Goal: Task Accomplishment & Management: Manage account settings

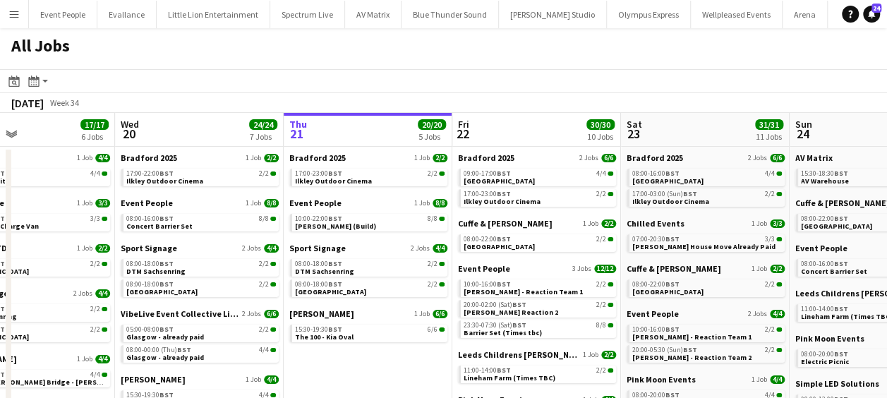
drag, startPoint x: 231, startPoint y: 375, endPoint x: 515, endPoint y: 368, distance: 283.7
click at [515, 368] on app-calendar-viewport "Sun 17 7/7 3 Jobs Mon 18 22/22 8 Jobs Tue 19 17/17 6 Jobs Wed 20 24/24 7 Jobs T…" at bounding box center [443, 341] width 887 height 457
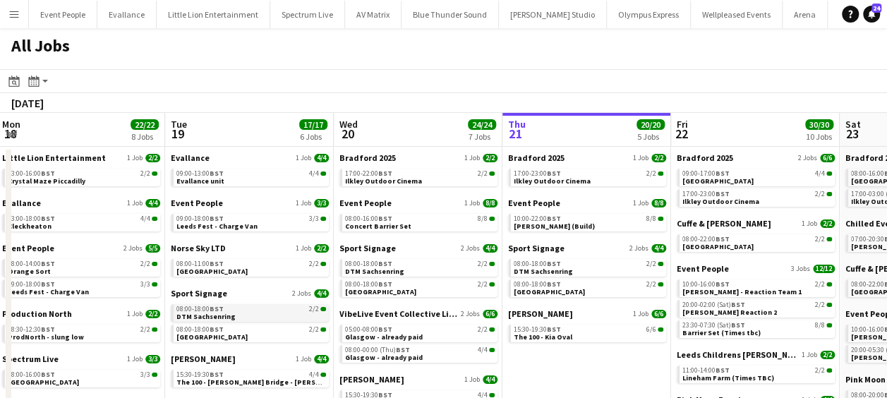
drag, startPoint x: 236, startPoint y: 320, endPoint x: 452, endPoint y: 319, distance: 215.9
click at [454, 317] on app-calendar-viewport "Sat 16 24/24 6 Jobs Sun 17 7/7 3 Jobs Mon 18 22/22 8 Jobs Tue 19 17/17 6 Jobs W…" at bounding box center [443, 341] width 887 height 457
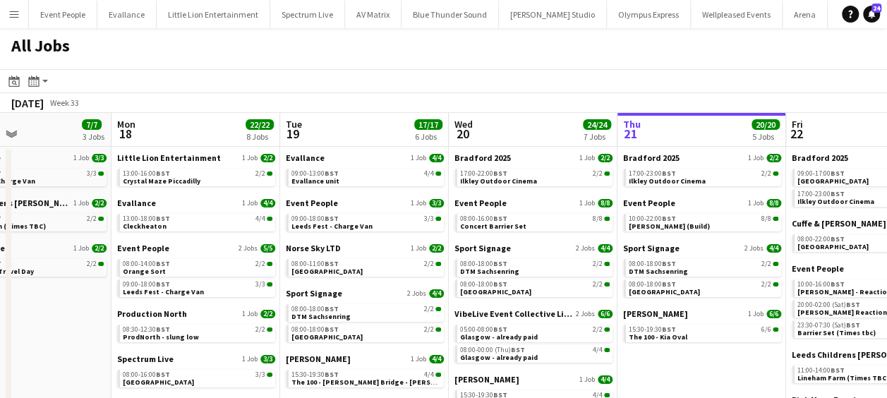
click at [551, 316] on app-all-jobs "All Jobs Date picker AUG 2025 AUG 2025 Monday M Tuesday T Wednesday W Thursday …" at bounding box center [443, 299] width 887 height 542
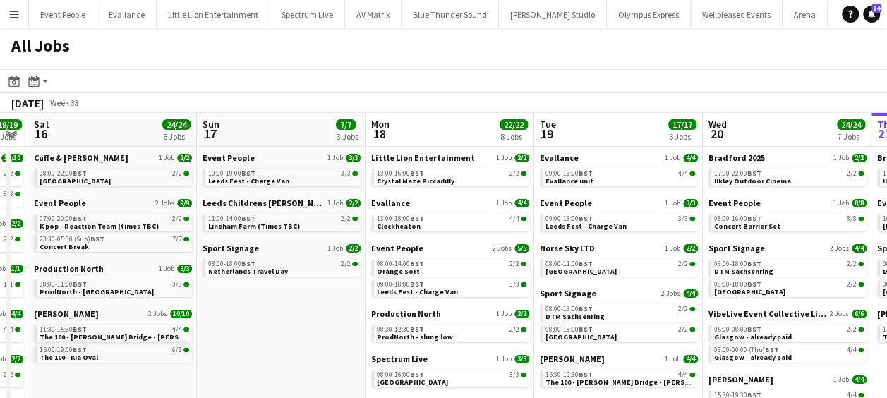
drag, startPoint x: 389, startPoint y: 315, endPoint x: 480, endPoint y: 323, distance: 91.4
click at [481, 322] on app-calendar-viewport "Thu 14 23/24 6 Jobs Fri 15 19/19 6 Jobs Sat 16 24/24 6 Jobs Sun 17 7/7 3 Jobs M…" at bounding box center [443, 341] width 887 height 457
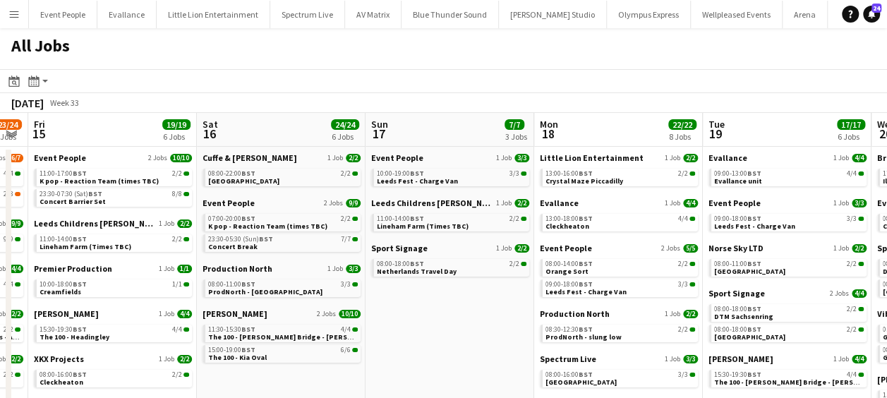
drag, startPoint x: 315, startPoint y: 321, endPoint x: 606, endPoint y: 331, distance: 290.8
click at [607, 331] on app-calendar-viewport "Wed 13 18/18 6 Jobs Thu 14 23/24 6 Jobs Fri 15 19/19 6 Jobs Sat 16 24/24 6 Jobs…" at bounding box center [443, 341] width 887 height 457
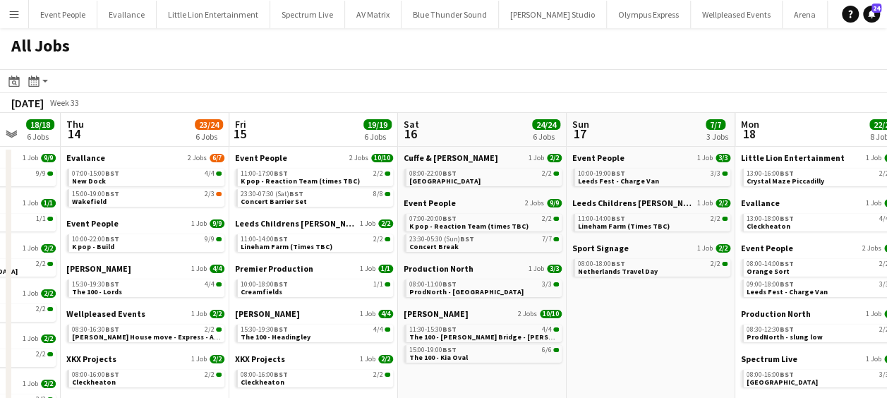
click at [773, 327] on app-all-jobs "All Jobs Date picker AUG 2025 AUG 2025 Monday M Tuesday T Wednesday W Thursday …" at bounding box center [443, 299] width 887 height 542
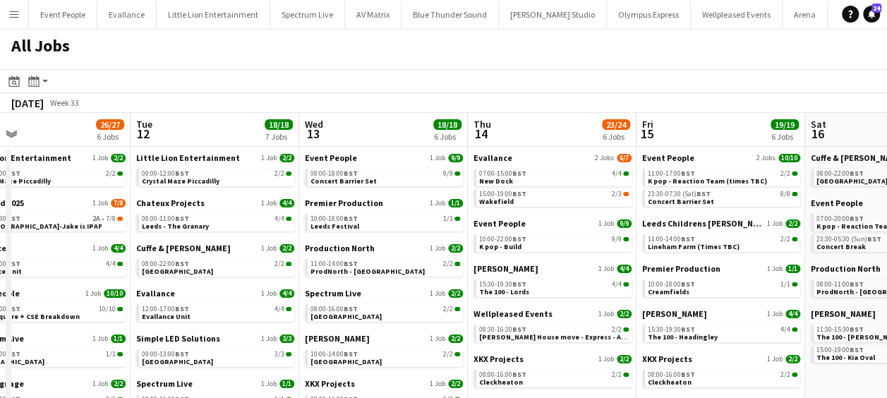
click at [552, 260] on app-calendar-viewport "Sat 9 32/33 10 Jobs Sun 10 26/26 7 Jobs Mon 11 26/27 6 Jobs Tue 12 18/18 7 Jobs…" at bounding box center [443, 341] width 887 height 457
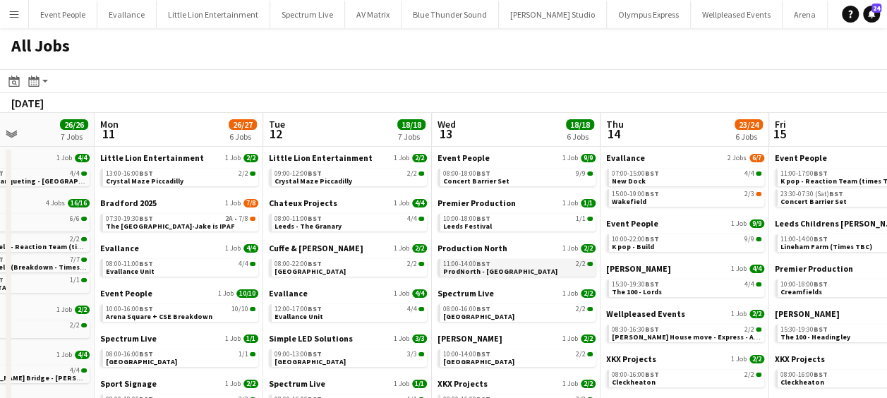
drag, startPoint x: 464, startPoint y: 270, endPoint x: 697, endPoint y: 268, distance: 232.8
click at [698, 267] on app-calendar-viewport "Sat 9 32/33 10 Jobs Sun 10 26/26 7 Jobs Mon 11 26/27 6 Jobs Tue 12 18/18 7 Jobs…" at bounding box center [443, 341] width 887 height 457
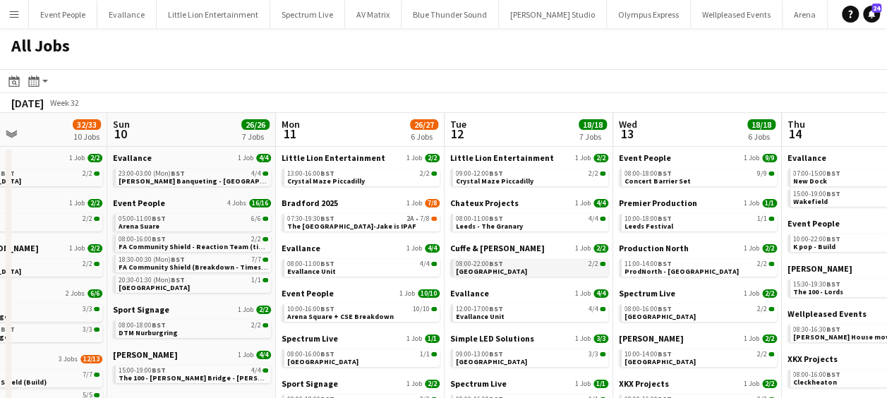
click at [698, 273] on app-all-jobs "All Jobs Date picker AUG 2025 AUG 2025 Monday M Tuesday T Wednesday W Thursday …" at bounding box center [443, 299] width 887 height 542
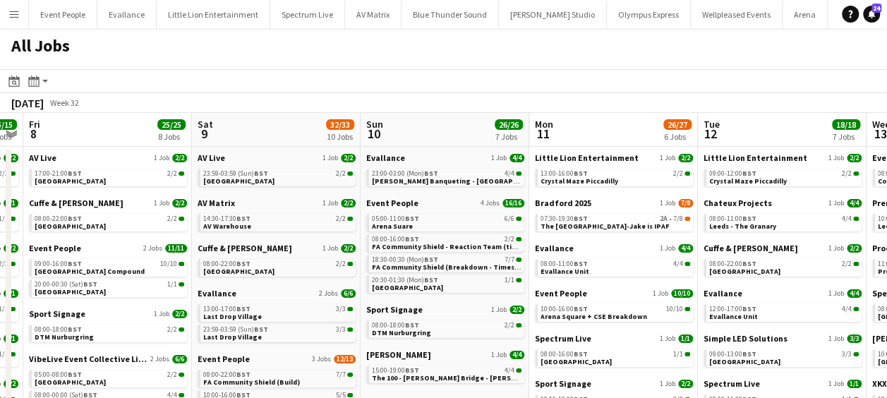
drag, startPoint x: 475, startPoint y: 257, endPoint x: 600, endPoint y: 260, distance: 124.9
click at [600, 260] on app-calendar-viewport "Wed 6 15/15 6 Jobs Thu 7 15/15 8 Jobs Fri 8 25/25 8 Jobs Sat 9 32/33 10 Jobs Su…" at bounding box center [443, 341] width 887 height 457
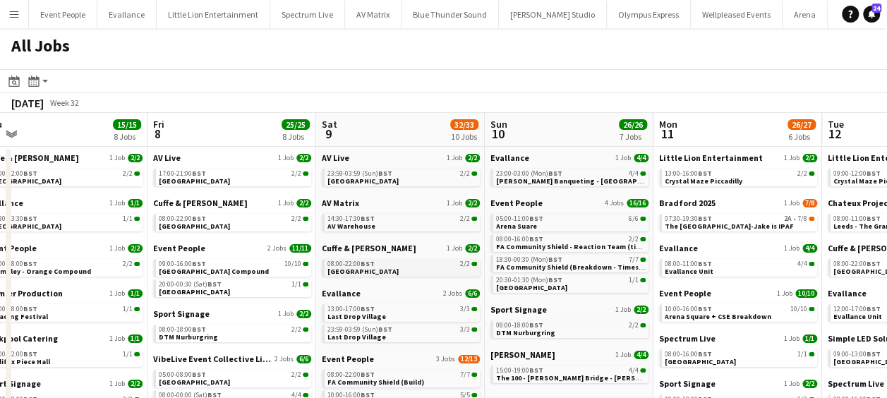
drag, startPoint x: 426, startPoint y: 258, endPoint x: 492, endPoint y: 266, distance: 66.8
click at [507, 265] on app-calendar-viewport "Tue 5 9/9 4 Jobs Wed 6 15/15 6 Jobs Thu 7 15/15 8 Jobs Fri 8 25/25 8 Jobs Sat 9…" at bounding box center [443, 341] width 887 height 457
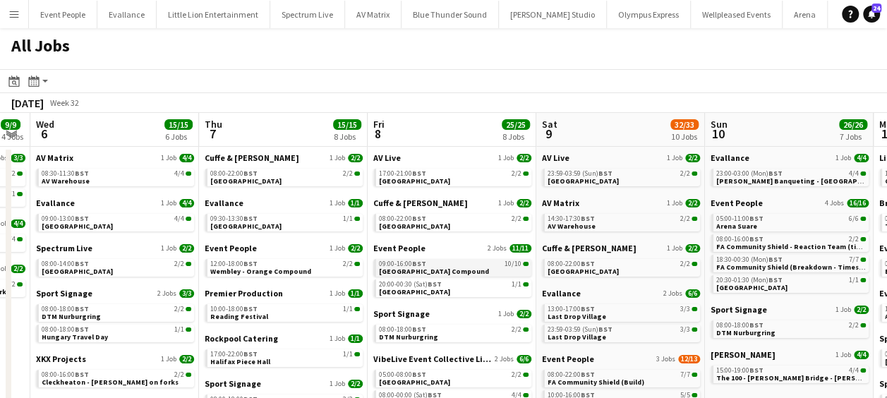
drag, startPoint x: 292, startPoint y: 265, endPoint x: 443, endPoint y: 267, distance: 151.0
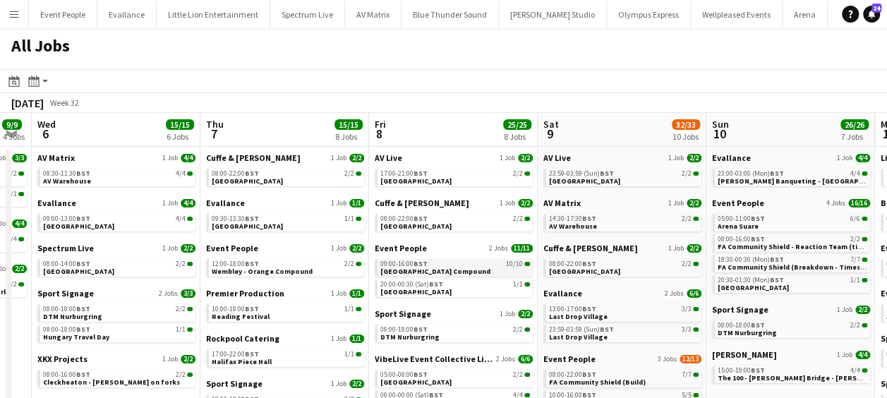
click at [443, 267] on app-calendar-viewport "Mon 4 11/11 6 Jobs Tue 5 9/9 4 Jobs Wed 6 15/15 6 Jobs Thu 7 15/15 8 Jobs Fri 8…" at bounding box center [443, 341] width 887 height 457
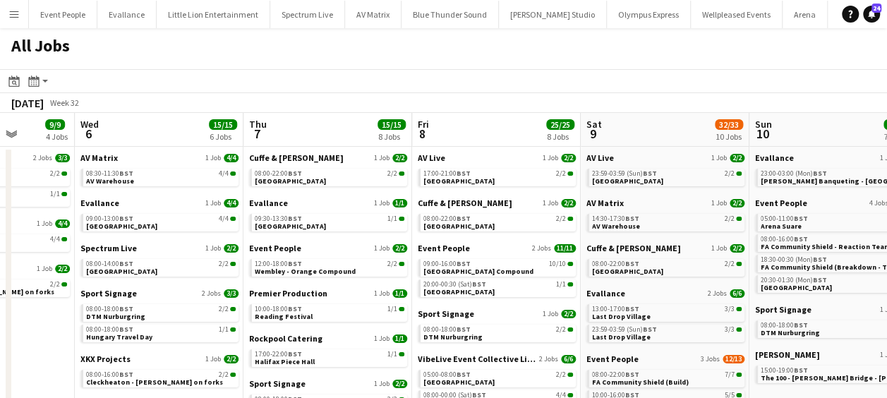
click at [490, 260] on app-all-jobs "All Jobs Date picker AUG 2025 AUG 2025 Monday M Tuesday T Wednesday W Thursday …" at bounding box center [443, 299] width 887 height 542
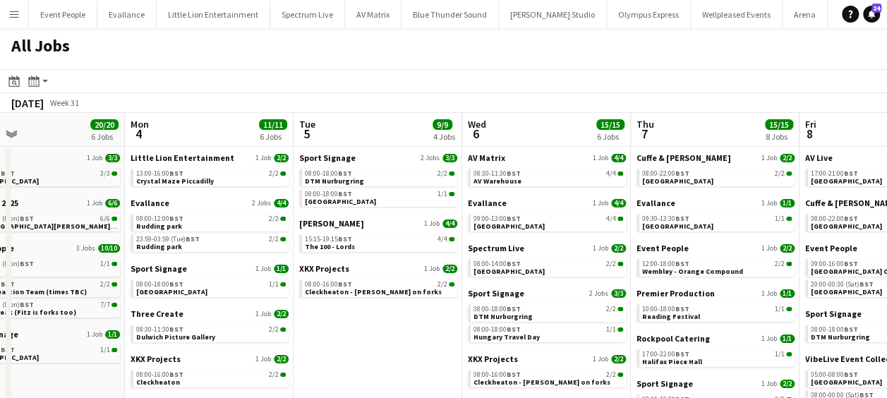
drag, startPoint x: 267, startPoint y: 262, endPoint x: 485, endPoint y: 260, distance: 218.7
click at [485, 260] on app-calendar-viewport "Fri 1 27/27 6 Jobs Sat 2 22/22 7 Jobs Sun 3 20/20 6 Jobs Mon 4 11/11 6 Jobs Tue…" at bounding box center [443, 341] width 887 height 457
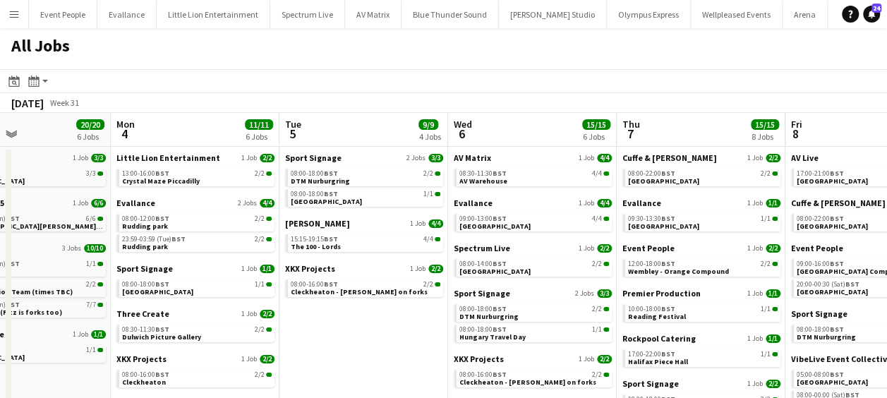
drag, startPoint x: 358, startPoint y: 252, endPoint x: 512, endPoint y: 253, distance: 154.5
click at [512, 253] on app-calendar-viewport "Fri 1 27/27 6 Jobs Sat 2 22/22 7 Jobs Sun 3 20/20 6 Jobs Mon 4 11/11 6 Jobs Tue…" at bounding box center [443, 341] width 887 height 457
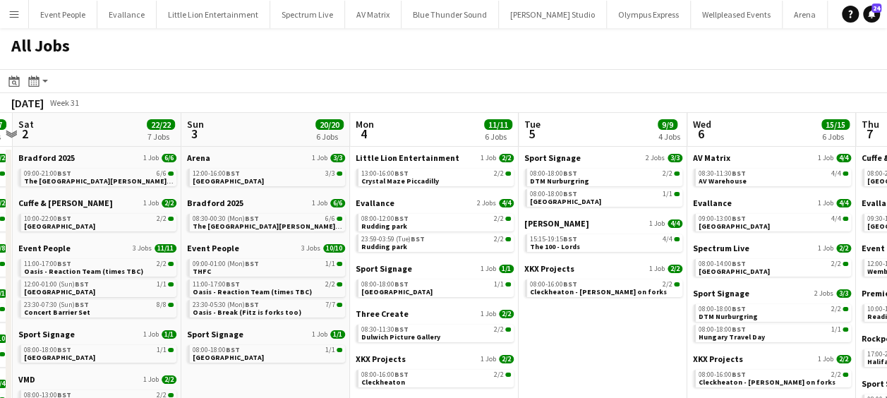
drag, startPoint x: 378, startPoint y: 255, endPoint x: 452, endPoint y: 255, distance: 73.4
click at [450, 255] on app-calendar-viewport "Thu 31 14/14 5 Jobs Fri 1 27/27 6 Jobs Sat 2 22/22 7 Jobs Sun 3 20/20 6 Jobs Mo…" at bounding box center [443, 341] width 887 height 457
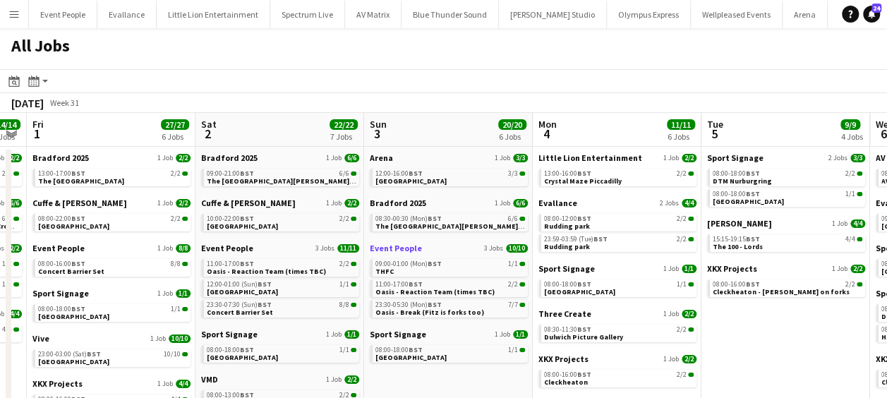
drag, startPoint x: 387, startPoint y: 244, endPoint x: 434, endPoint y: 246, distance: 47.3
click at [446, 244] on app-calendar-viewport "Wed 30 16/16 8 Jobs Thu 31 14/14 5 Jobs Fri 1 27/27 6 Jobs Sat 2 22/22 7 Jobs S…" at bounding box center [443, 341] width 887 height 457
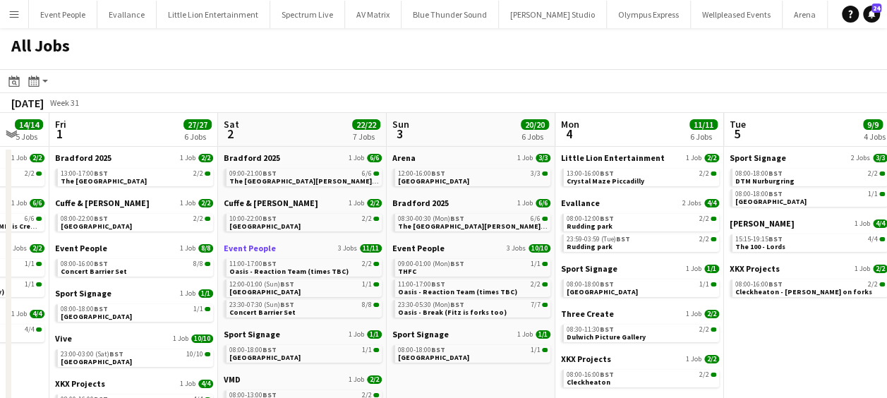
scroll to position [0, 286]
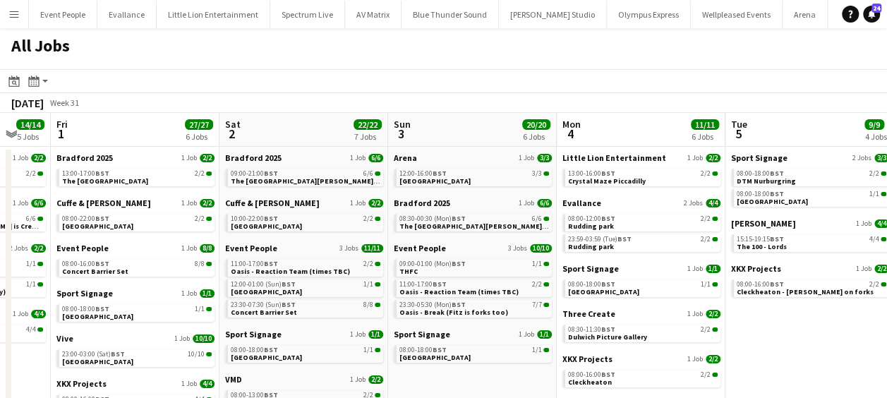
drag, startPoint x: 262, startPoint y: 111, endPoint x: 433, endPoint y: 114, distance: 170.7
click at [433, 114] on app-calendar "Date picker AUG 2025 AUG 2025 Monday M Tuesday T Wednesday W Thursday T Friday …" at bounding box center [443, 319] width 887 height 501
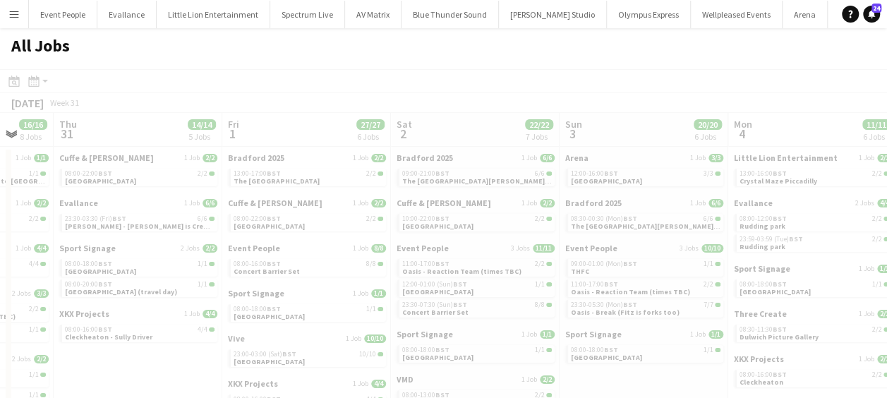
scroll to position [0, 447]
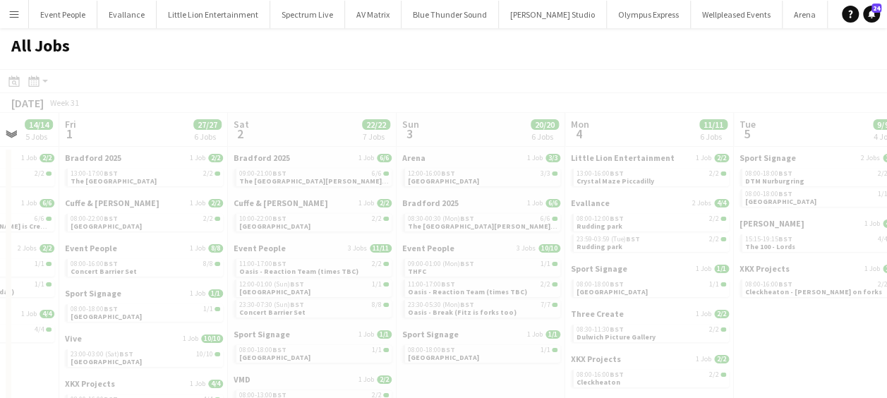
drag, startPoint x: 249, startPoint y: 260, endPoint x: 428, endPoint y: 267, distance: 178.6
click at [428, 267] on div at bounding box center [443, 340] width 887 height 542
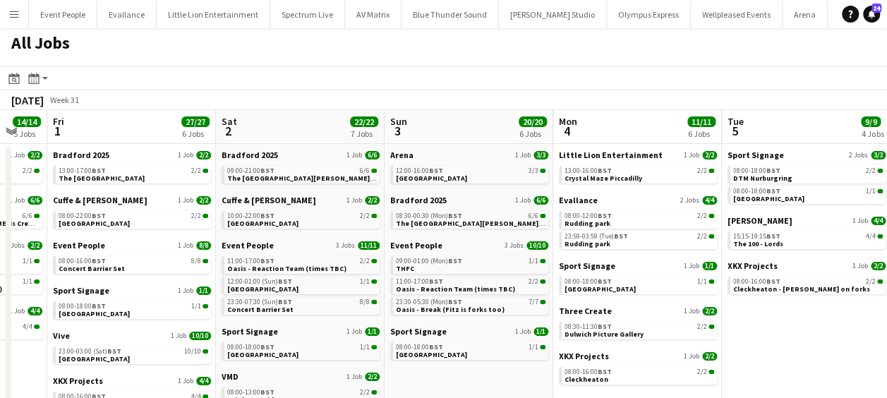
scroll to position [0, 0]
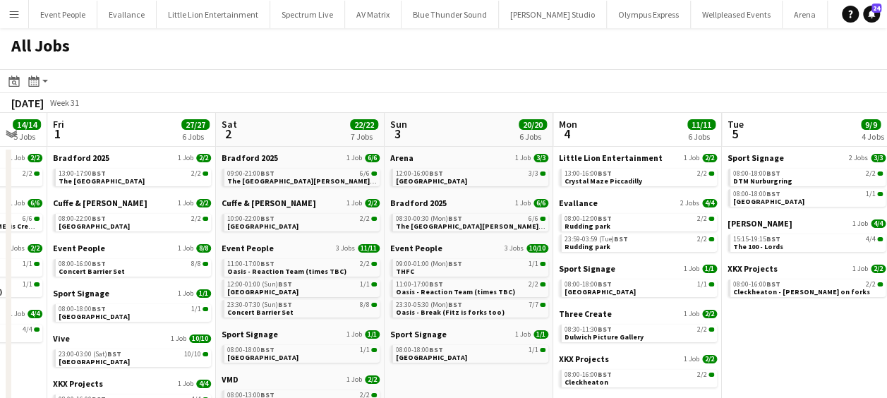
click at [6, 8] on button "Menu" at bounding box center [14, 14] width 28 height 28
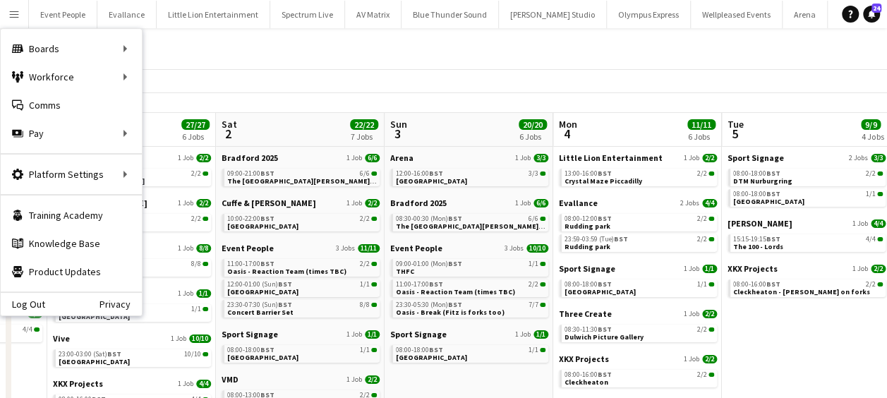
click at [361, 56] on div "All Jobs" at bounding box center [443, 48] width 887 height 41
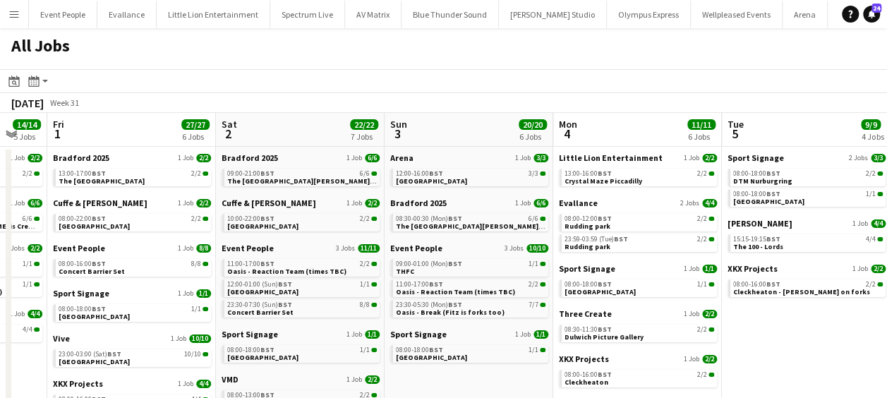
drag, startPoint x: 256, startPoint y: 61, endPoint x: 111, endPoint y: 92, distance: 148.8
click at [42, 92] on app-all-jobs "All Jobs Date picker AUG 2025 AUG 2025 Monday M Tuesday T Wednesday W Thursday …" at bounding box center [443, 319] width 887 height 583
drag, startPoint x: 514, startPoint y: 172, endPoint x: 587, endPoint y: 181, distance: 73.9
click at [391, 172] on app-calendar-viewport "Tue 29 28/28 11 Jobs Wed 30 16/16 8 Jobs Thu 31 14/14 5 Jobs Fri 1 27/27 6 Jobs…" at bounding box center [443, 362] width 887 height 498
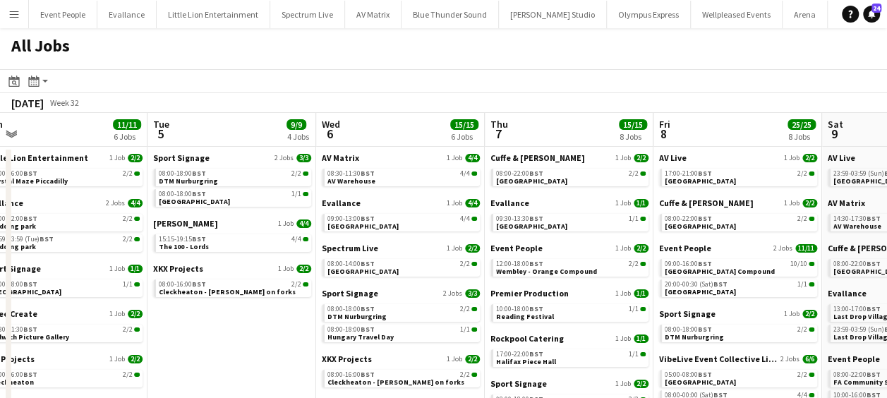
drag, startPoint x: 553, startPoint y: 237, endPoint x: 254, endPoint y: 240, distance: 299.1
click at [254, 240] on app-calendar-viewport "Sat 2 22/22 7 Jobs Sun 3 20/20 6 Jobs Mon 4 11/11 6 Jobs Tue 5 9/9 4 Jobs Wed 6…" at bounding box center [443, 362] width 887 height 498
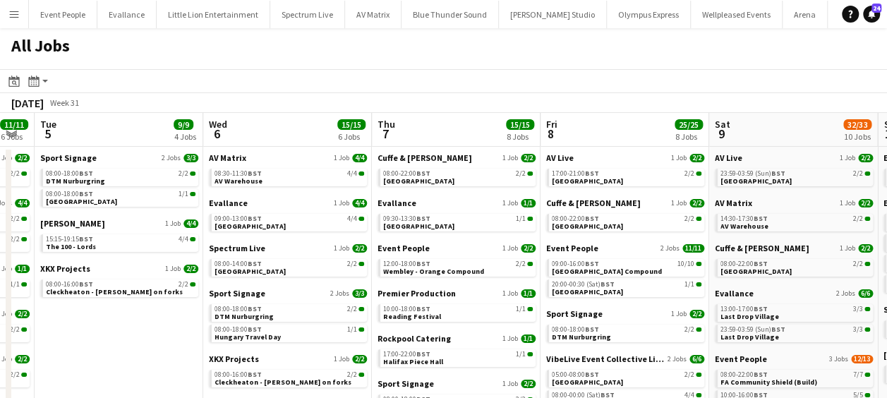
drag, startPoint x: 489, startPoint y: 261, endPoint x: 387, endPoint y: 251, distance: 102.8
click at [92, 272] on app-calendar-viewport "Sat 2 22/22 7 Jobs Sun 3 20/20 6 Jobs Mon 4 11/11 6 Jobs Tue 5 9/9 4 Jobs Wed 6…" at bounding box center [443, 362] width 887 height 498
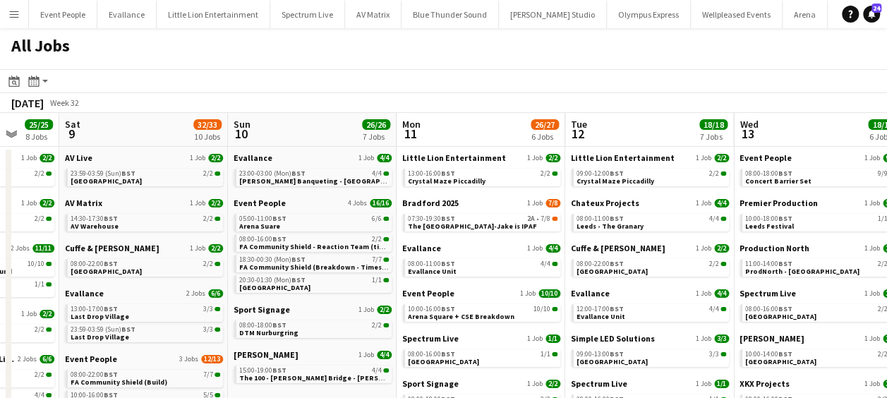
drag, startPoint x: 149, startPoint y: 265, endPoint x: 697, endPoint y: 234, distance: 549.0
click at [3, 250] on app-calendar-viewport "Tue 5 9/9 4 Jobs Wed 6 15/15 6 Jobs Thu 7 15/15 8 Jobs Fri 8 25/25 8 Jobs Sat 9…" at bounding box center [443, 362] width 887 height 498
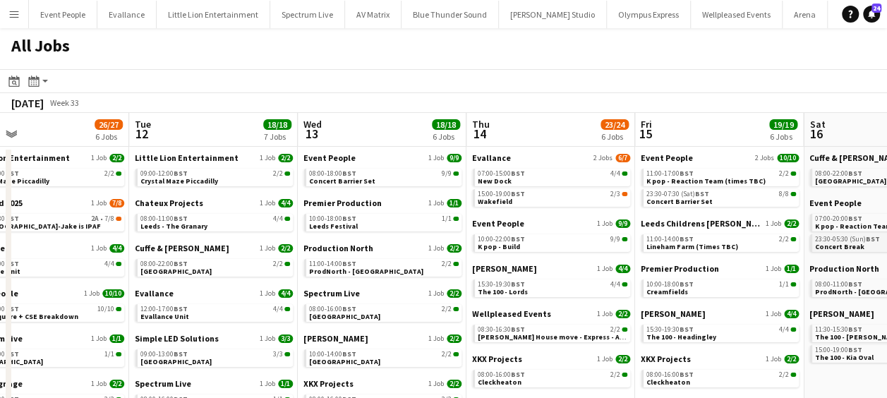
drag, startPoint x: 463, startPoint y: 250, endPoint x: 401, endPoint y: 245, distance: 62.3
click at [229, 251] on app-calendar-viewport "Fri 8 25/25 8 Jobs Sat 9 32/33 10 Jobs Sun 10 26/26 7 Jobs Mon 11 26/27 6 Jobs …" at bounding box center [443, 362] width 887 height 498
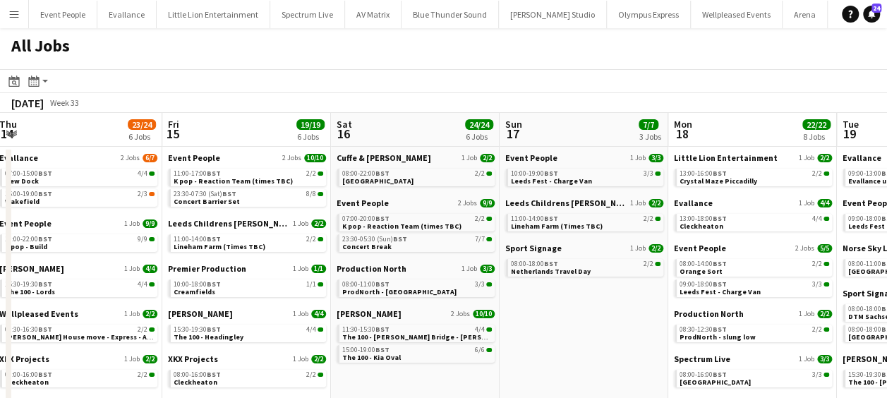
drag, startPoint x: 236, startPoint y: 254, endPoint x: 243, endPoint y: 250, distance: 8.2
click at [227, 254] on app-calendar-viewport "Tue 12 18/18 7 Jobs Wed 13 18/18 6 Jobs Thu 14 23/24 6 Jobs Fri 15 19/19 6 Jobs…" at bounding box center [443, 362] width 887 height 498
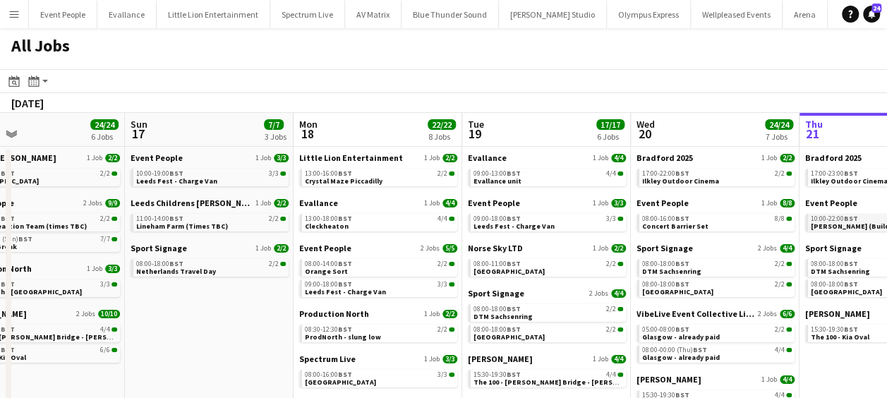
drag, startPoint x: 369, startPoint y: 243, endPoint x: 498, endPoint y: 227, distance: 130.0
click at [147, 240] on app-calendar-viewport "Thu 14 23/24 6 Jobs Fri 15 19/19 6 Jobs Sat 16 24/24 6 Jobs Sun 17 7/7 3 Jobs M…" at bounding box center [443, 362] width 887 height 498
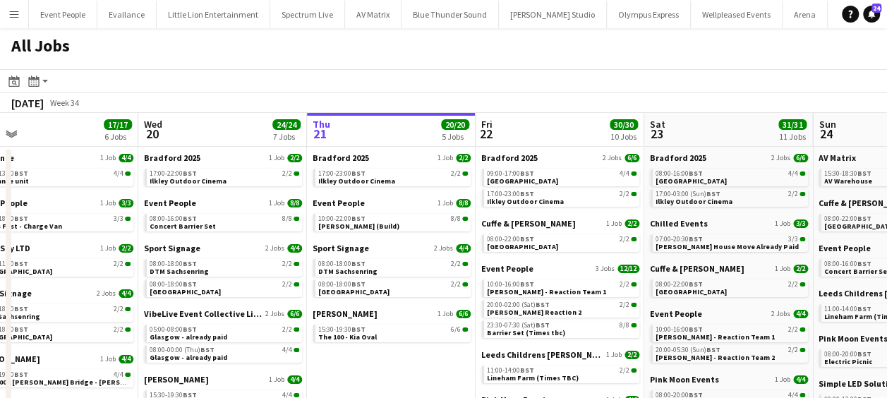
scroll to position [0, 571]
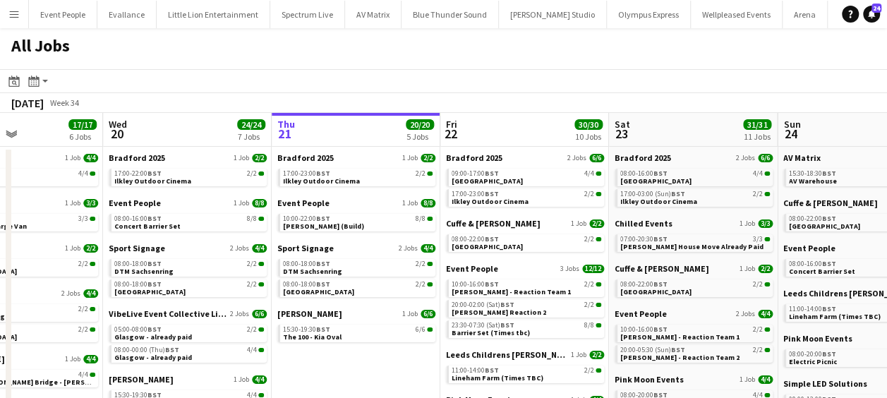
drag, startPoint x: 481, startPoint y: 229, endPoint x: 416, endPoint y: 234, distance: 65.2
click at [416, 234] on app-calendar-viewport "Sat 16 24/24 6 Jobs Sun 17 7/7 3 Jobs Mon 18 22/22 8 Jobs Tue 19 17/17 6 Jobs W…" at bounding box center [443, 362] width 887 height 498
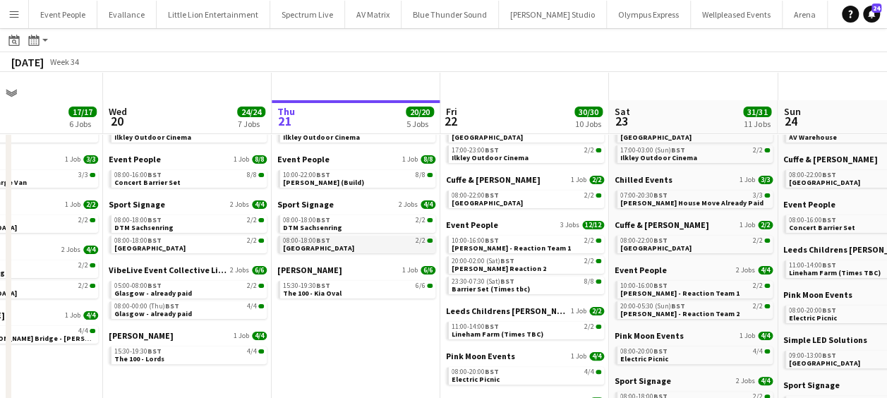
scroll to position [71, 0]
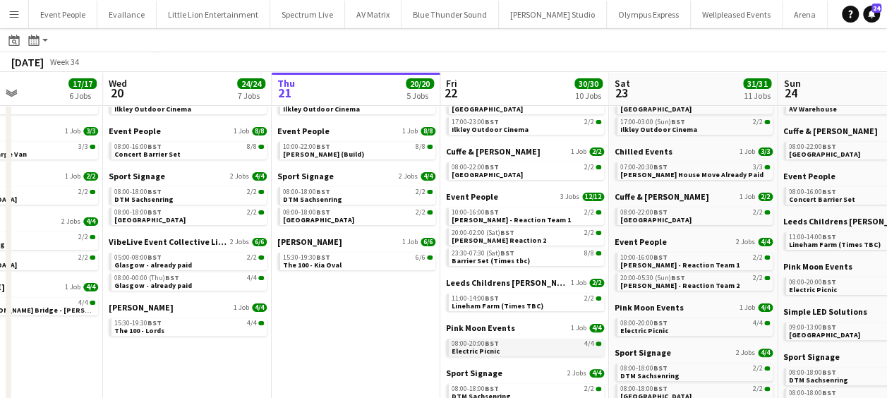
click at [490, 347] on span "Electric Picnic" at bounding box center [476, 350] width 48 height 9
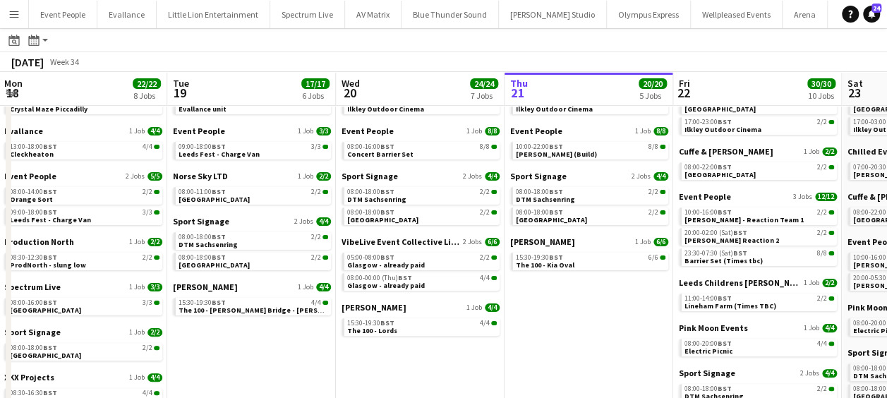
drag, startPoint x: 215, startPoint y: 177, endPoint x: 409, endPoint y: 177, distance: 194.0
click at [411, 176] on app-calendar-viewport "Sat 16 24/24 6 Jobs Sun 17 7/7 3 Jobs Mon 18 22/22 8 Jobs Tue 19 17/17 6 Jobs W…" at bounding box center [443, 269] width 887 height 540
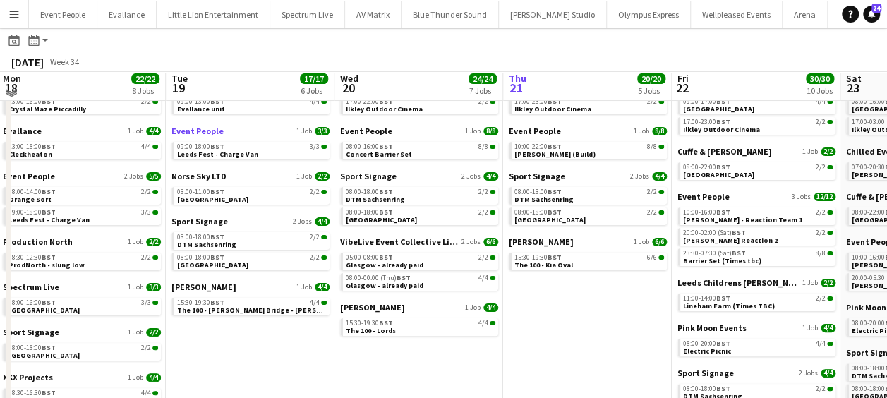
scroll to position [0, 0]
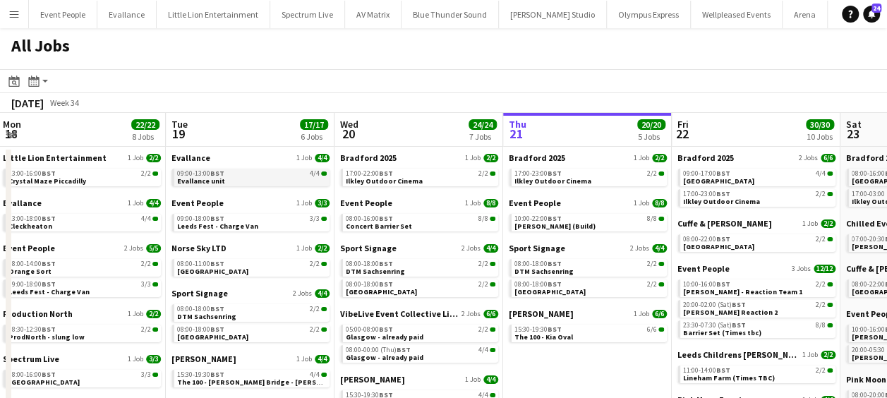
click at [219, 171] on span "BST" at bounding box center [217, 173] width 14 height 9
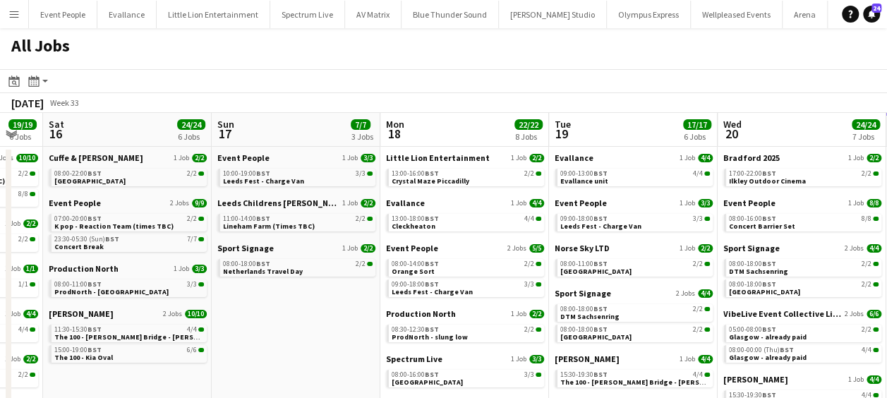
drag, startPoint x: 329, startPoint y: 188, endPoint x: 604, endPoint y: 186, distance: 275.2
click at [604, 186] on app-calendar-viewport "Thu 14 23/24 6 Jobs Fri 15 19/19 6 Jobs Sat 16 24/24 6 Jobs Sun 17 7/7 3 Jobs M…" at bounding box center [443, 362] width 887 height 498
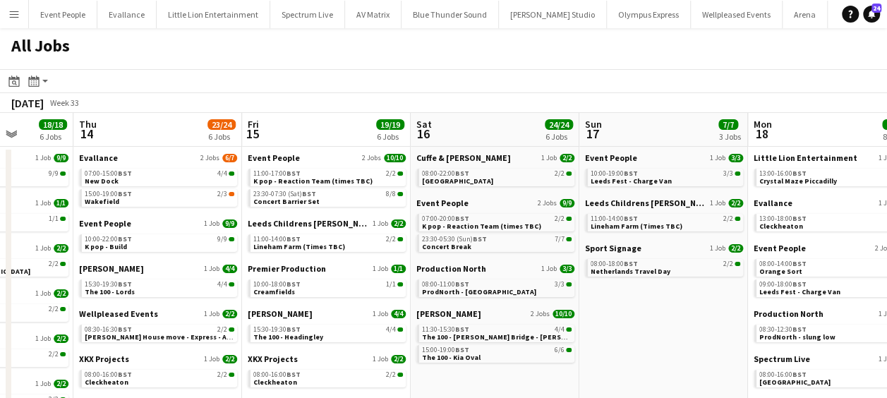
scroll to position [0, 396]
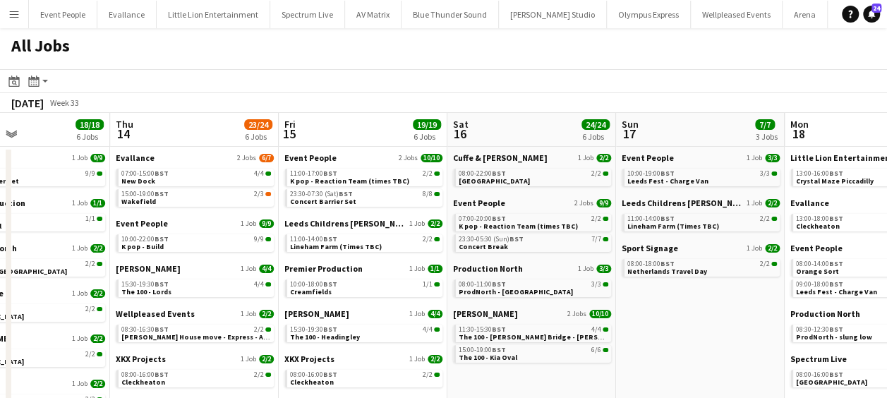
drag, startPoint x: 385, startPoint y: 253, endPoint x: 756, endPoint y: 238, distance: 371.4
click at [781, 238] on app-calendar-viewport "Mon 11 26/27 6 Jobs Tue 12 18/18 7 Jobs Wed 13 18/18 6 Jobs Thu 14 23/24 6 Jobs…" at bounding box center [443, 362] width 887 height 498
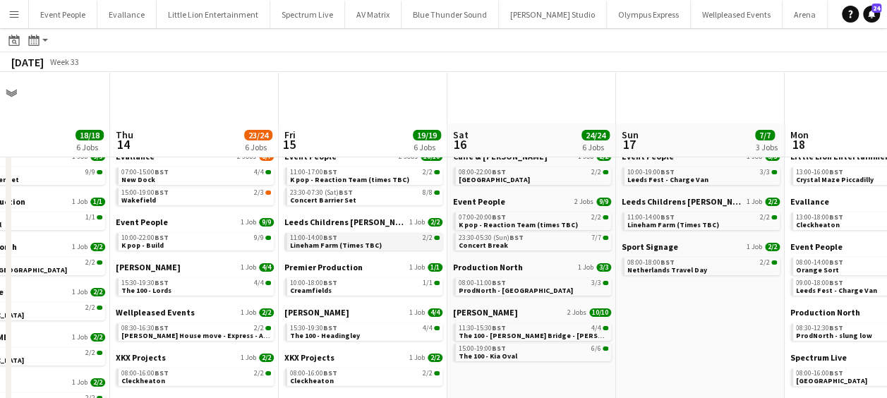
scroll to position [141, 0]
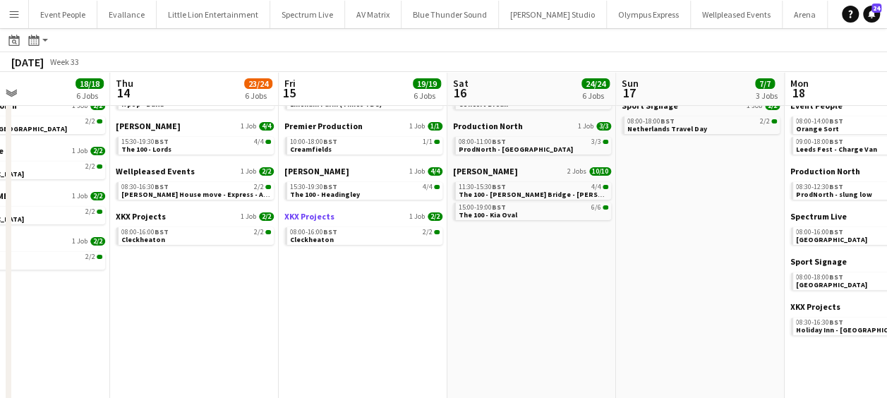
click at [316, 219] on span "XKX Projects" at bounding box center [309, 216] width 50 height 11
drag, startPoint x: 683, startPoint y: 294, endPoint x: 239, endPoint y: 310, distance: 444.1
click at [308, 306] on app-calendar-viewport "Mon 11 26/27 6 Jobs Tue 12 18/18 7 Jobs Wed 13 18/18 6 Jobs Thu 14 23/24 6 Jobs…" at bounding box center [443, 198] width 887 height 540
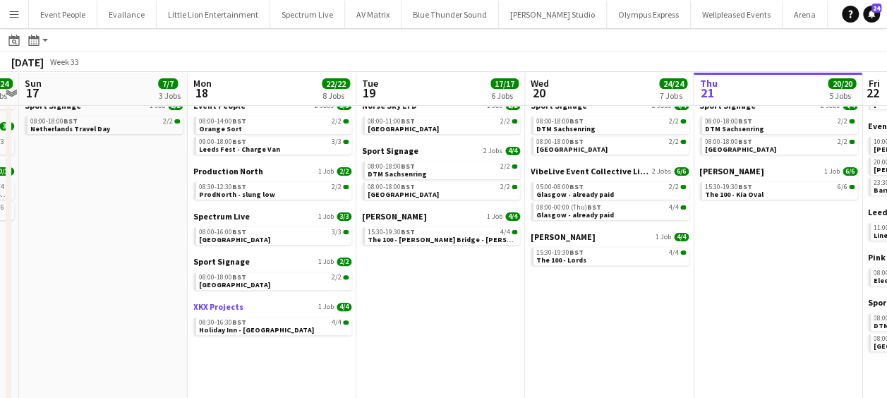
drag, startPoint x: 380, startPoint y: 309, endPoint x: 186, endPoint y: 305, distance: 193.4
click at [195, 308] on app-calendar-viewport "Wed 13 18/18 6 Jobs Thu 14 23/24 6 Jobs Fri 15 19/19 6 Jobs Sat 16 24/24 6 Jobs…" at bounding box center [443, 198] width 887 height 540
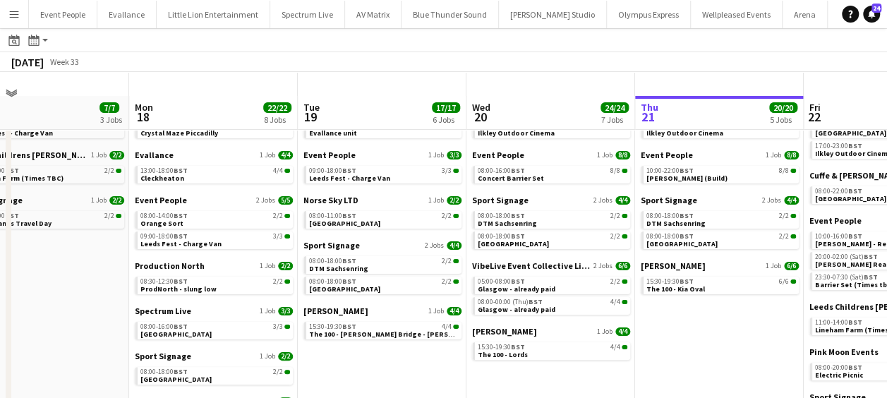
scroll to position [71, 0]
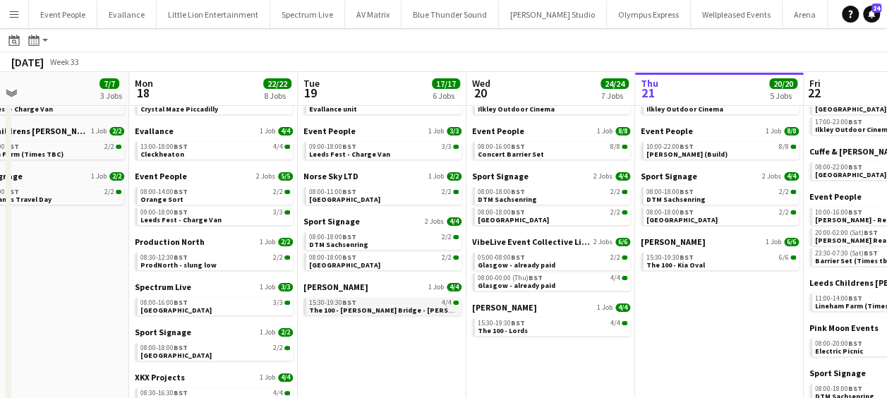
click at [373, 303] on div "15:30-19:30 BST 4/4" at bounding box center [384, 302] width 150 height 7
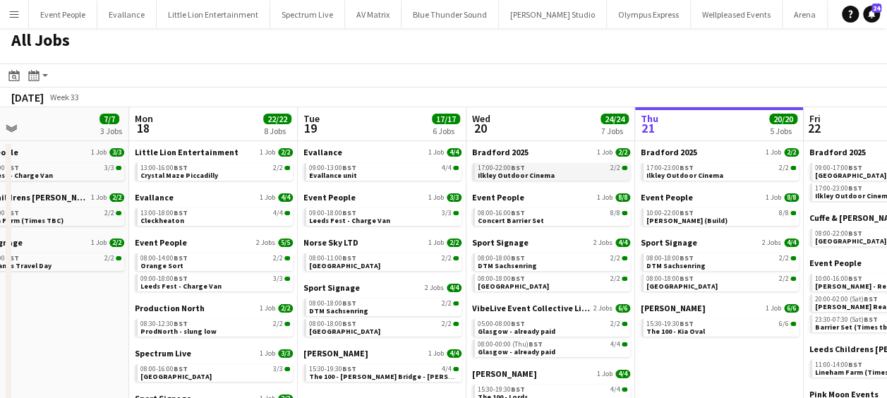
scroll to position [0, 0]
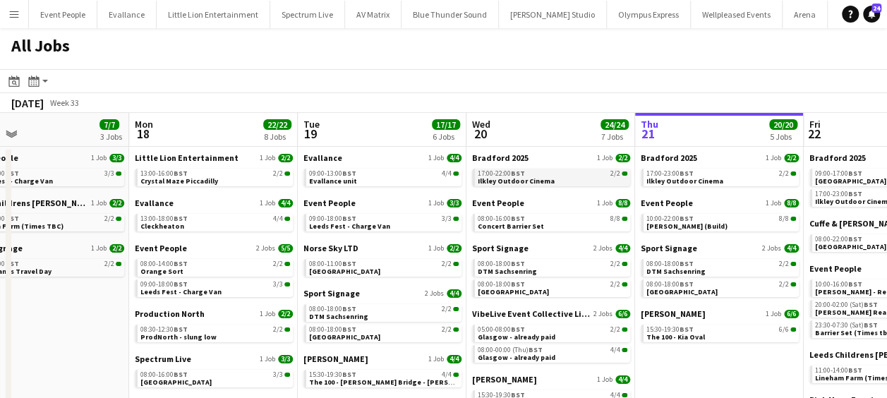
click at [522, 176] on span "Ilkley Outdoor Cinema" at bounding box center [516, 180] width 77 height 9
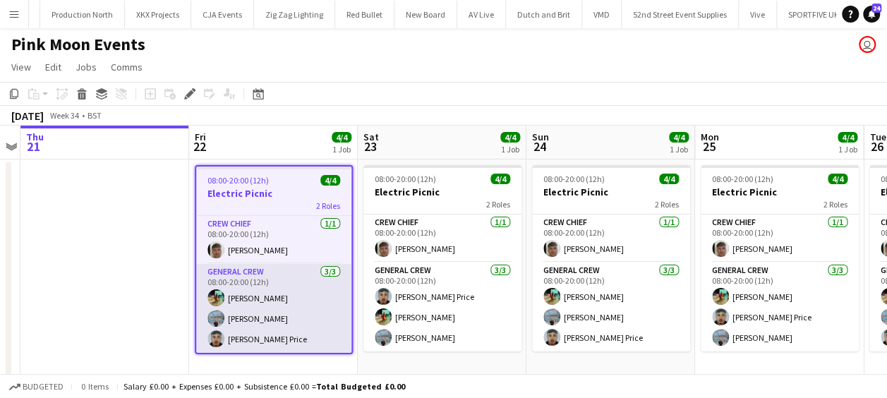
click at [247, 298] on app-card-role "General Crew 3/3 08:00-20:00 (12h) Jake Hull Jairo Castro Samuel Newell Price" at bounding box center [273, 308] width 155 height 89
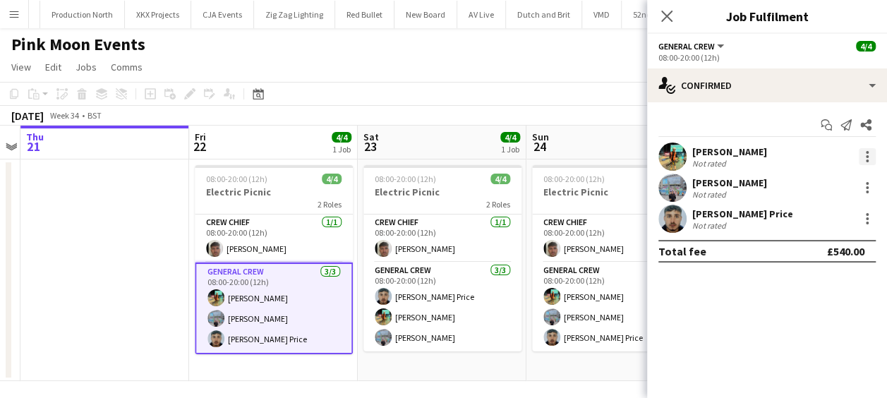
click at [864, 159] on div at bounding box center [867, 156] width 17 height 17
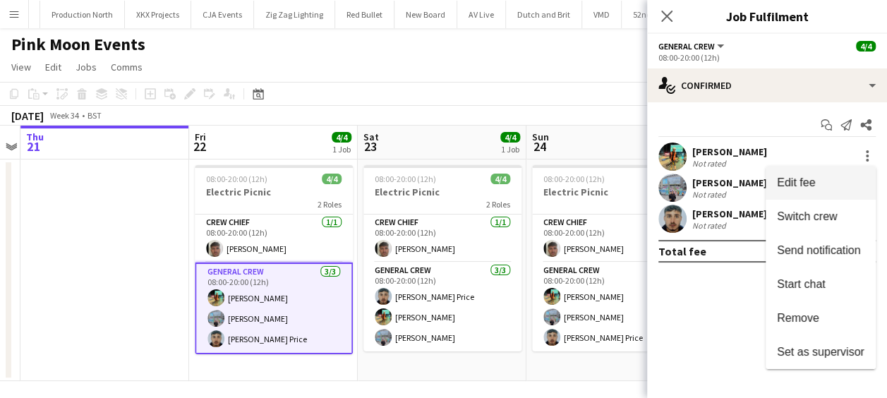
click at [811, 181] on span "Edit fee" at bounding box center [796, 182] width 38 height 12
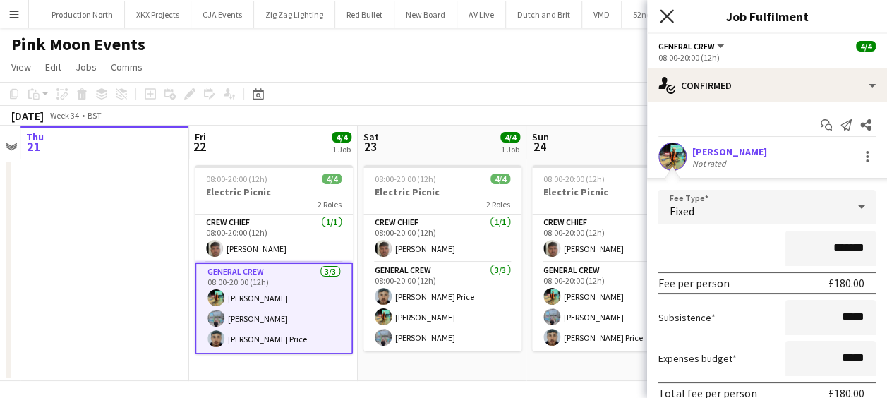
click at [670, 16] on icon "Close pop-in" at bounding box center [666, 15] width 13 height 13
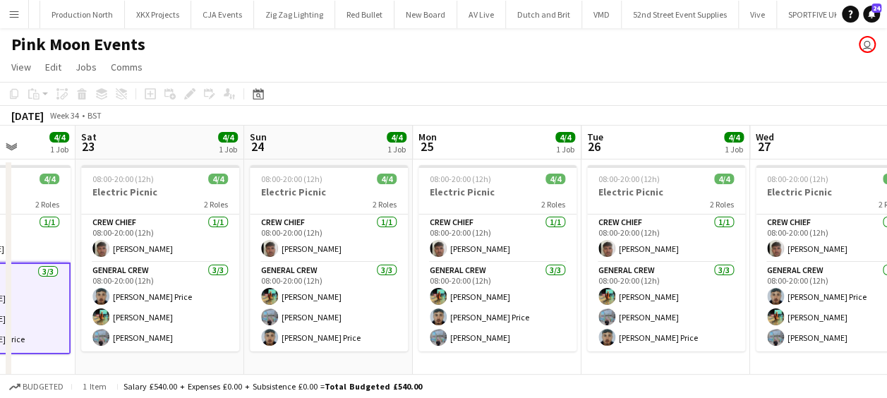
drag, startPoint x: 494, startPoint y: 343, endPoint x: 394, endPoint y: 333, distance: 100.7
click at [385, 341] on app-calendar-viewport "Wed 20 Thu 21 Fri 22 4/4 1 Job Sat 23 4/4 1 Job Sun 24 4/4 1 Job Mon 25 4/4 1 J…" at bounding box center [443, 253] width 887 height 255
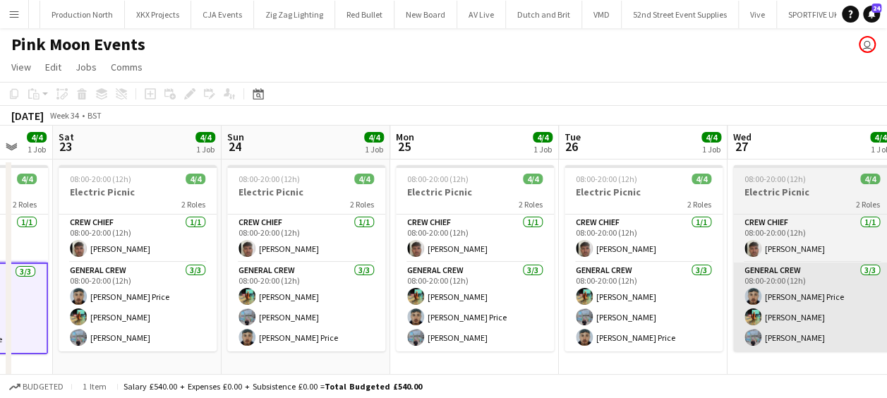
drag, startPoint x: 329, startPoint y: 301, endPoint x: 456, endPoint y: 274, distance: 130.3
click at [327, 299] on app-calendar-viewport "Wed 20 Thu 21 Fri 22 4/4 1 Job Sat 23 4/4 1 Job Sun 24 4/4 1 Job Mon 25 4/4 1 J…" at bounding box center [443, 253] width 887 height 255
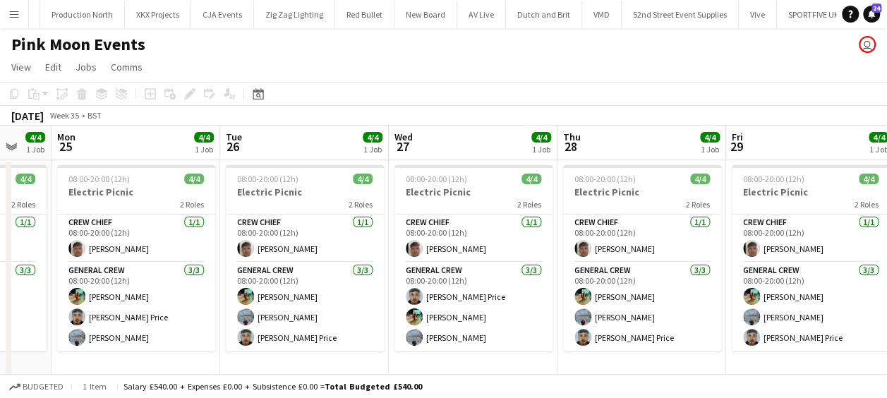
drag, startPoint x: 270, startPoint y: 289, endPoint x: 607, endPoint y: 262, distance: 339.1
click at [229, 286] on app-calendar-viewport "Fri 22 4/4 1 Job Sat 23 4/4 1 Job Sun 24 4/4 1 Job Mon 25 4/4 1 Job Tue 26 4/4 …" at bounding box center [443, 253] width 887 height 255
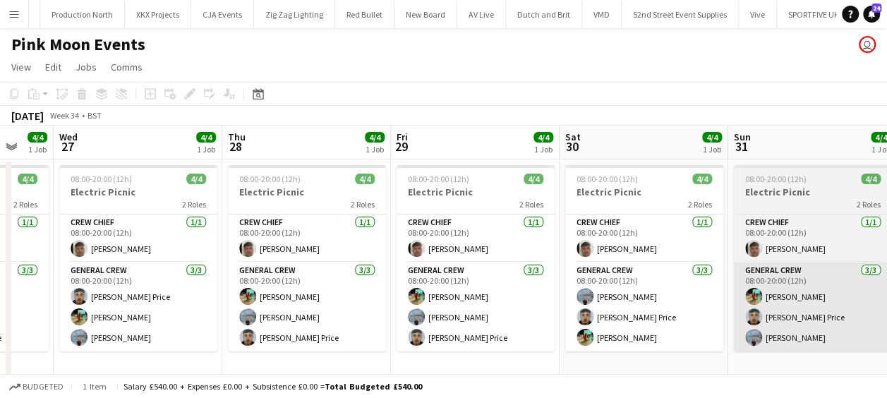
drag, startPoint x: 401, startPoint y: 281, endPoint x: 508, endPoint y: 265, distance: 108.4
click at [292, 274] on app-calendar-viewport "Sun 24 4/4 1 Job Mon 25 4/4 1 Job Tue 26 4/4 1 Job Wed 27 4/4 1 Job Thu 28 4/4 …" at bounding box center [443, 253] width 887 height 255
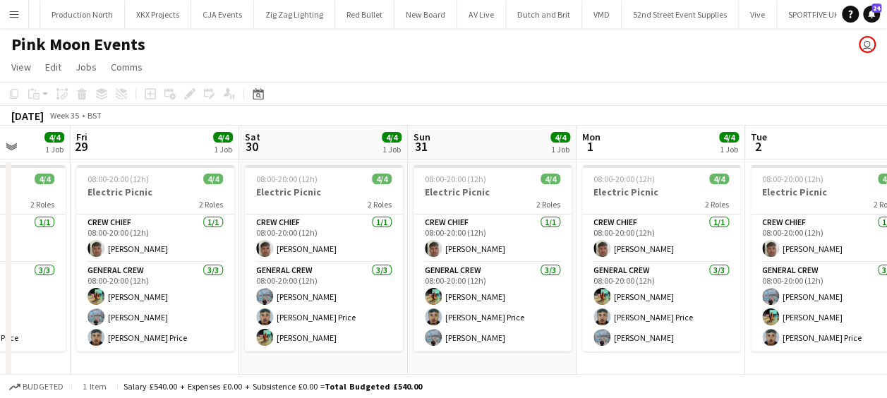
drag, startPoint x: 301, startPoint y: 277, endPoint x: 208, endPoint y: 274, distance: 92.5
click at [205, 276] on app-calendar-viewport "Tue 26 4/4 1 Job Wed 27 4/4 1 Job Thu 28 4/4 1 Job Fri 29 4/4 1 Job Sat 30 4/4 …" at bounding box center [443, 253] width 887 height 255
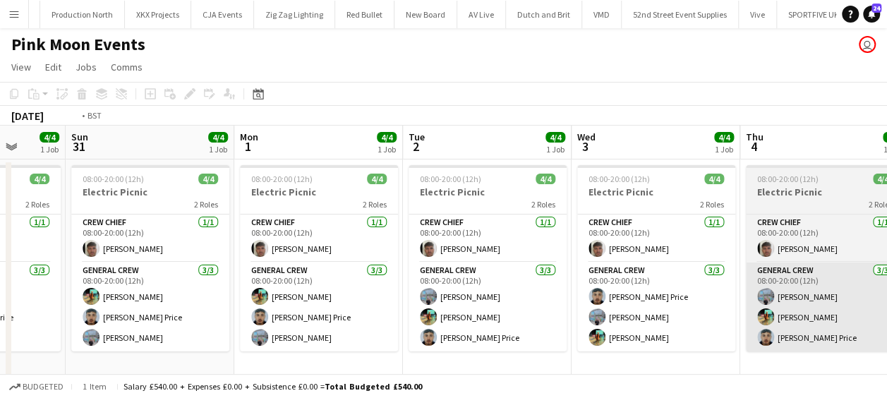
drag, startPoint x: 379, startPoint y: 273, endPoint x: 658, endPoint y: 262, distance: 279.6
click at [275, 275] on app-calendar-viewport "Thu 28 4/4 1 Job Fri 29 4/4 1 Job Sat 30 4/4 1 Job Sun 31 4/4 1 Job Mon 1 4/4 1…" at bounding box center [443, 253] width 887 height 255
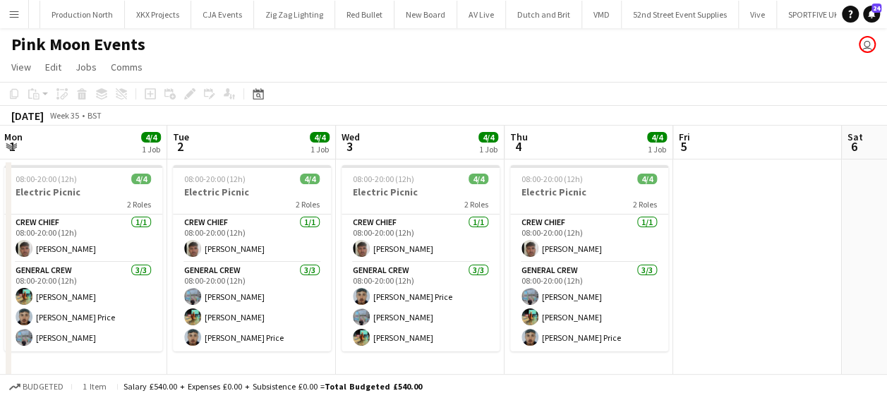
scroll to position [0, 564]
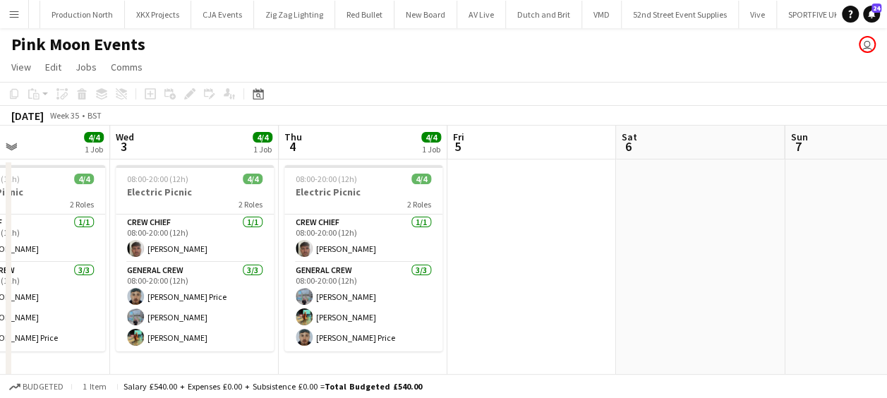
drag, startPoint x: 456, startPoint y: 272, endPoint x: 439, endPoint y: 272, distance: 16.9
click at [439, 272] on app-calendar-viewport "Sat 30 4/4 1 Job Sun 31 4/4 1 Job Mon 1 4/4 1 Job Tue 2 4/4 1 Job Wed 3 4/4 1 J…" at bounding box center [443, 253] width 887 height 255
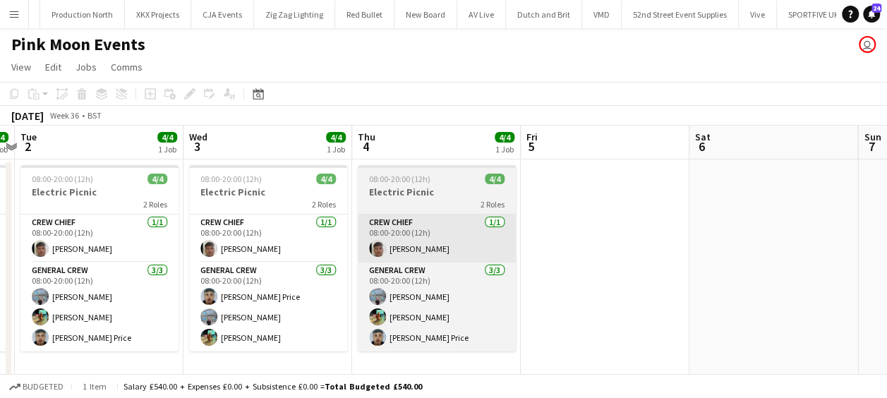
drag, startPoint x: 347, startPoint y: 226, endPoint x: 507, endPoint y: 214, distance: 159.8
click at [507, 214] on app-calendar-viewport "Sat 30 4/4 1 Job Sun 31 4/4 1 Job Mon 1 4/4 1 Job Tue 2 4/4 1 Job Wed 3 4/4 1 J…" at bounding box center [443, 253] width 887 height 255
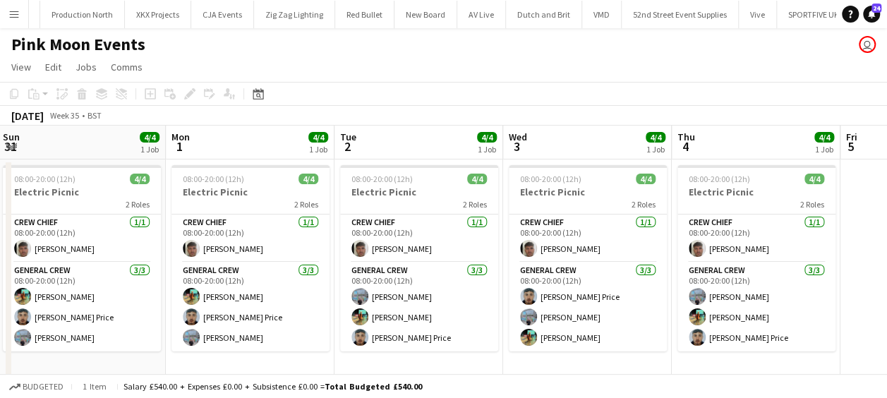
drag, startPoint x: 428, startPoint y: 226, endPoint x: 661, endPoint y: 214, distance: 233.8
click at [661, 213] on app-calendar-viewport "Fri 29 4/4 1 Job Sat 30 4/4 1 Job Sun 31 4/4 1 Job Mon 1 4/4 1 Job Tue 2 4/4 1 …" at bounding box center [443, 253] width 887 height 255
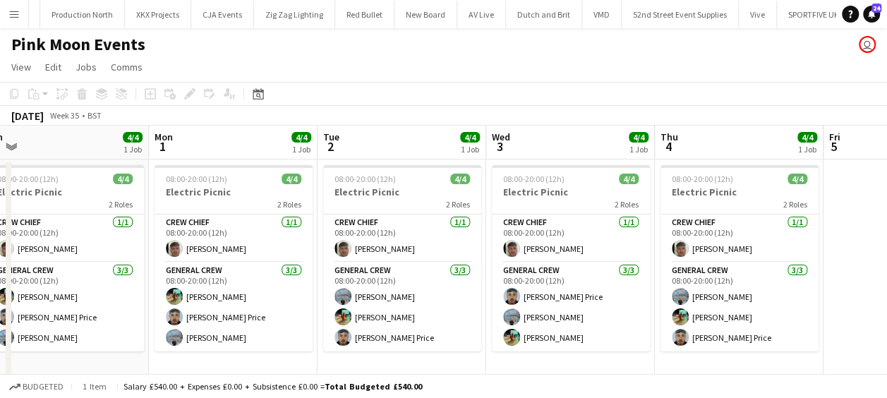
drag, startPoint x: 416, startPoint y: 222, endPoint x: 551, endPoint y: 217, distance: 134.8
click at [551, 217] on app-calendar-viewport "Fri 29 4/4 1 Job Sat 30 4/4 1 Job Sun 31 4/4 1 Job Mon 1 4/4 1 Job Tue 2 4/4 1 …" at bounding box center [443, 253] width 887 height 255
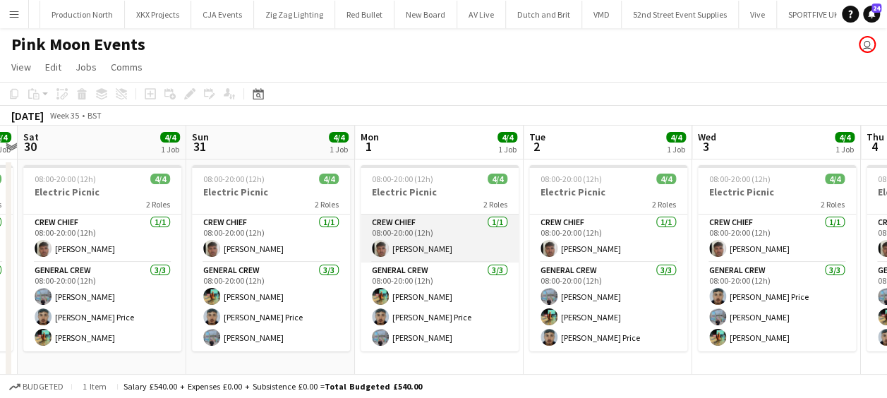
drag, startPoint x: 416, startPoint y: 224, endPoint x: 556, endPoint y: 215, distance: 140.0
click at [552, 214] on app-calendar-viewport "Thu 28 4/4 1 Job Fri 29 4/4 1 Job Sat 30 4/4 1 Job Sun 31 4/4 1 Job Mon 1 4/4 1…" at bounding box center [443, 253] width 887 height 255
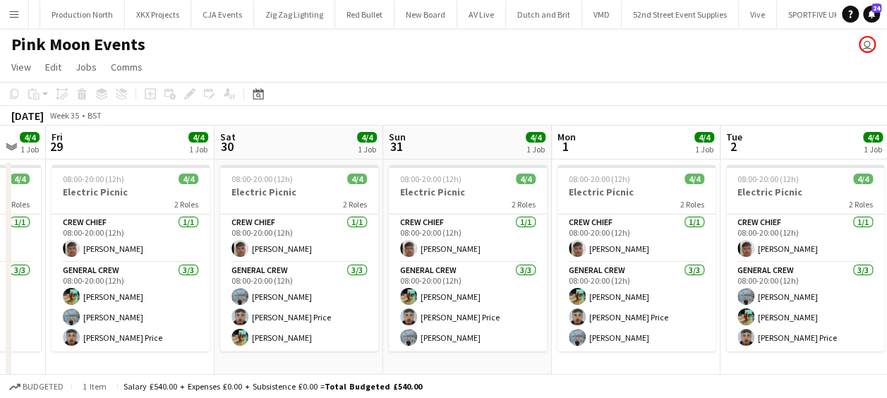
drag, startPoint x: 411, startPoint y: 227, endPoint x: 579, endPoint y: 217, distance: 168.9
click at [574, 217] on app-calendar-viewport "Wed 27 4/4 1 Job Thu 28 4/4 1 Job Fri 29 4/4 1 Job Sat 30 4/4 1 Job Sun 31 4/4 …" at bounding box center [443, 253] width 887 height 255
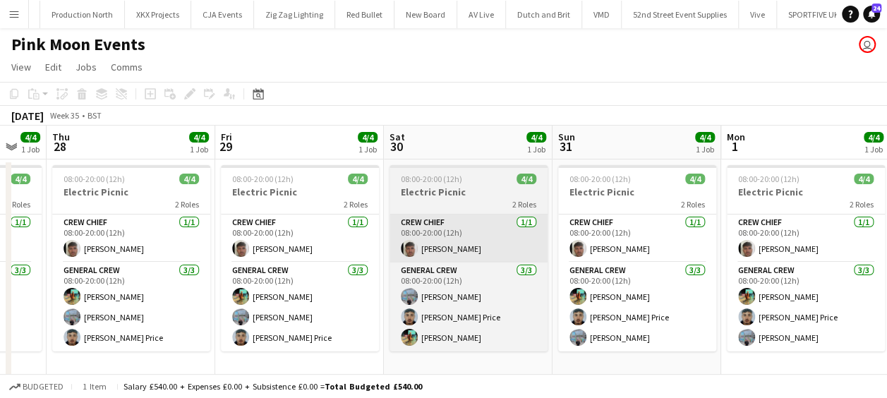
drag, startPoint x: 362, startPoint y: 233, endPoint x: 508, endPoint y: 226, distance: 146.2
click at [521, 219] on app-calendar-viewport "Tue 26 4/4 1 Job Wed 27 4/4 1 Job Thu 28 4/4 1 Job Fri 29 4/4 1 Job Sat 30 4/4 …" at bounding box center [443, 253] width 887 height 255
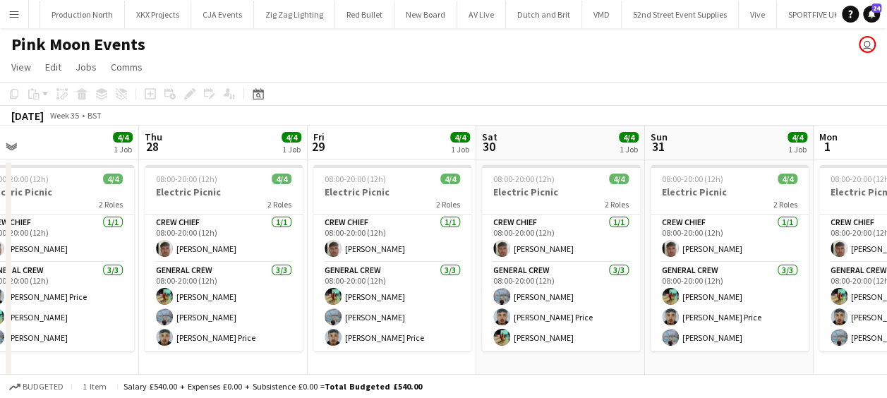
drag, startPoint x: 360, startPoint y: 232, endPoint x: 547, endPoint y: 222, distance: 187.3
click at [547, 222] on app-calendar-viewport "Mon 25 4/4 1 Job Tue 26 4/4 1 Job Wed 27 4/4 1 Job Thu 28 4/4 1 Job Fri 29 4/4 …" at bounding box center [443, 253] width 887 height 255
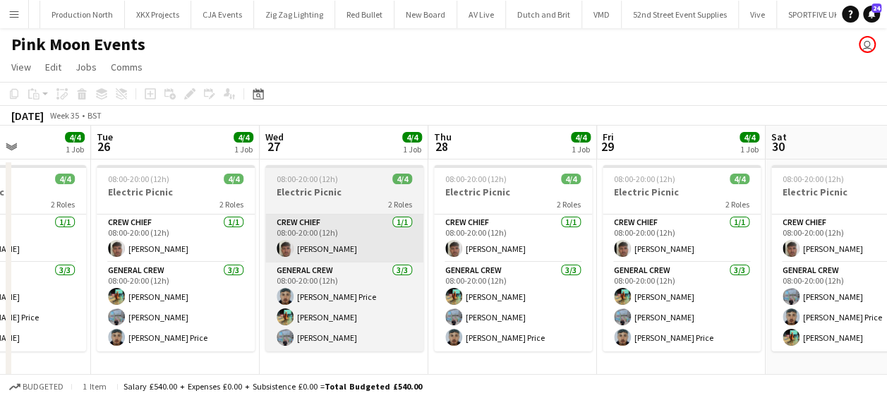
drag, startPoint x: 344, startPoint y: 234, endPoint x: 373, endPoint y: 229, distance: 29.2
click at [480, 224] on app-calendar-viewport "Sat 23 4/4 1 Job Sun 24 4/4 1 Job Mon 25 4/4 1 Job Tue 26 4/4 1 Job Wed 27 4/4 …" at bounding box center [443, 253] width 887 height 255
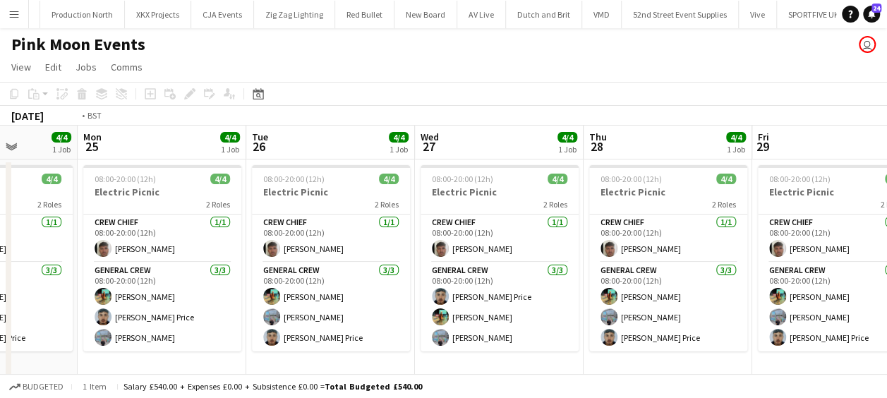
drag, startPoint x: 351, startPoint y: 231, endPoint x: 536, endPoint y: 221, distance: 185.1
click at [535, 222] on app-calendar-viewport "Sat 23 4/4 1 Job Sun 24 4/4 1 Job Mon 25 4/4 1 Job Tue 26 4/4 1 Job Wed 27 4/4 …" at bounding box center [443, 253] width 887 height 255
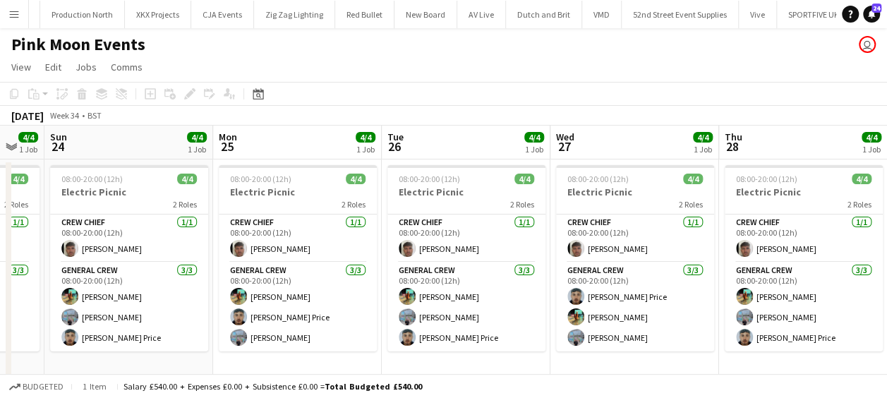
drag, startPoint x: 365, startPoint y: 233, endPoint x: 496, endPoint y: 220, distance: 131.1
click at [496, 220] on app-calendar-viewport "Fri 22 4/4 1 Job Sat 23 4/4 1 Job Sun 24 4/4 1 Job Mon 25 4/4 1 Job Tue 26 4/4 …" at bounding box center [443, 253] width 887 height 255
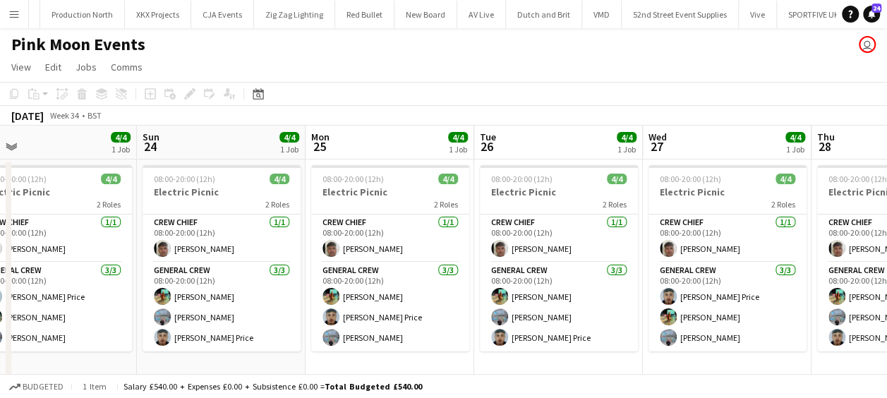
drag, startPoint x: 361, startPoint y: 240, endPoint x: 491, endPoint y: 223, distance: 131.6
click at [490, 223] on app-calendar-viewport "Thu 21 Fri 22 4/4 1 Job Sat 23 4/4 1 Job Sun 24 4/4 1 Job Mon 25 4/4 1 Job Tue …" at bounding box center [443, 253] width 887 height 255
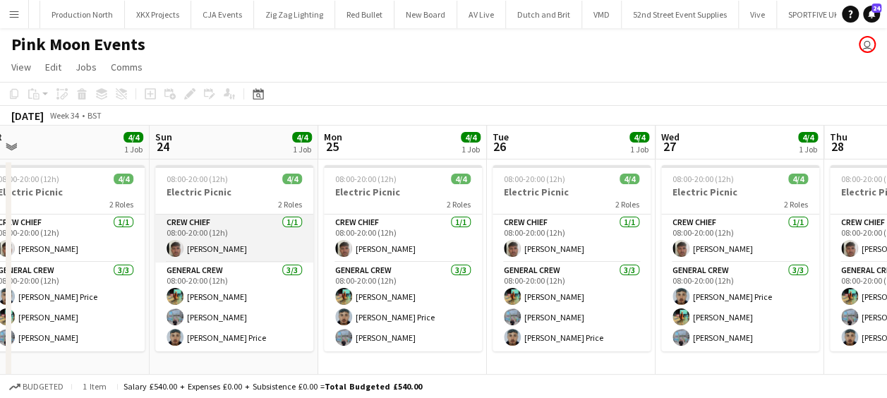
drag, startPoint x: 284, startPoint y: 234, endPoint x: 478, endPoint y: 218, distance: 195.4
click at [467, 218] on app-calendar-viewport "Thu 21 Fri 22 4/4 1 Job Sat 23 4/4 1 Job Sun 24 4/4 1 Job Mon 25 4/4 1 Job Tue …" at bounding box center [443, 253] width 887 height 255
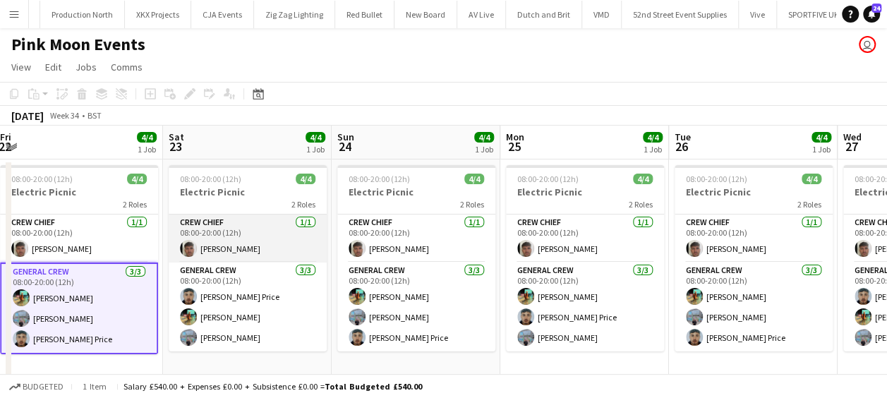
drag, startPoint x: 268, startPoint y: 234, endPoint x: 380, endPoint y: 233, distance: 111.5
click at [394, 229] on app-calendar-viewport "Wed 20 Thu 21 Fri 22 4/4 1 Job Sat 23 4/4 1 Job Sun 24 4/4 1 Job Mon 25 4/4 1 J…" at bounding box center [443, 253] width 887 height 255
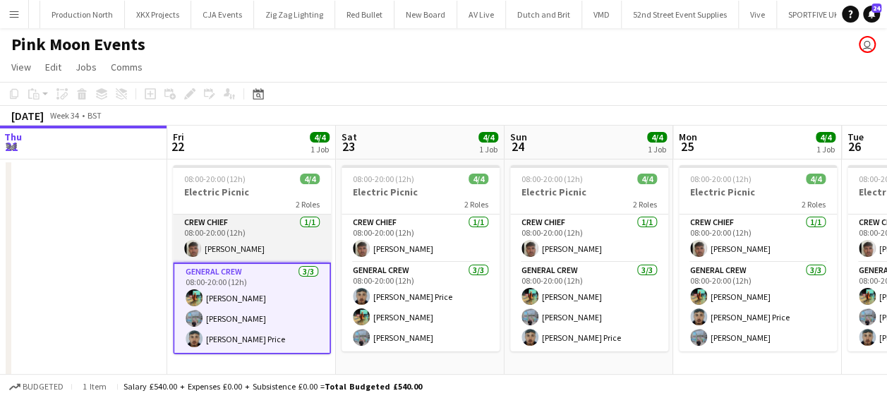
scroll to position [0, 395]
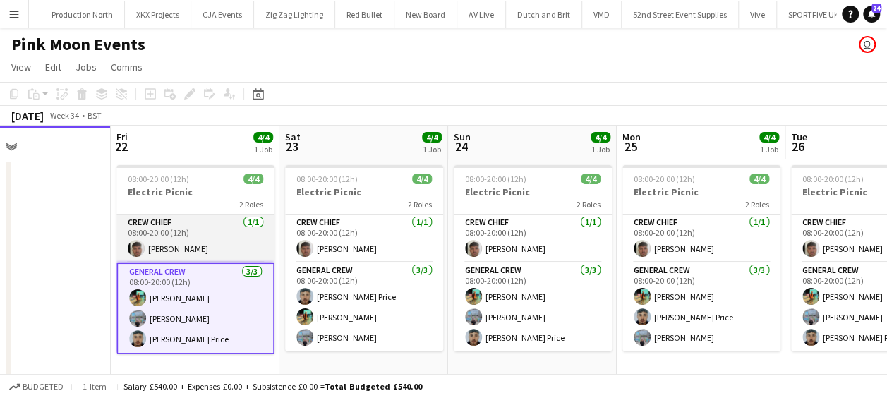
drag, startPoint x: 255, startPoint y: 232, endPoint x: 368, endPoint y: 226, distance: 112.4
click at [368, 224] on app-calendar-viewport "Tue 19 Wed 20 Thu 21 Fri 22 4/4 1 Job Sat 23 4/4 1 Job Sun 24 4/4 1 Job Mon 25 …" at bounding box center [443, 253] width 887 height 255
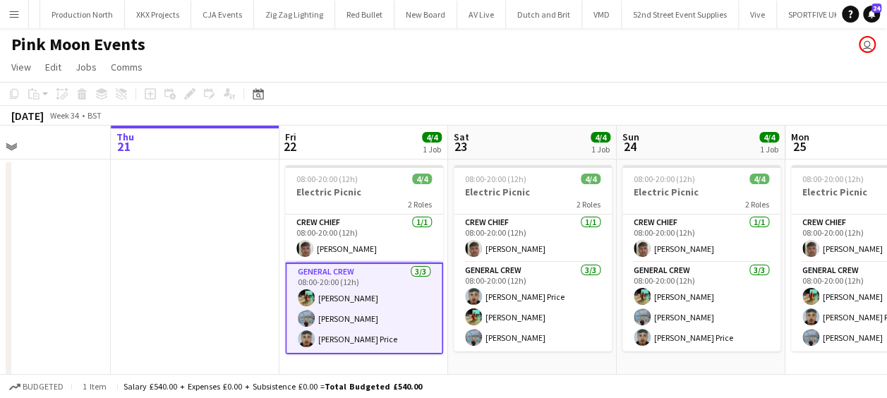
click at [171, 231] on app-date-cell at bounding box center [195, 270] width 169 height 222
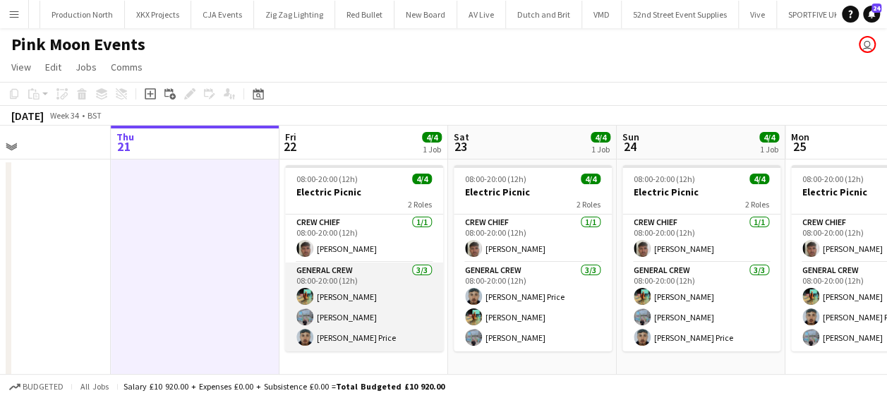
click at [340, 295] on app-card-role "General Crew 3/3 08:00-20:00 (12h) Jake Hull Jairo Castro Samuel Newell Price" at bounding box center [364, 306] width 158 height 89
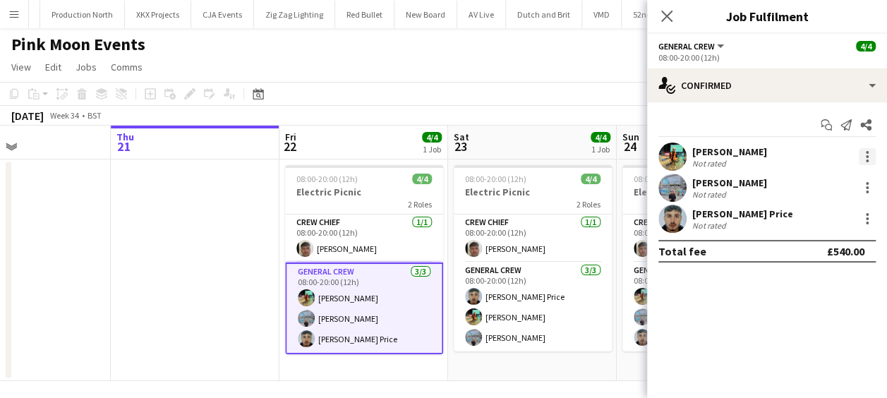
click at [864, 152] on div at bounding box center [867, 156] width 17 height 17
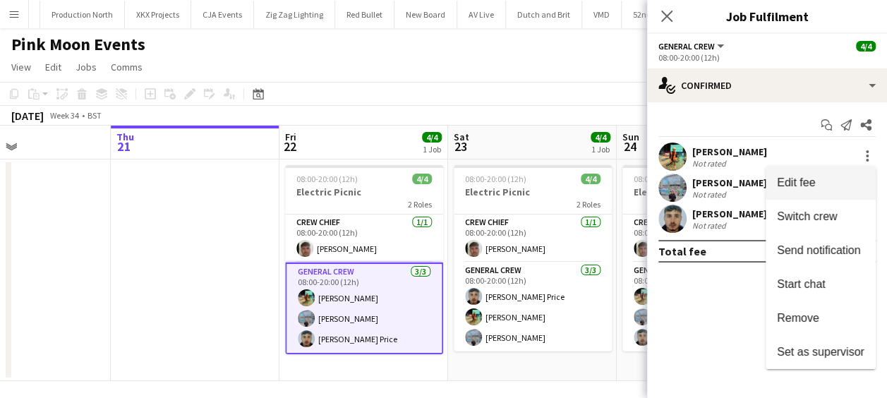
click at [823, 181] on span "Edit fee" at bounding box center [820, 182] width 87 height 13
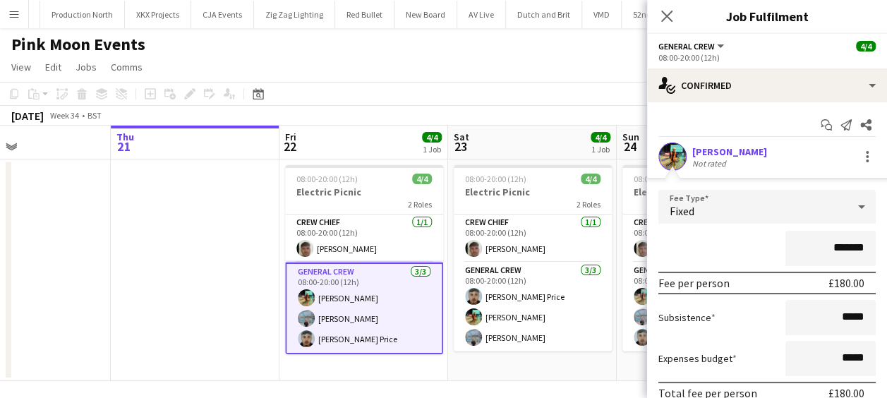
scroll to position [141, 0]
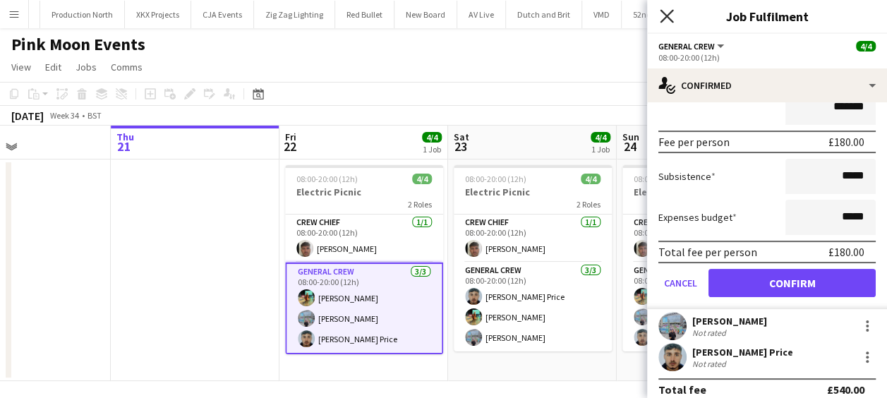
click at [666, 18] on icon "Close pop-in" at bounding box center [666, 15] width 13 height 13
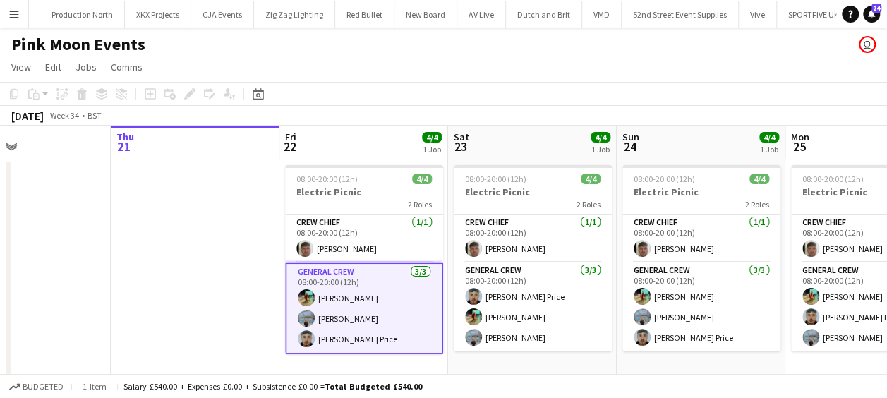
click at [188, 192] on app-date-cell at bounding box center [195, 270] width 169 height 222
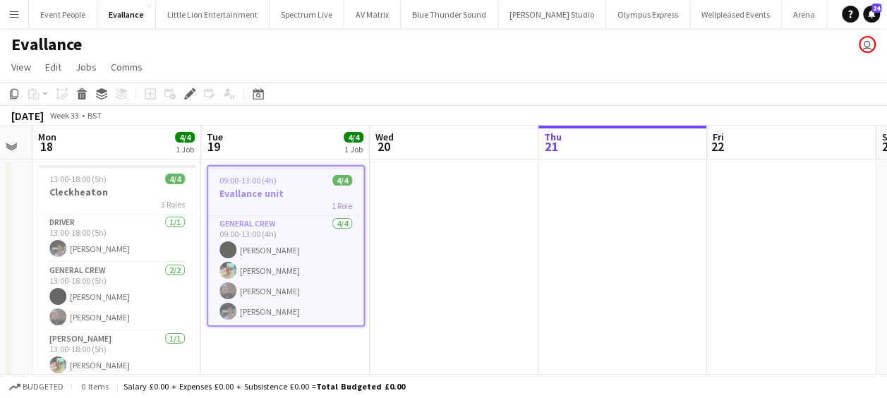
drag, startPoint x: 413, startPoint y: 323, endPoint x: 656, endPoint y: 327, distance: 242.7
click at [887, 323] on html "Menu Boards Boards Boards All jobs Status Workforce Workforce My Workforce Recr…" at bounding box center [443, 213] width 887 height 426
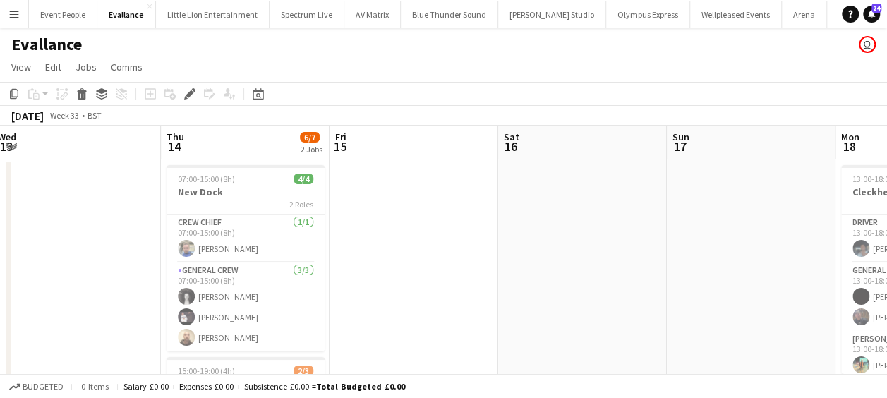
scroll to position [0, 414]
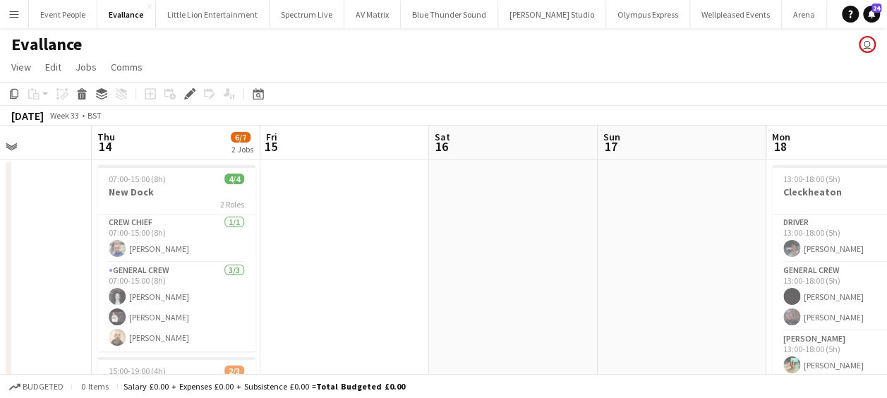
drag, startPoint x: 474, startPoint y: 324, endPoint x: 662, endPoint y: 322, distance: 188.4
click at [662, 322] on app-calendar-viewport "Mon 11 Tue 12 4/4 1 Job Wed 13 Thu 14 6/7 2 Jobs Fri 15 Sat 16 Sun 17 Mon 18 4/…" at bounding box center [443, 340] width 887 height 428
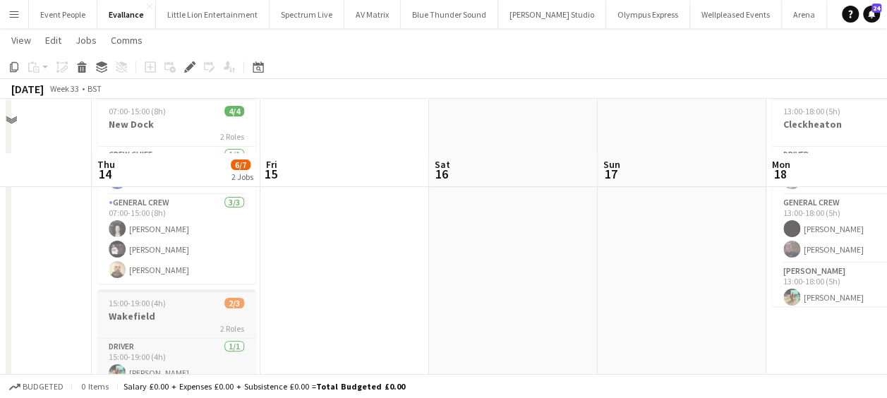
scroll to position [141, 0]
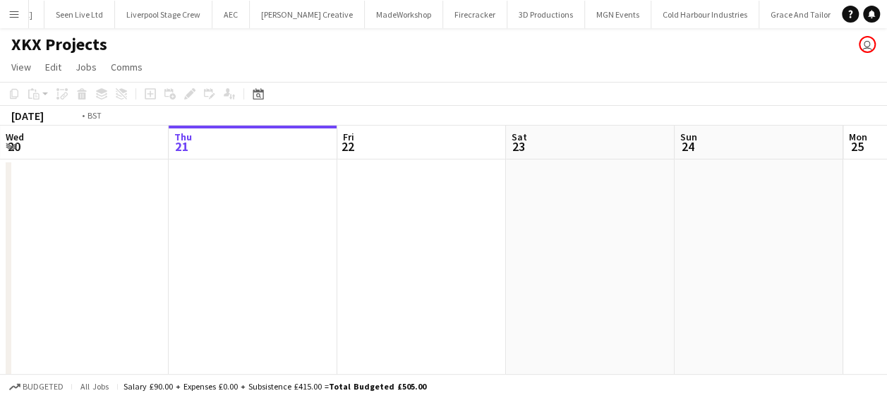
drag, startPoint x: 429, startPoint y: 274, endPoint x: 708, endPoint y: 273, distance: 279.4
click at [711, 274] on app-calendar-viewport "Mon 18 4/4 1 Job Tue 19 Wed 20 Thu 21 Fri 22 Sat 23 Sun 24 Mon 25 Tue 26 Wed 27…" at bounding box center [443, 260] width 887 height 268
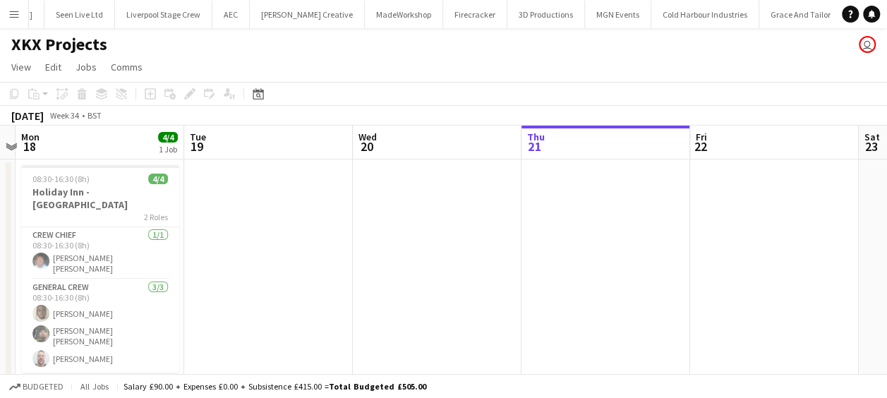
drag, startPoint x: 377, startPoint y: 264, endPoint x: 586, endPoint y: 265, distance: 208.8
click at [598, 264] on app-calendar-viewport "Sat 16 Sun 17 Mon 18 4/4 1 Job Tue 19 Wed 20 Thu 21 Fri 22 Sat 23 Sun 24 Mon 25…" at bounding box center [443, 260] width 887 height 268
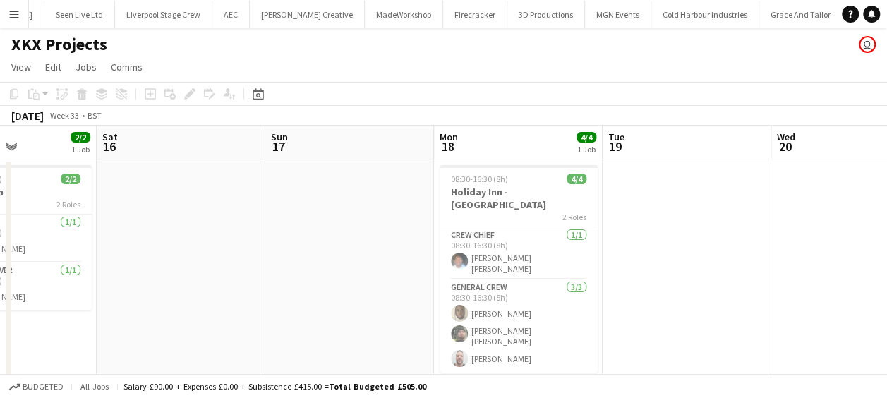
drag, startPoint x: 490, startPoint y: 269, endPoint x: 663, endPoint y: 265, distance: 172.9
click at [663, 265] on app-calendar-viewport "Wed 13 Thu 14 2/2 1 Job Fri 15 2/2 1 Job Sat 16 Sun 17 Mon 18 4/4 1 Job Tue 19 …" at bounding box center [443, 260] width 887 height 268
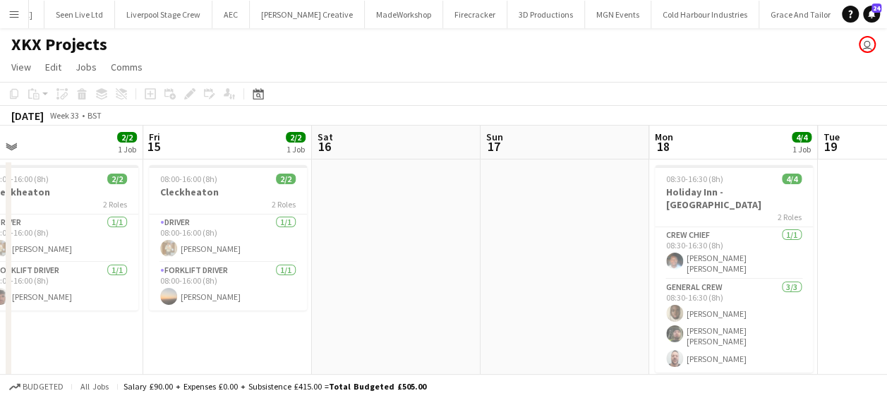
drag, startPoint x: 258, startPoint y: 237, endPoint x: 562, endPoint y: 234, distance: 304.1
click at [562, 234] on app-calendar-viewport "Tue 12 Wed 13 2/2 1 Job Thu 14 2/2 1 Job Fri 15 2/2 1 Job Sat 16 Sun 17 Mon 18 …" at bounding box center [443, 260] width 887 height 268
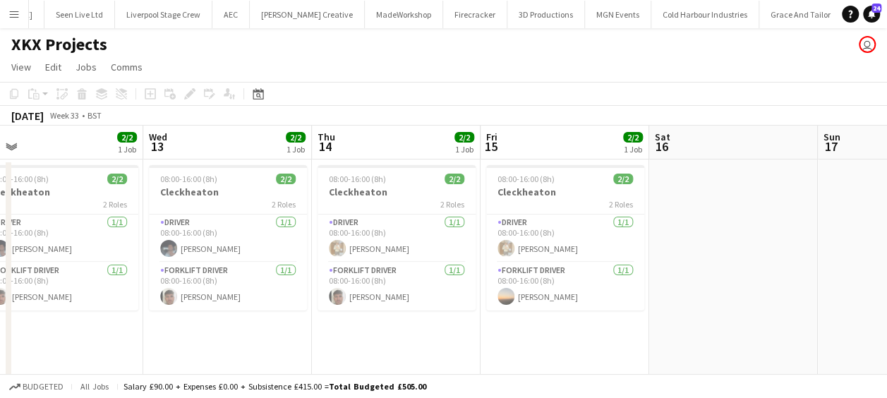
click at [691, 247] on app-calendar-viewport "Sun 10 Mon 11 Tue 12 2/2 1 Job Wed 13 2/2 1 Job Thu 14 2/2 1 Job Fri 15 2/2 1 J…" at bounding box center [443, 260] width 887 height 268
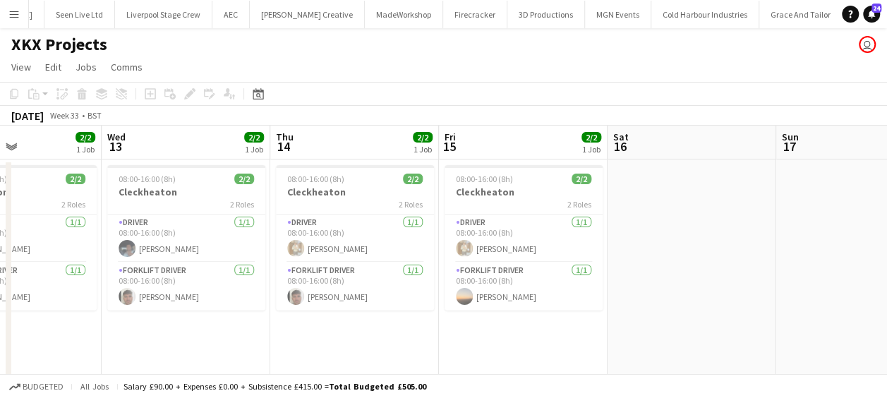
drag, startPoint x: 691, startPoint y: 247, endPoint x: 641, endPoint y: 253, distance: 50.4
click at [648, 253] on app-calendar-viewport "Sun 10 Mon 11 Tue 12 2/2 1 Job Wed 13 2/2 1 Job Thu 14 2/2 1 Job Fri 15 2/2 1 J…" at bounding box center [443, 260] width 887 height 268
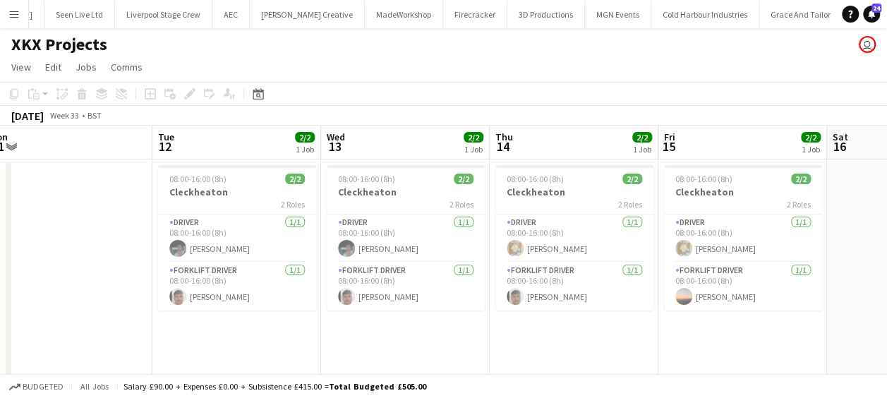
drag, startPoint x: 339, startPoint y: 265, endPoint x: 552, endPoint y: 262, distance: 213.8
click at [552, 262] on app-calendar-viewport "Sat 9 Sun 10 Mon 11 Tue 12 2/2 1 Job Wed 13 2/2 1 Job Thu 14 2/2 1 Job Fri 15 2…" at bounding box center [443, 260] width 887 height 268
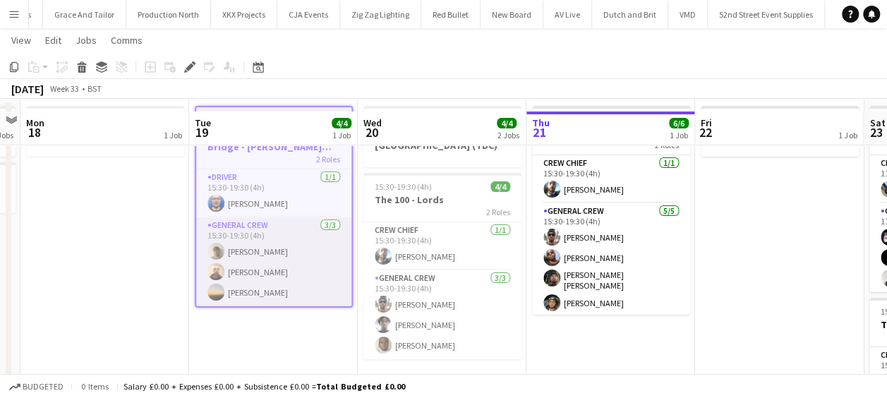
scroll to position [71, 0]
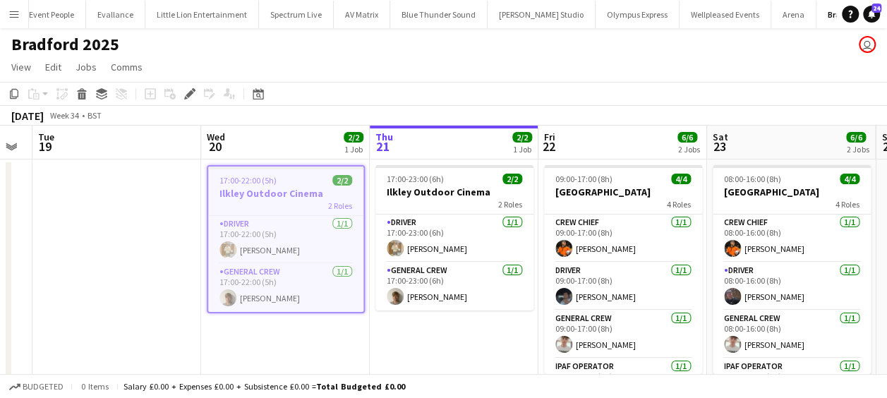
scroll to position [0, 431]
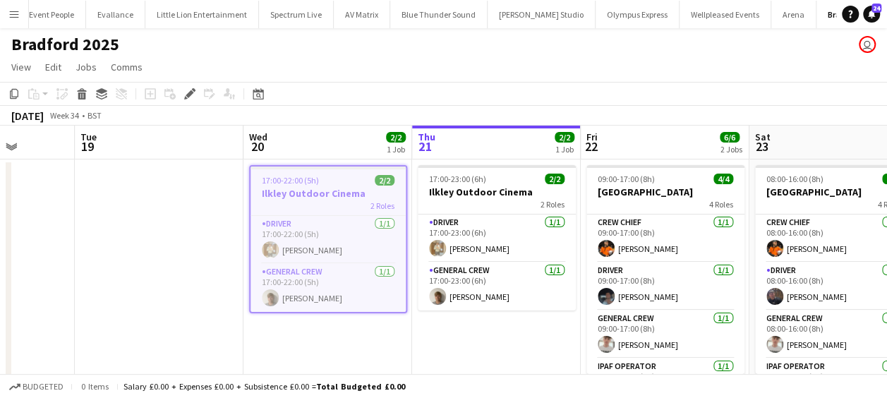
drag, startPoint x: 399, startPoint y: 346, endPoint x: 453, endPoint y: 345, distance: 54.3
click at [453, 345] on app-calendar-viewport "Sat 16 Sun 17 Mon 18 Tue 19 Wed 20 2/2 1 Job Thu 21 2/2 1 Job Fri 22 6/6 2 Jobs…" at bounding box center [443, 347] width 887 height 442
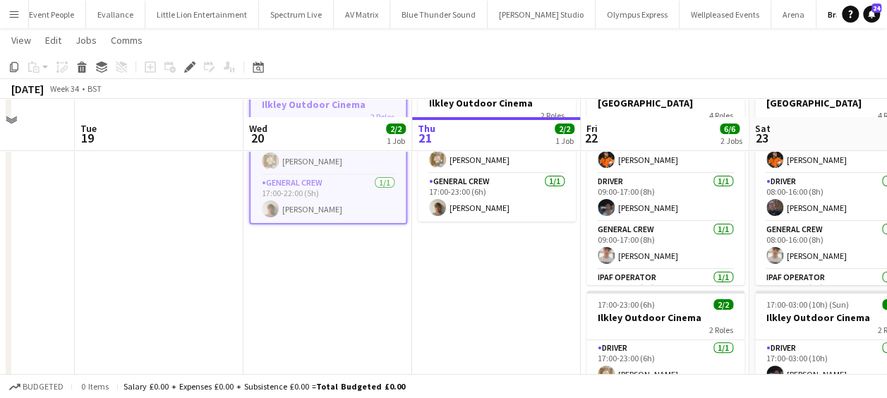
scroll to position [0, 0]
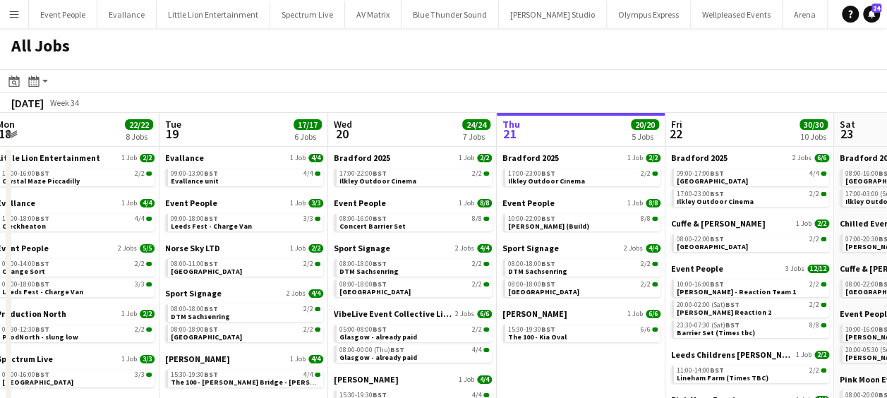
drag, startPoint x: 471, startPoint y: 258, endPoint x: 346, endPoint y: 255, distance: 124.9
click at [550, 254] on app-calendar-viewport "Sat 16 24/24 6 Jobs Sun 17 7/7 3 Jobs Mon 18 22/22 8 Jobs Tue 19 17/17 6 Jobs W…" at bounding box center [443, 341] width 887 height 457
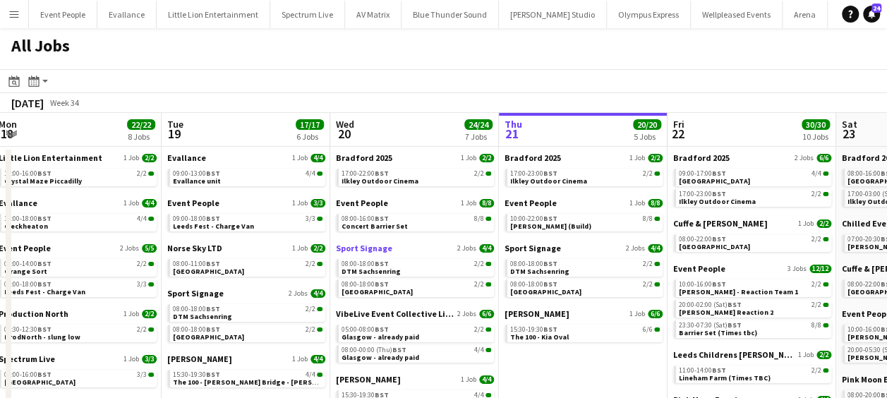
scroll to position [0, 343]
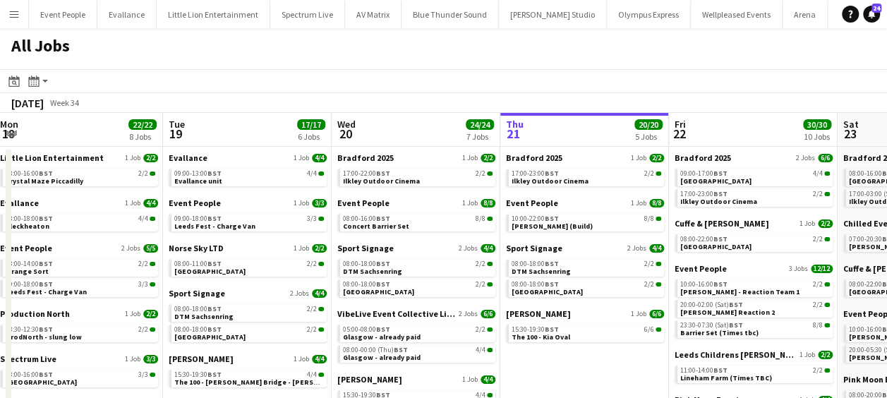
drag, startPoint x: 301, startPoint y: 84, endPoint x: 301, endPoint y: 93, distance: 9.2
click at [301, 89] on app-toolbar "Date picker [DATE] [DATE] [DATE] M [DATE] T [DATE] W [DATE] T [DATE] F [DATE] S…" at bounding box center [443, 81] width 887 height 24
drag, startPoint x: 301, startPoint y: 95, endPoint x: 456, endPoint y: 90, distance: 155.3
click at [456, 90] on div "Date picker [DATE] [DATE] [DATE] M [DATE] T [DATE] W [DATE] T [DATE] F [DATE] S…" at bounding box center [443, 91] width 887 height 44
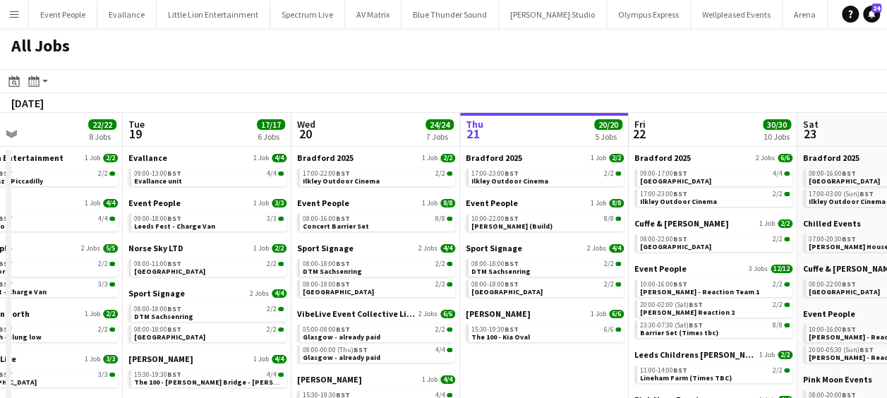
drag, startPoint x: 257, startPoint y: 172, endPoint x: 333, endPoint y: 175, distance: 76.2
click at [333, 175] on app-calendar-viewport "Sat 16 24/24 6 Jobs Sun 17 7/7 3 Jobs Mon 18 22/22 8 Jobs Tue 19 17/17 6 Jobs W…" at bounding box center [443, 341] width 887 height 457
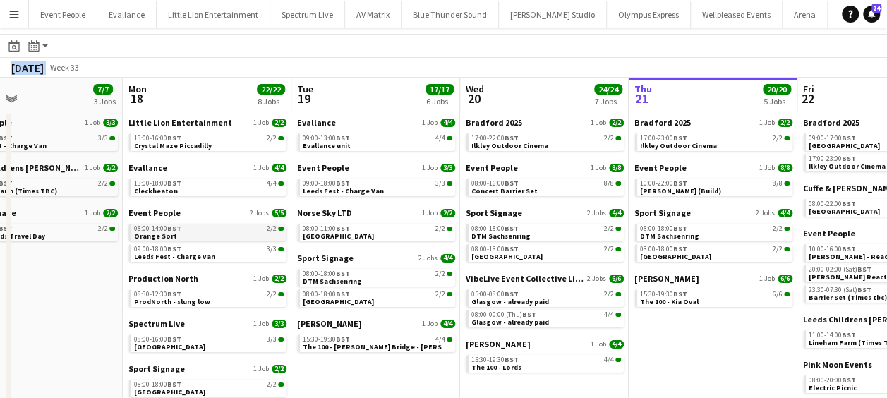
scroll to position [71, 0]
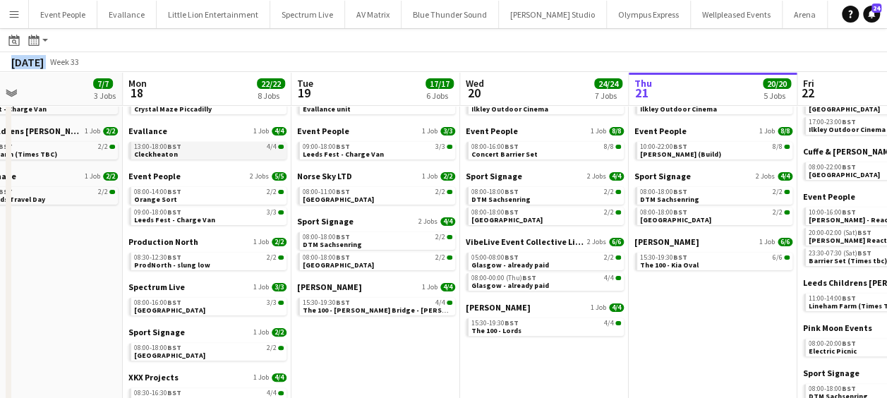
click at [168, 145] on span "BST" at bounding box center [174, 146] width 14 height 9
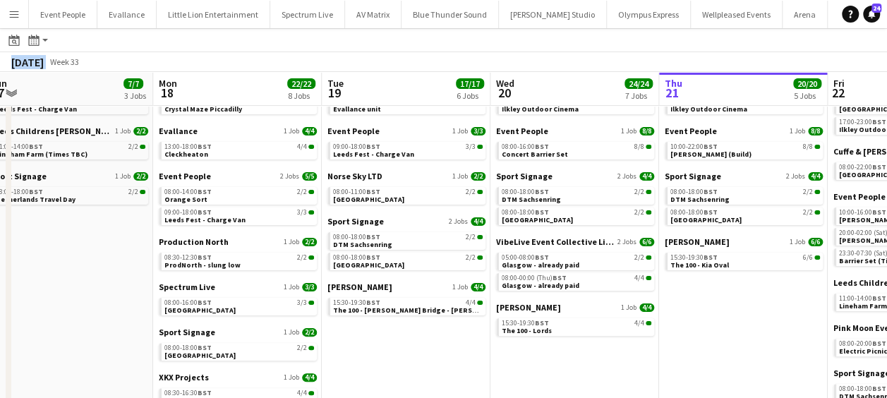
click at [569, 179] on app-all-jobs "All Jobs Date picker AUG 2025 AUG 2025 Monday M Tuesday T Wednesday W Thursday …" at bounding box center [443, 228] width 887 height 540
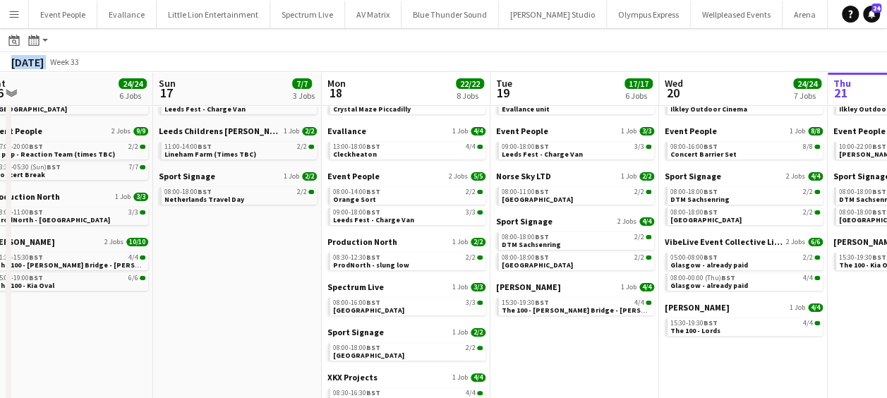
scroll to position [0, 354]
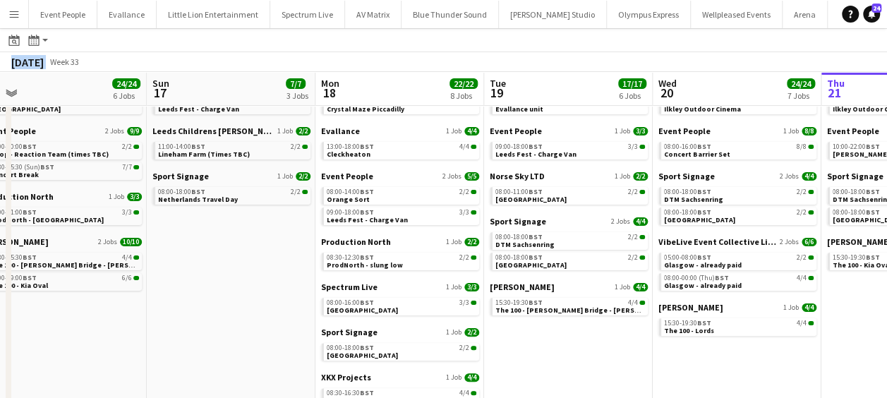
drag, startPoint x: 356, startPoint y: 223, endPoint x: 456, endPoint y: 223, distance: 100.2
click at [471, 219] on app-calendar-viewport "Thu 14 23/24 6 Jobs Fri 15 19/19 6 Jobs Sat 16 24/24 6 Jobs Sun 17 7/7 3 Jobs M…" at bounding box center [443, 248] width 887 height 499
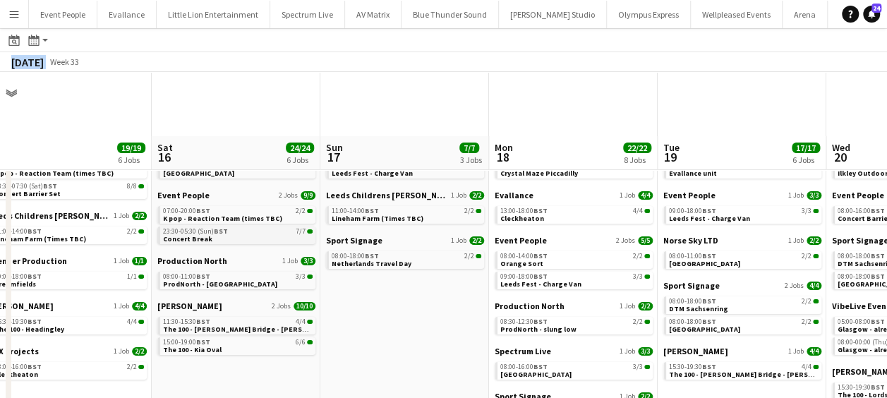
scroll to position [0, 0]
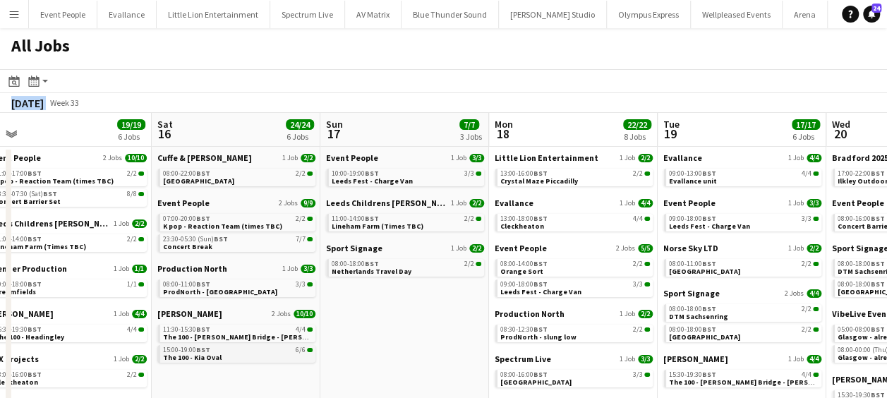
click at [216, 356] on span "The 100 - Kia Oval" at bounding box center [192, 357] width 59 height 9
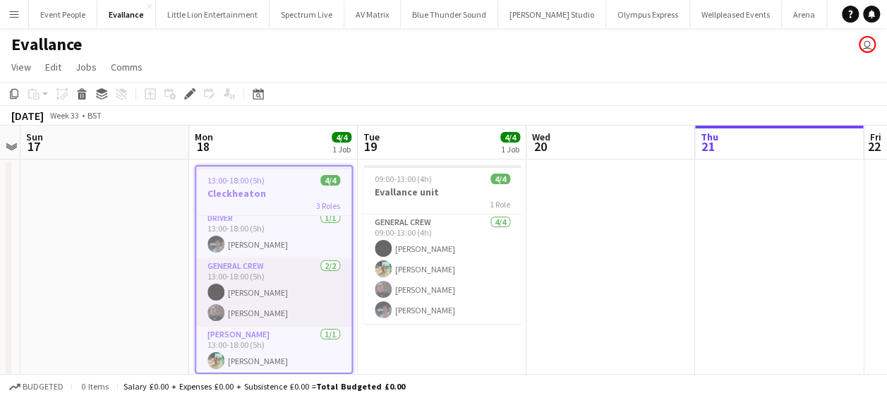
scroll to position [7, 0]
click at [264, 311] on app-card-role "General Crew [DATE] 13:00-18:00 (5h) [PERSON_NAME] [PERSON_NAME]" at bounding box center [273, 291] width 155 height 68
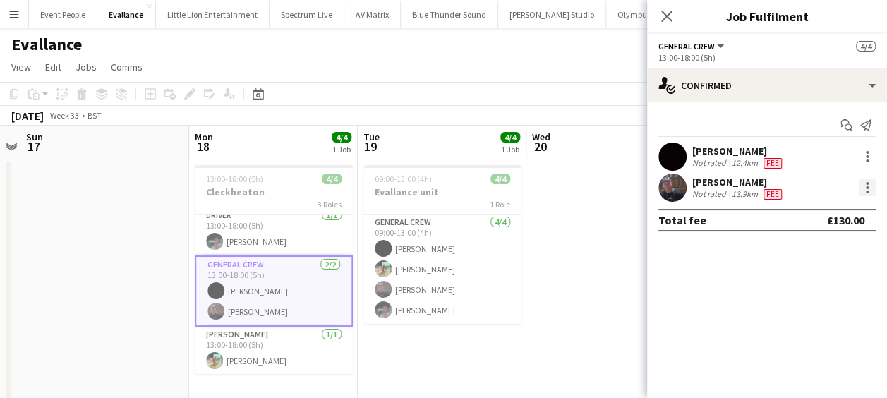
click at [866, 186] on div at bounding box center [867, 187] width 3 height 3
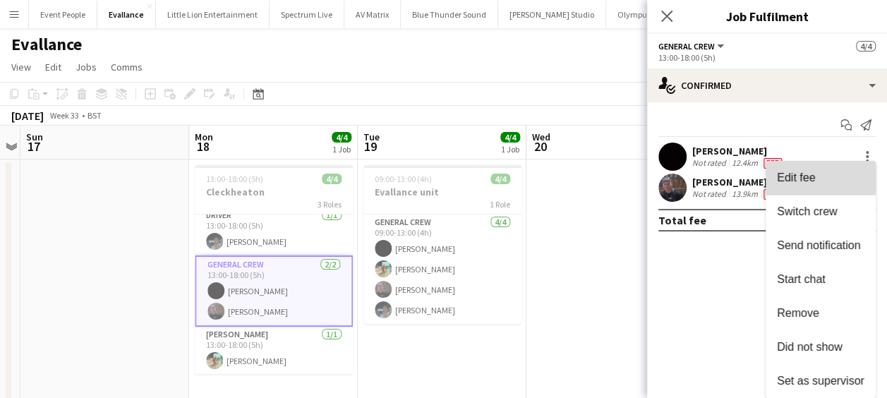
click at [810, 176] on span "Edit fee" at bounding box center [796, 177] width 38 height 12
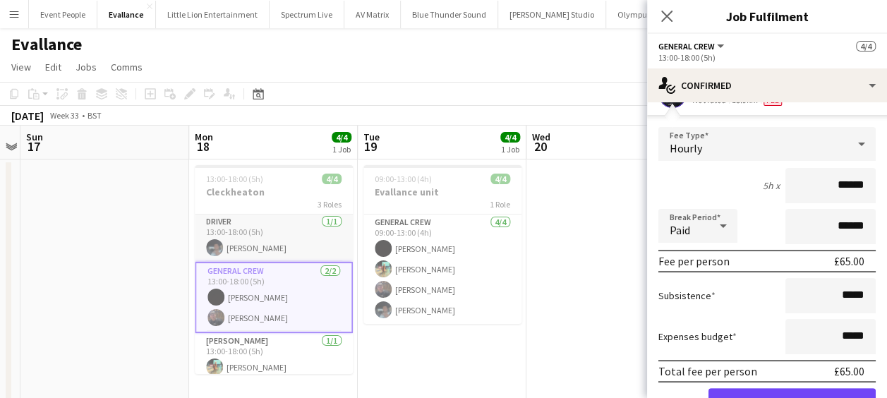
scroll to position [0, 0]
click at [562, 278] on app-date-cell at bounding box center [610, 356] width 169 height 394
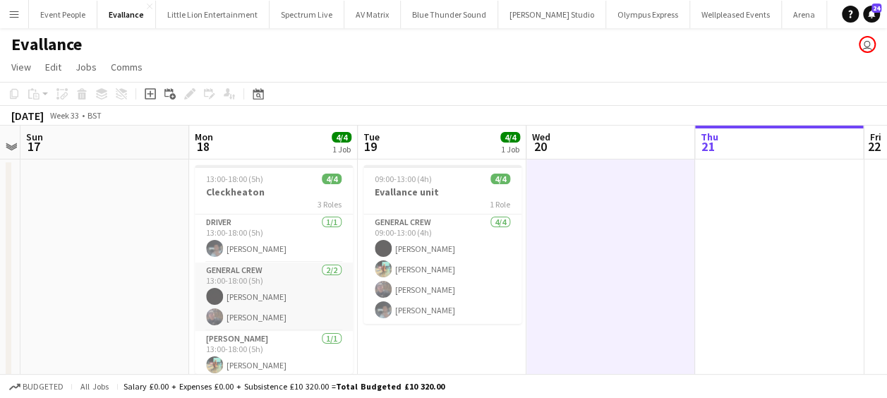
click at [244, 313] on app-card-role "General Crew 2/2 13:00-18:00 (5h) Joseph Bennett Joshua Artis" at bounding box center [274, 296] width 158 height 68
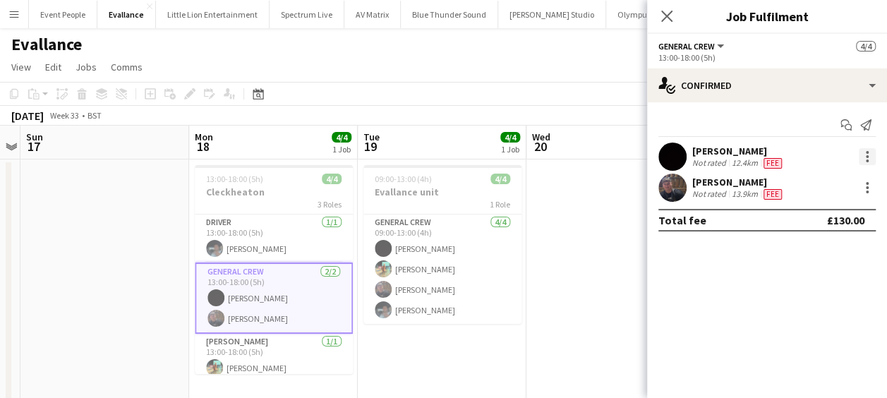
click at [866, 155] on div at bounding box center [867, 156] width 3 height 3
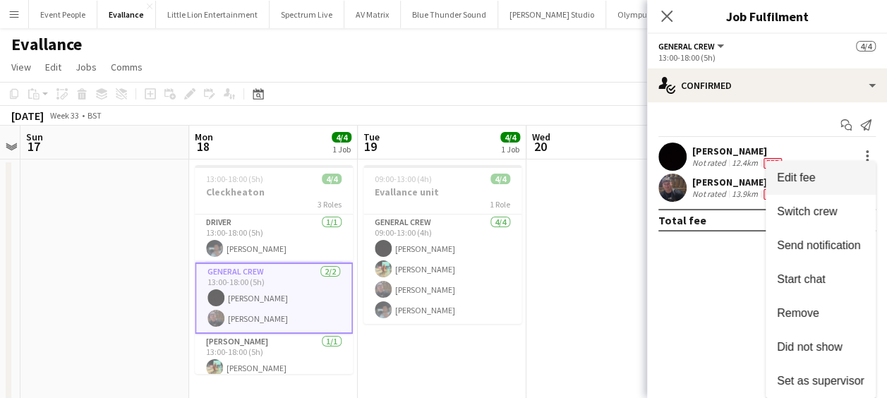
click at [812, 172] on span "Edit fee" at bounding box center [796, 177] width 38 height 12
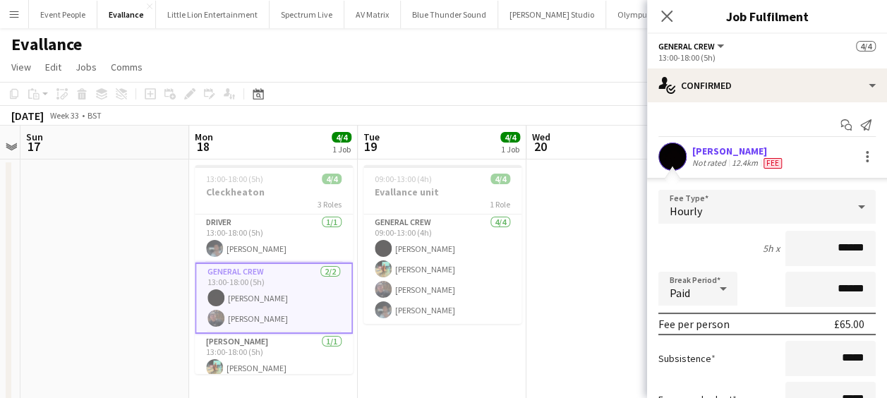
scroll to position [71, 0]
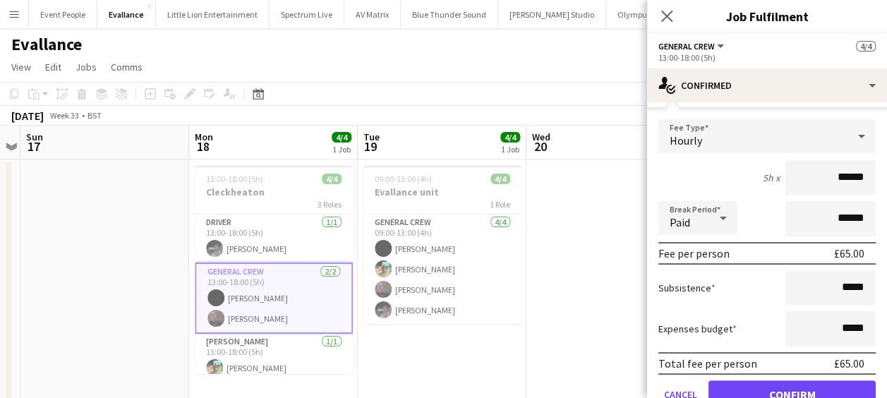
click at [535, 247] on app-date-cell at bounding box center [610, 356] width 169 height 394
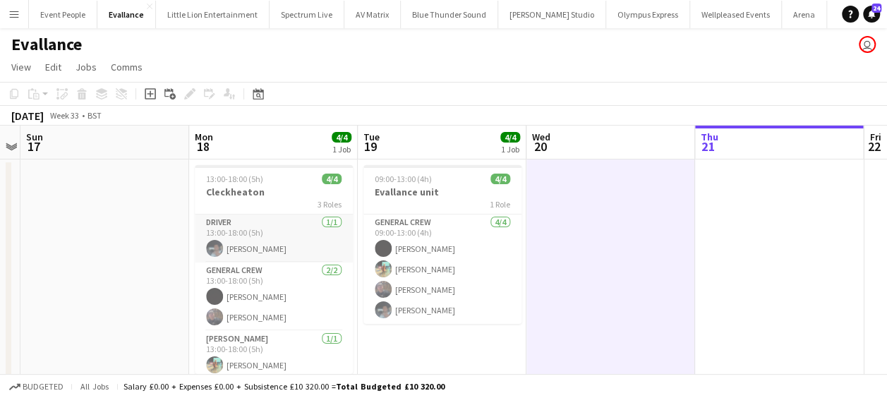
click at [274, 245] on app-card-role "Driver 1/1 13:00-18:00 (5h) Benn Dyer" at bounding box center [274, 238] width 158 height 48
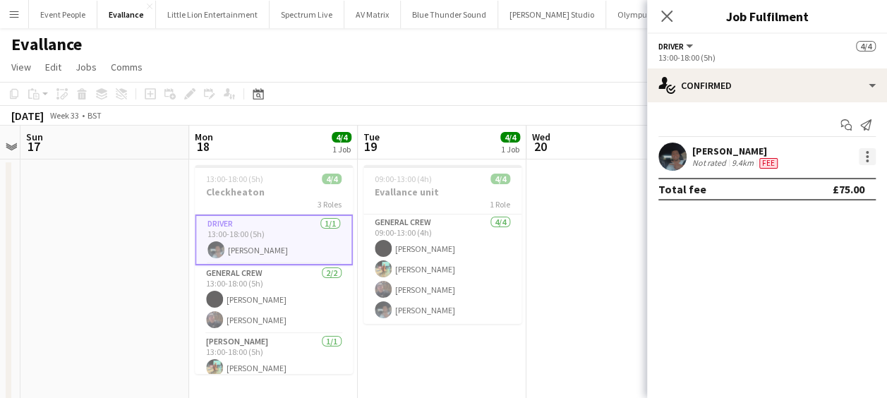
click at [869, 156] on div at bounding box center [867, 156] width 17 height 17
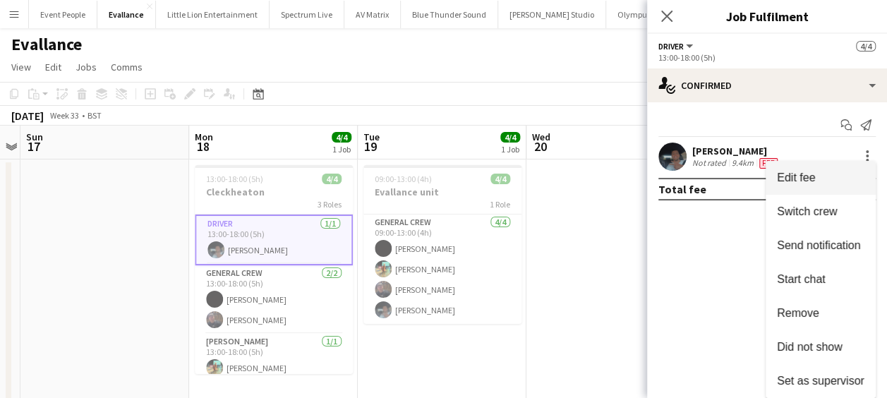
click at [825, 175] on span "Edit fee" at bounding box center [820, 177] width 87 height 13
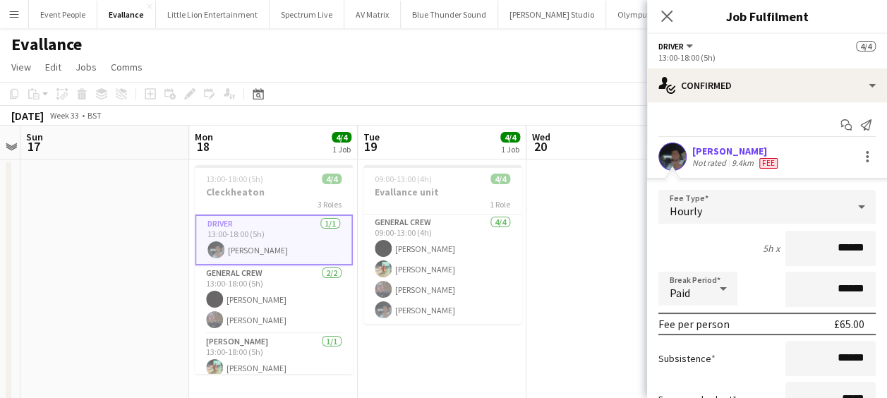
click at [539, 248] on app-date-cell at bounding box center [610, 356] width 169 height 394
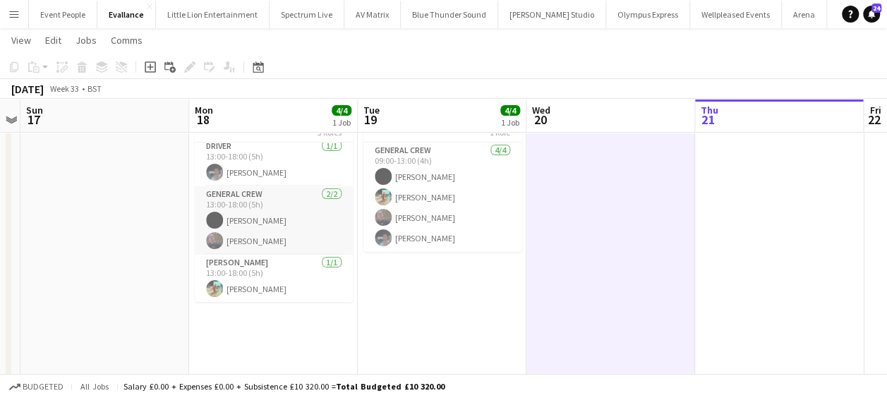
click at [244, 238] on app-card-role "General Crew 2/2 13:00-18:00 (5h) Joseph Bennett Joshua Artis" at bounding box center [274, 220] width 158 height 68
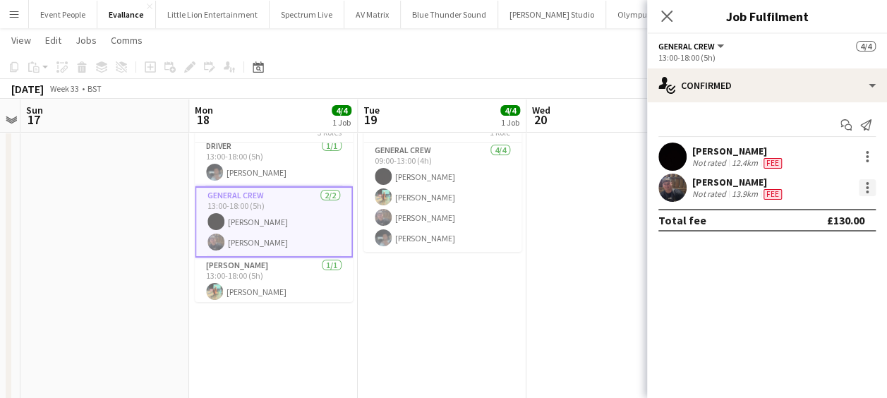
click at [868, 191] on div at bounding box center [867, 187] width 17 height 17
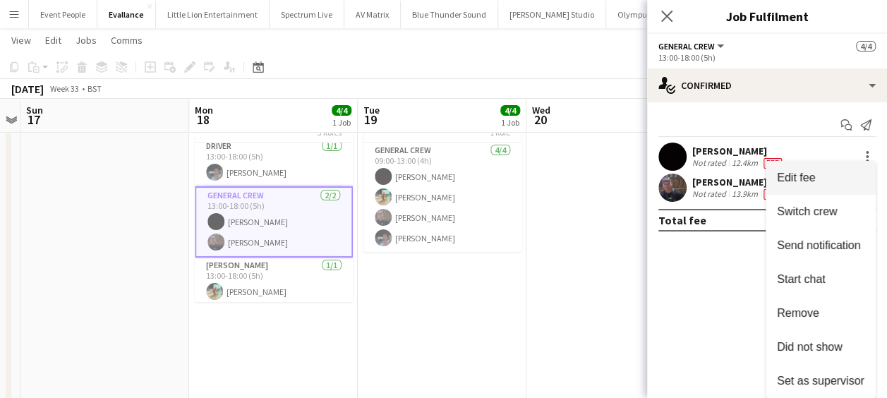
click at [821, 178] on span "Edit fee" at bounding box center [820, 177] width 87 height 13
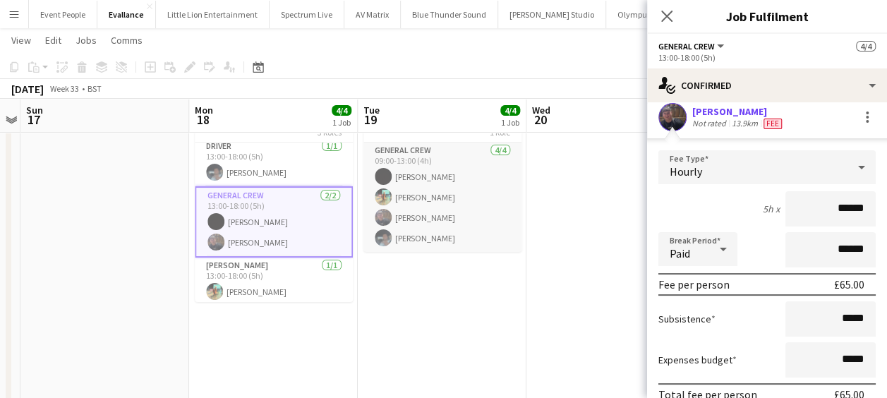
click at [426, 217] on app-card-role "General Crew 4/4 09:00-13:00 (4h) Joseph Bennett Jake Hull Joshua Artis Benn Dy…" at bounding box center [442, 197] width 158 height 109
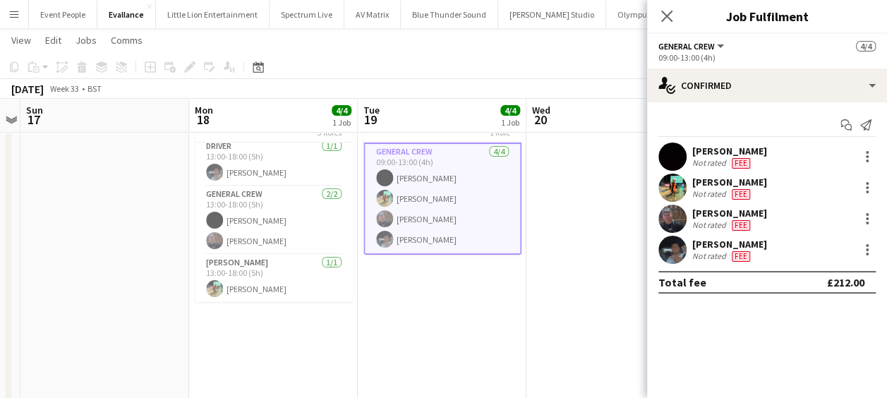
scroll to position [0, 0]
click at [864, 215] on div at bounding box center [867, 218] width 17 height 17
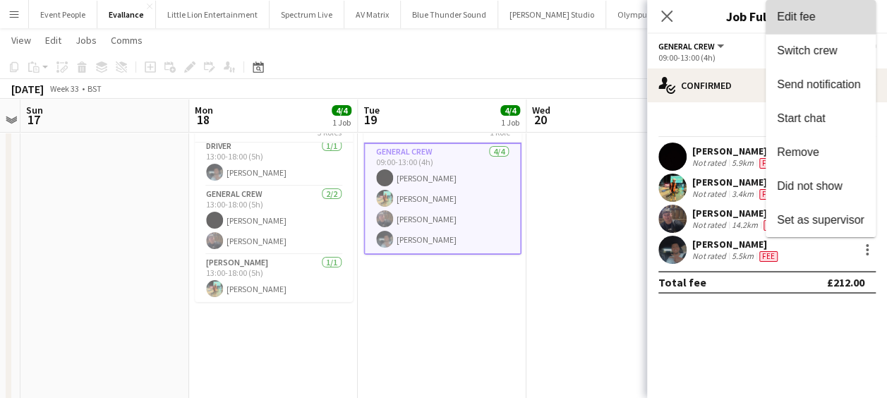
click at [811, 22] on span "Edit fee" at bounding box center [796, 17] width 38 height 12
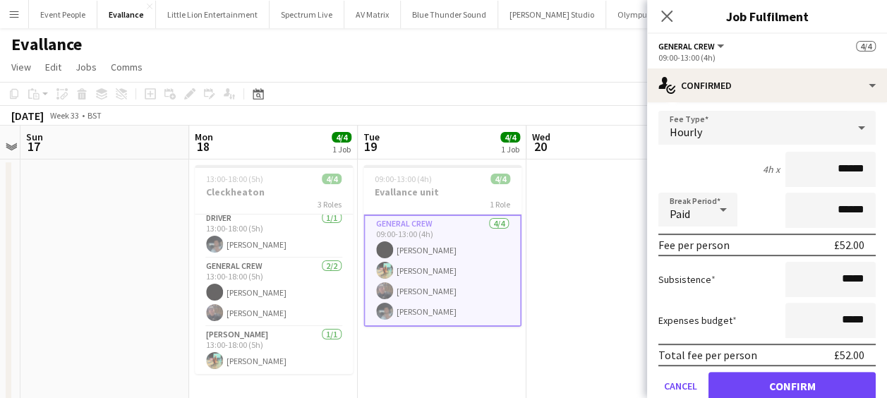
click at [164, 219] on app-date-cell at bounding box center [104, 356] width 169 height 394
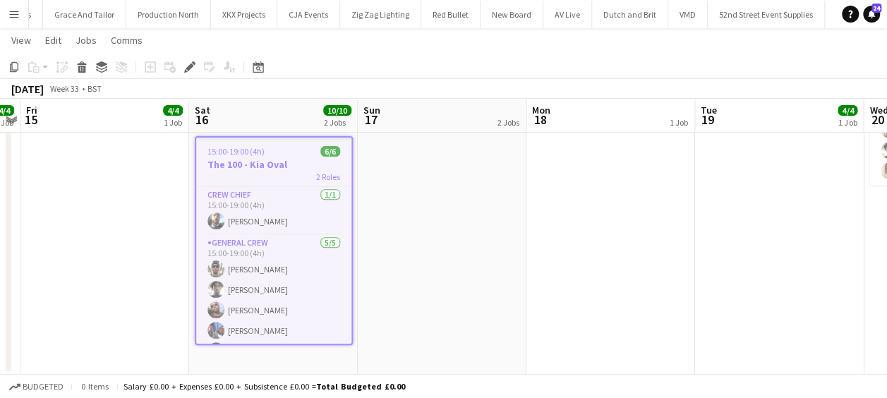
scroll to position [20, 0]
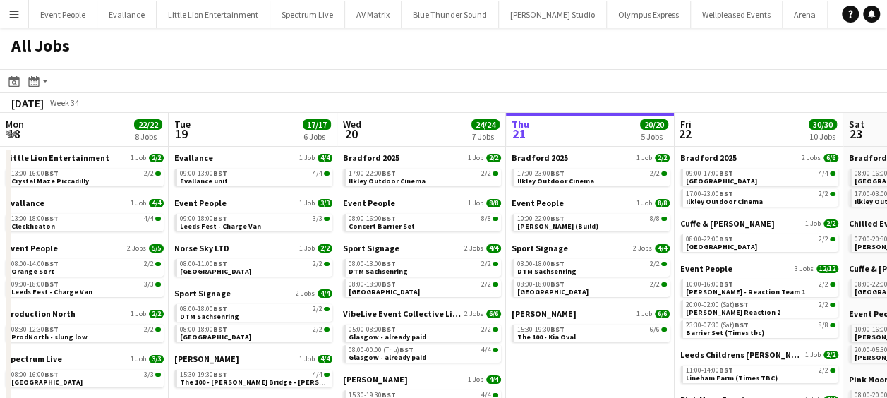
scroll to position [0, 337]
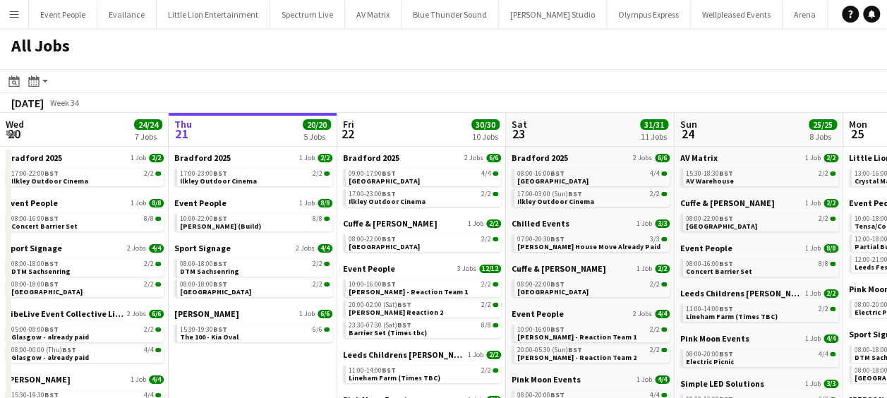
click at [14, 13] on app-icon "Menu" at bounding box center [13, 13] width 11 height 11
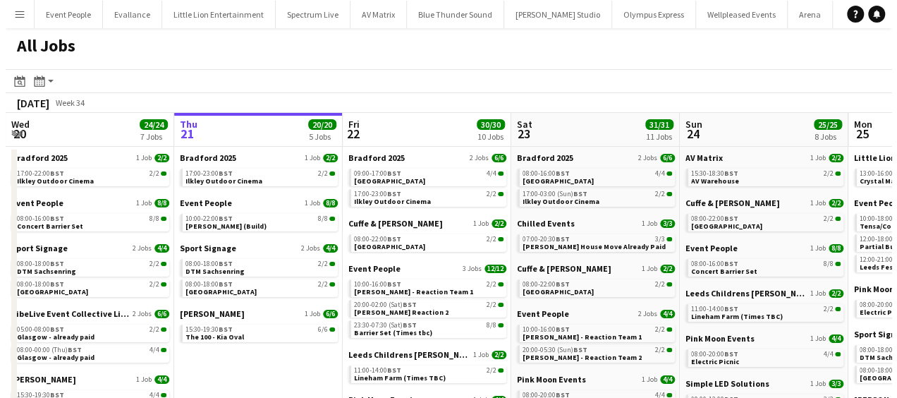
scroll to position [0, 0]
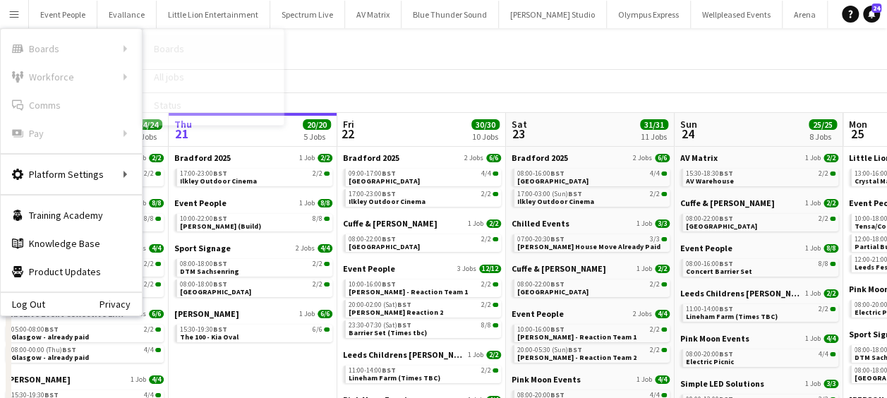
click at [172, 48] on link "Boards" at bounding box center [213, 49] width 141 height 28
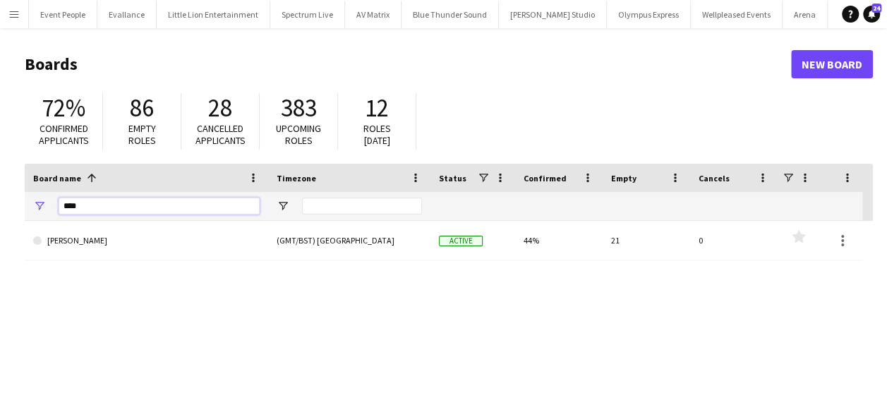
drag, startPoint x: 124, startPoint y: 202, endPoint x: 0, endPoint y: 201, distance: 124.2
click at [0, 201] on html "Menu Boards Boards Boards All jobs Status Workforce Workforce My Workforce Recr…" at bounding box center [443, 269] width 887 height 538
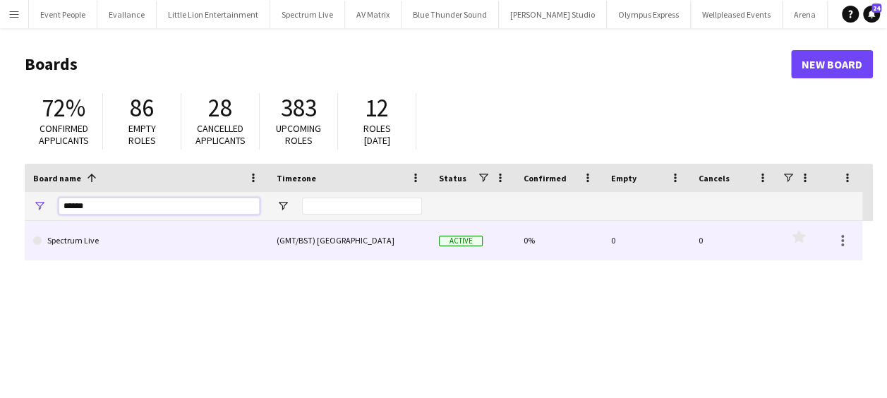
type input "******"
click at [76, 242] on link "Spectrum Live" at bounding box center [146, 241] width 226 height 40
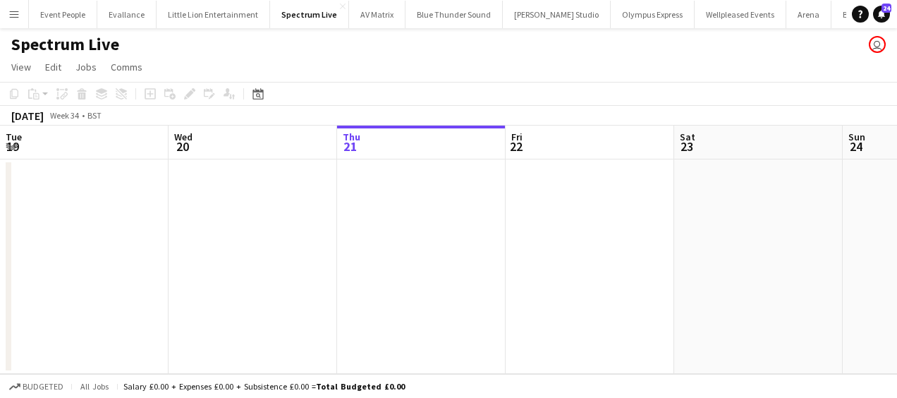
drag, startPoint x: 545, startPoint y: 277, endPoint x: 528, endPoint y: 277, distance: 17.6
click at [581, 277] on app-calendar-viewport "Sun 17 Mon 18 3/3 1 Job Tue 19 Wed 20 Thu 21 Fri 22 Sat 23 Sun 24 Mon 25 Tue 26…" at bounding box center [448, 250] width 897 height 248
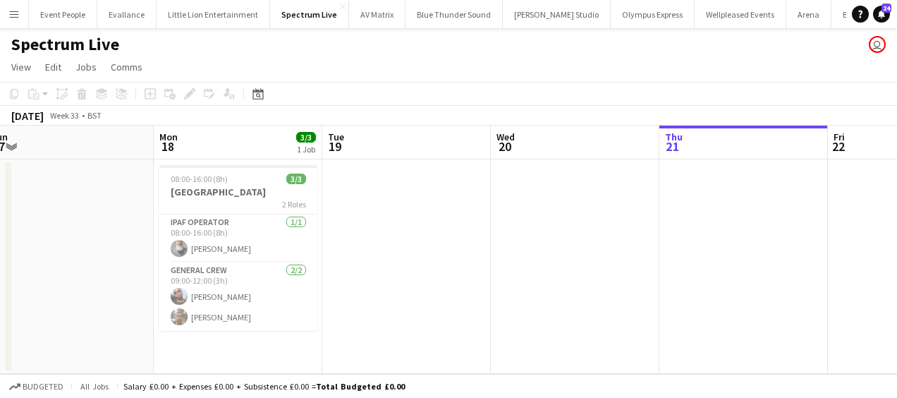
drag, startPoint x: 713, startPoint y: 282, endPoint x: 761, endPoint y: 282, distance: 48.0
click at [761, 282] on app-calendar-viewport "Fri 15 Sat 16 Sun 17 Mon 18 3/3 1 Job Tue 19 Wed 20 Thu 21 Fri 22 Sat 23 Sun 24…" at bounding box center [448, 250] width 897 height 248
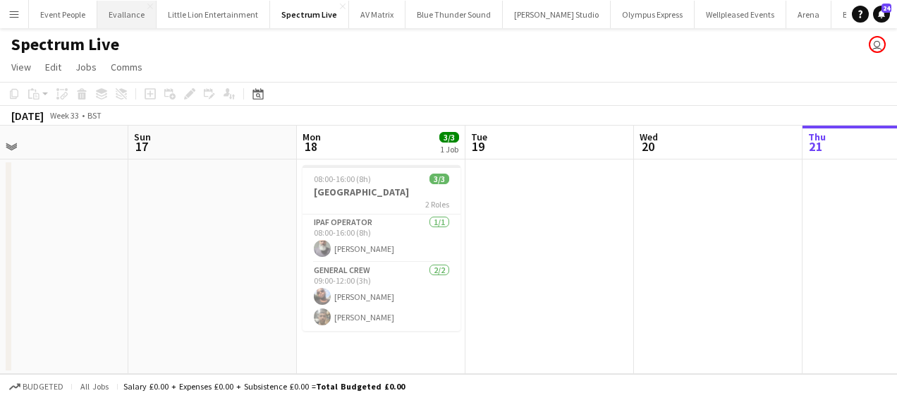
click at [100, 20] on button "Evallance Close" at bounding box center [126, 15] width 59 height 28
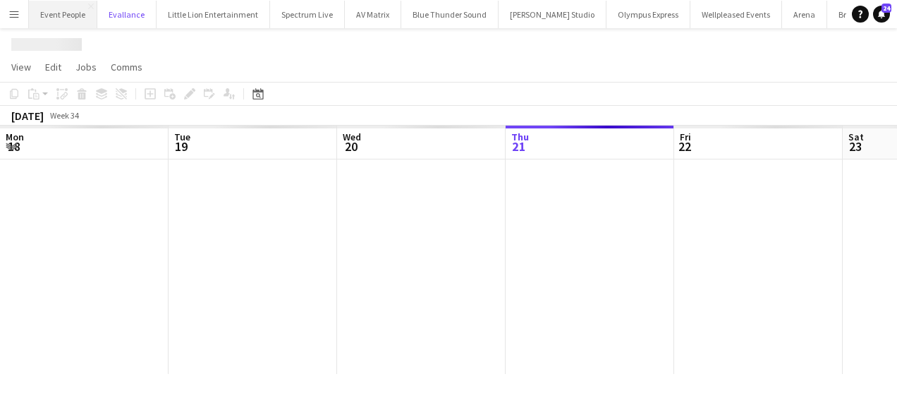
scroll to position [0, 337]
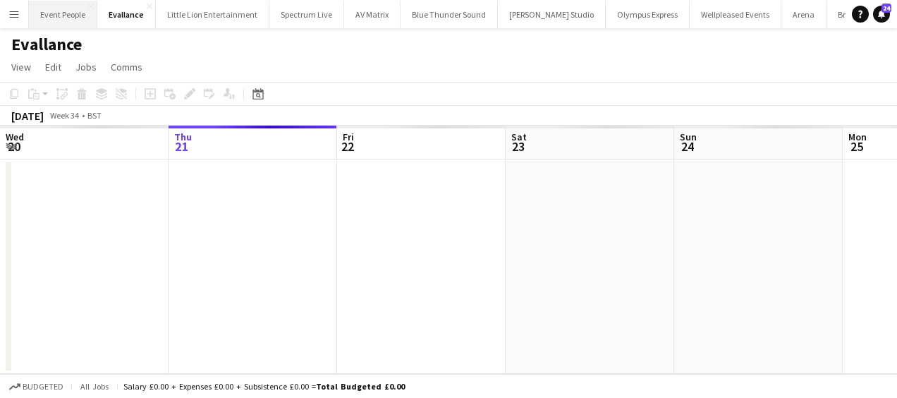
click at [75, 17] on button "Event People Close" at bounding box center [63, 15] width 68 height 28
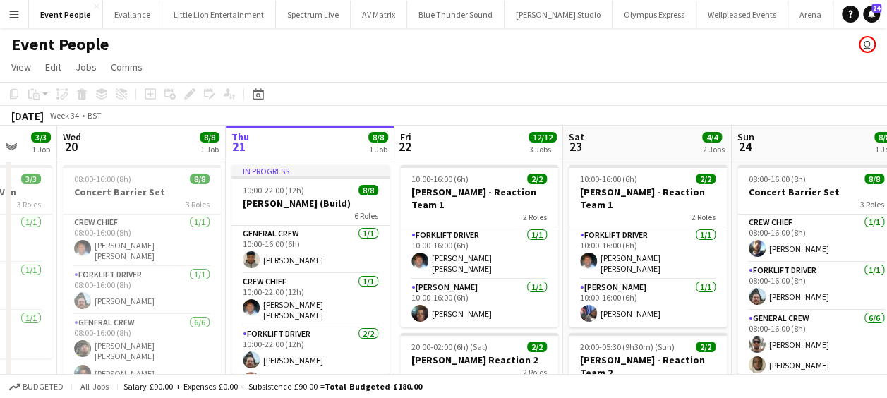
scroll to position [0, 400]
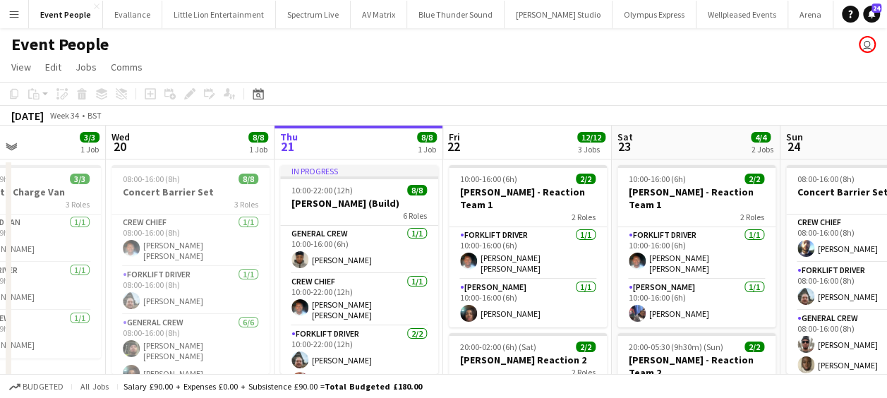
drag, startPoint x: 195, startPoint y: 210, endPoint x: 301, endPoint y: 217, distance: 106.0
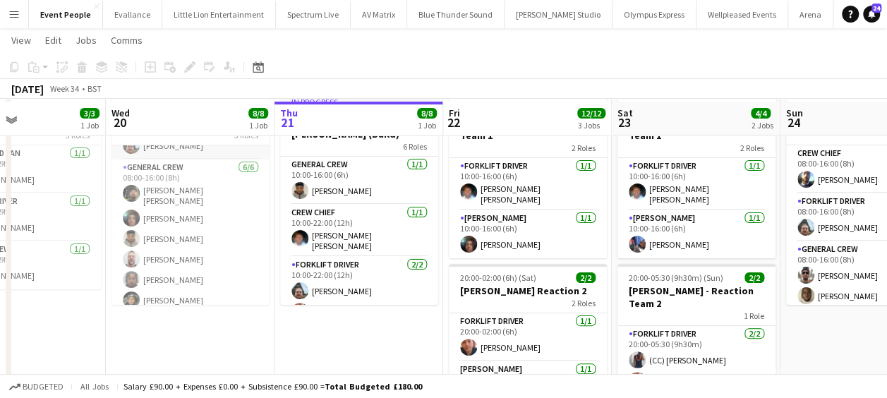
scroll to position [71, 0]
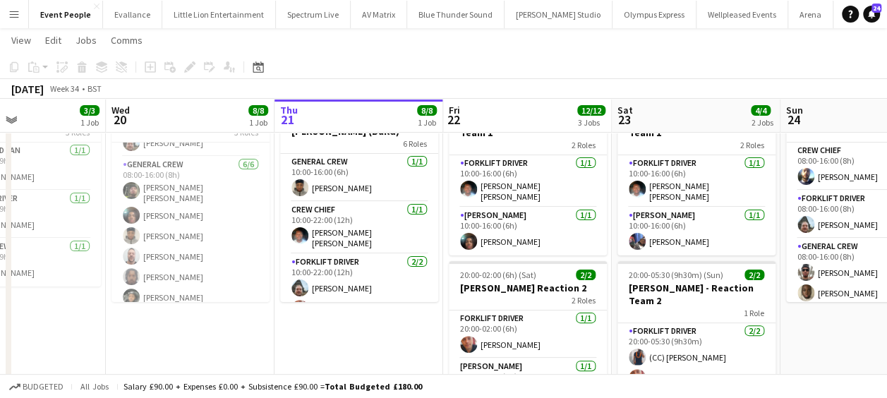
click at [20, 12] on button "Menu" at bounding box center [14, 14] width 28 height 28
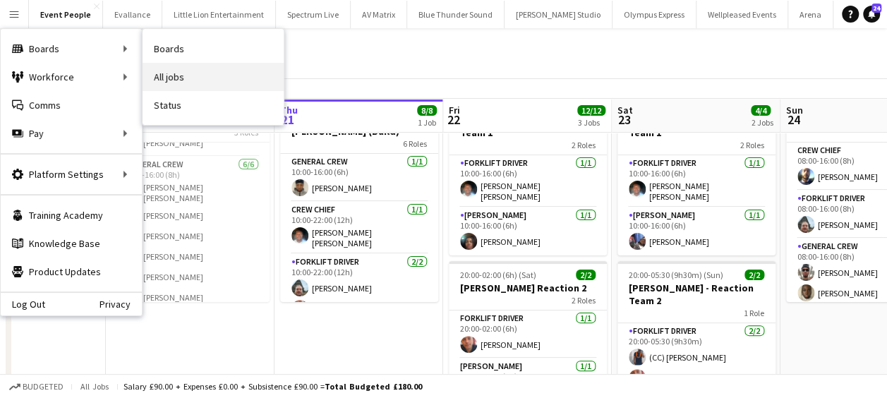
click at [189, 75] on link "All jobs" at bounding box center [213, 77] width 141 height 28
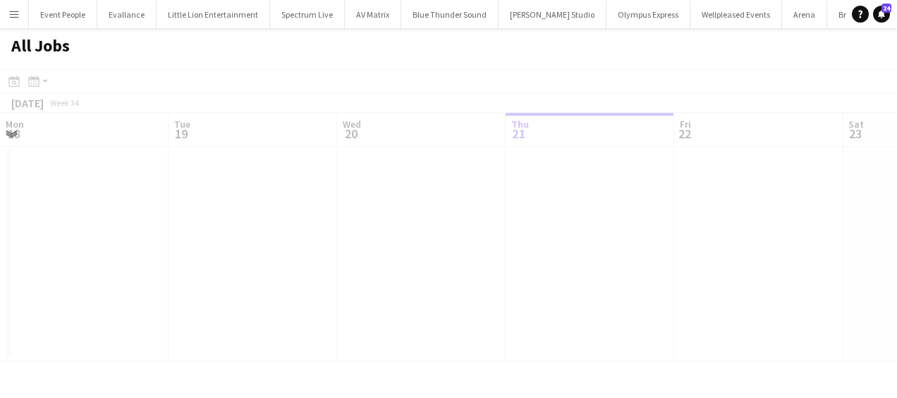
scroll to position [0, 337]
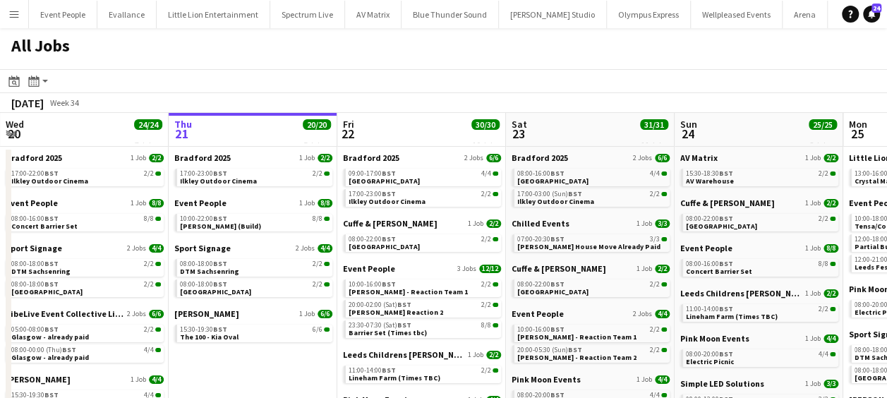
click at [0, 21] on html "Menu Boards Boards Boards All jobs Status Workforce Workforce My Workforce Recr…" at bounding box center [443, 285] width 887 height 570
click at [21, 23] on button "Menu" at bounding box center [14, 14] width 28 height 28
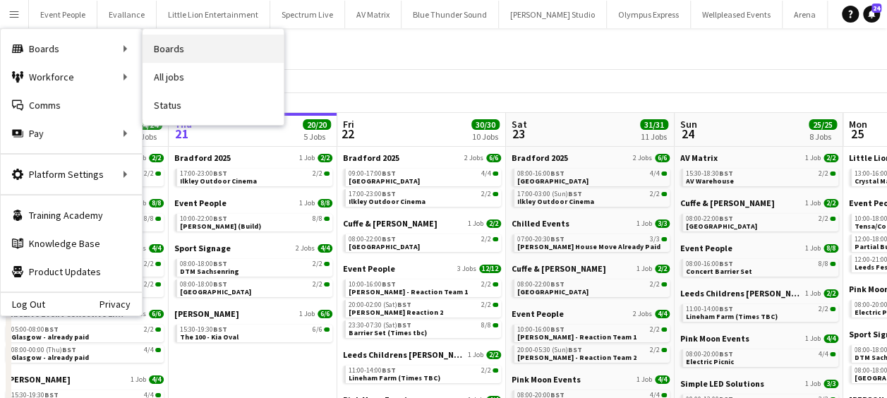
click at [196, 52] on link "Boards" at bounding box center [213, 49] width 141 height 28
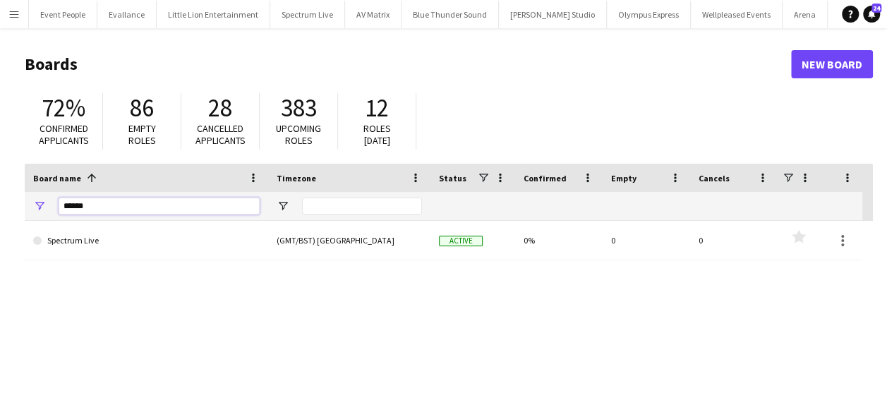
drag, startPoint x: 122, startPoint y: 202, endPoint x: 14, endPoint y: 206, distance: 108.0
click at [14, 206] on main "Boards New Board 72% Confirmed applicants 86 Empty roles 28 Cancelled applicant…" at bounding box center [443, 282] width 887 height 509
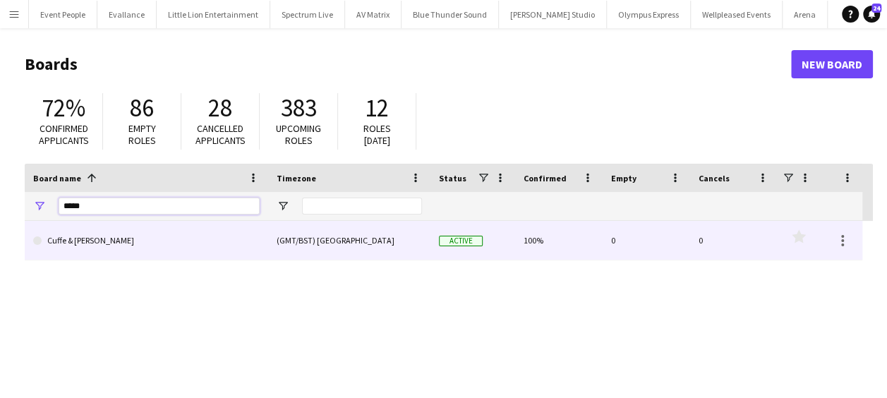
type input "*****"
click at [140, 248] on link "Cuffe & [PERSON_NAME]" at bounding box center [146, 241] width 226 height 40
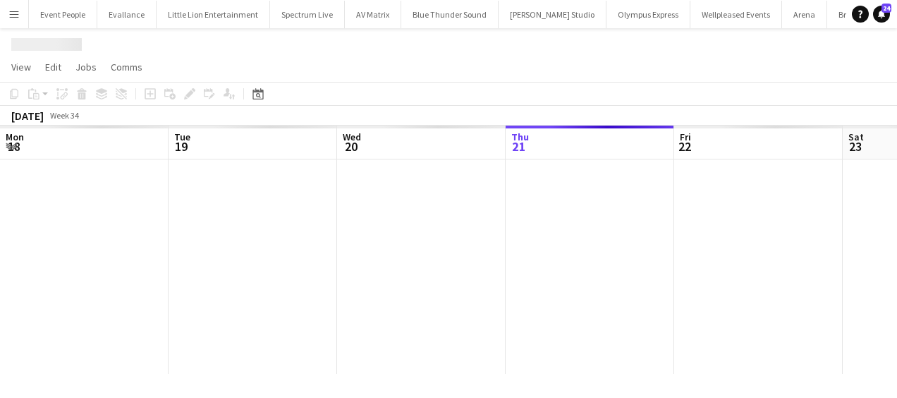
scroll to position [0, 337]
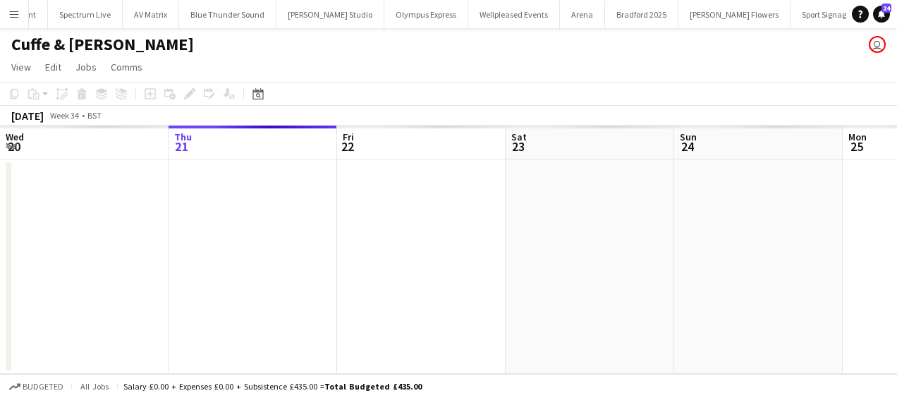
drag, startPoint x: 471, startPoint y: 248, endPoint x: 395, endPoint y: 248, distance: 76.2
click at [484, 248] on app-calendar-viewport "Mon 18 Tue 19 Wed 20 Thu 21 Fri 22 Sat 23 Sun 24 Mon 25 Tue 26 Wed 27 Thu 28" at bounding box center [448, 250] width 897 height 248
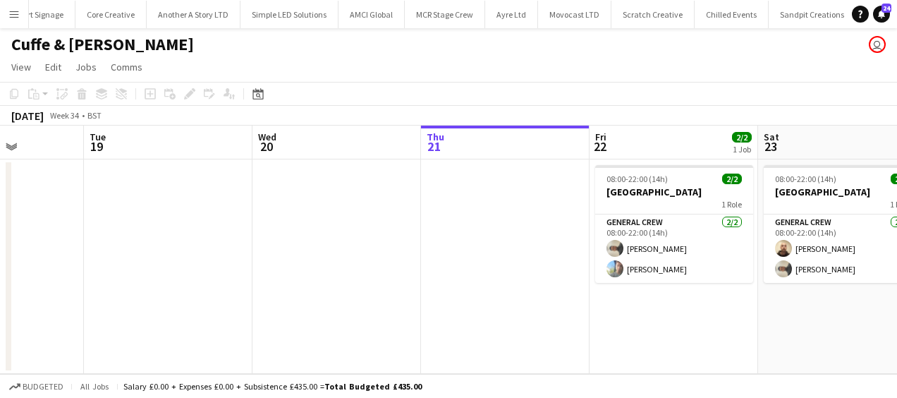
scroll to position [0, 1261]
drag, startPoint x: 329, startPoint y: 252, endPoint x: 339, endPoint y: 255, distance: 11.2
click at [448, 253] on app-calendar-viewport "Sat 16 Sun 17 Mon 18 Tue 19 Wed 20 Thu 21 Fri 22 2/2 1 Job Sat 23 2/2 1 Job Sun…" at bounding box center [448, 250] width 897 height 248
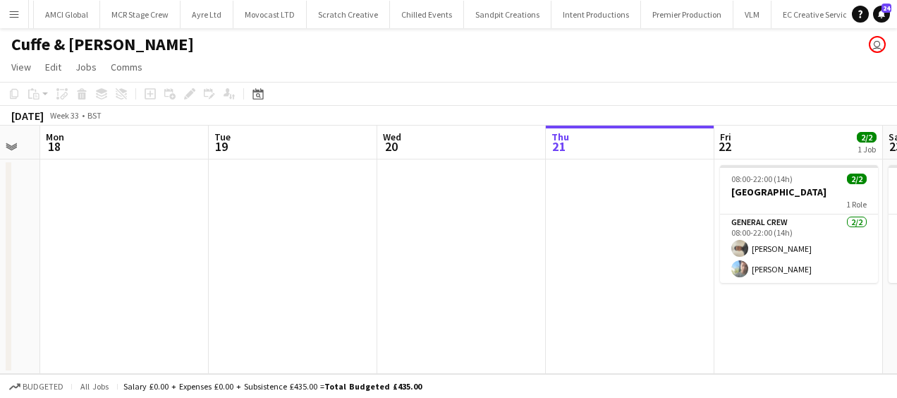
scroll to position [0, 1316]
drag, startPoint x: 391, startPoint y: 255, endPoint x: 351, endPoint y: 253, distance: 40.3
click at [418, 253] on app-calendar-viewport "Sat 16 2/2 1 Job Sun 17 Mon 18 Tue 19 Wed 20 Thu 21 Fri 22 2/2 1 Job Sat 23 2/2…" at bounding box center [448, 250] width 897 height 248
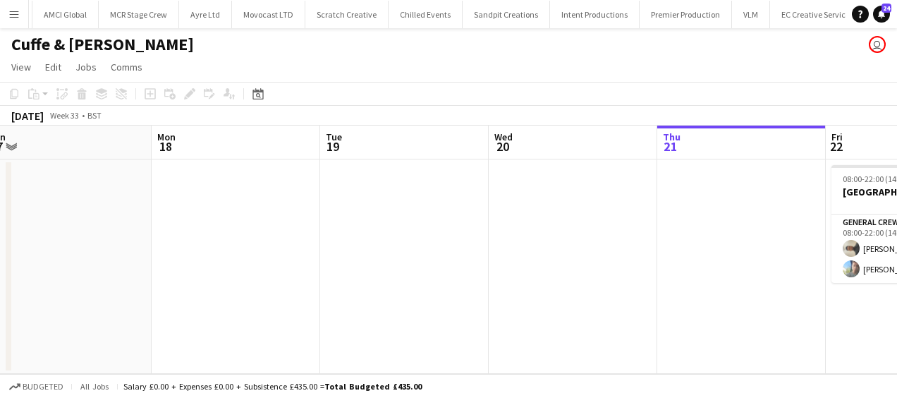
click at [472, 258] on app-calendar-viewport "Fri 15 Sat 16 2/2 1 Job Sun 17 Mon 18 Tue 19 Wed 20 Thu 21 Fri 22 2/2 1 Job Sat…" at bounding box center [448, 250] width 897 height 248
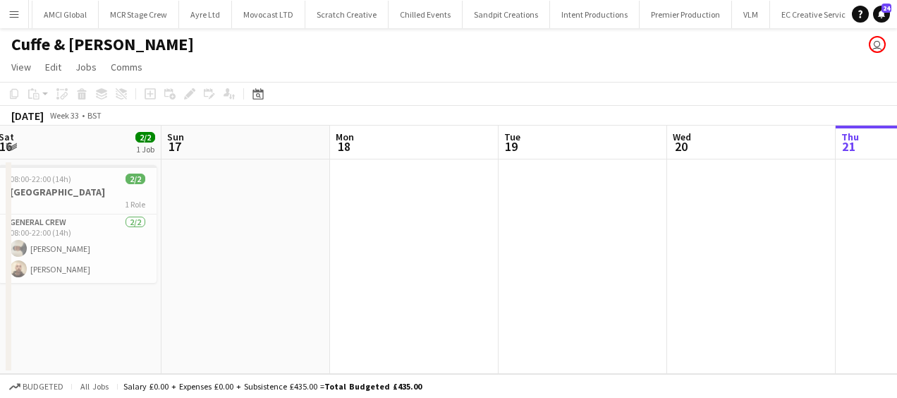
drag, startPoint x: 340, startPoint y: 260, endPoint x: 508, endPoint y: 260, distance: 167.9
click at [507, 260] on app-calendar-viewport "Thu 14 Fri 15 Sat 16 2/2 1 Job Sun 17 Mon 18 Tue 19 Wed 20 Thu 21 Fri 22 2/2 1 …" at bounding box center [448, 250] width 897 height 248
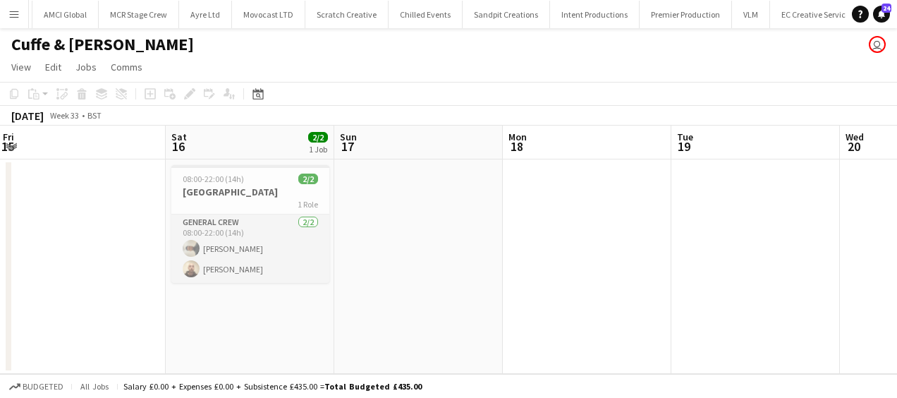
click at [274, 236] on app-card-role "General Crew 2/2 08:00-22:00 (14h) Stefano rowe Jason Mawer" at bounding box center [250, 248] width 158 height 68
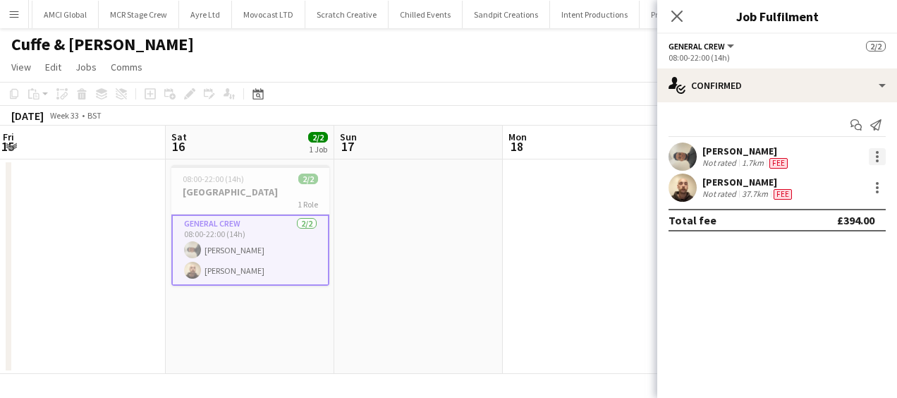
click at [877, 156] on div at bounding box center [877, 156] width 3 height 3
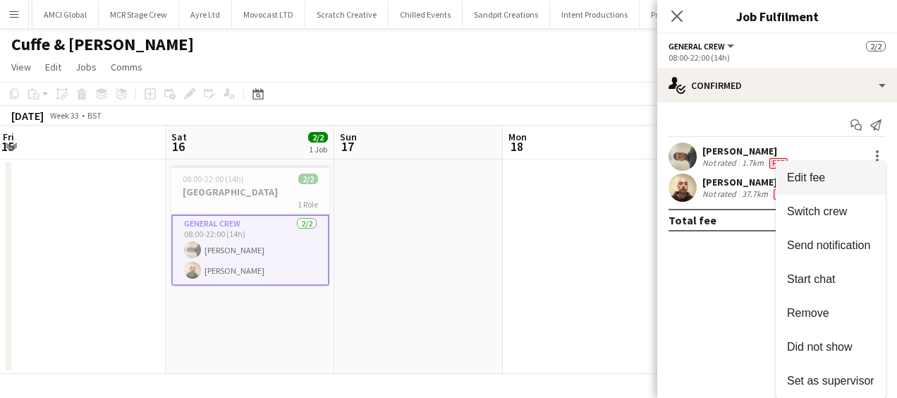
click at [836, 173] on span "Edit fee" at bounding box center [830, 177] width 87 height 13
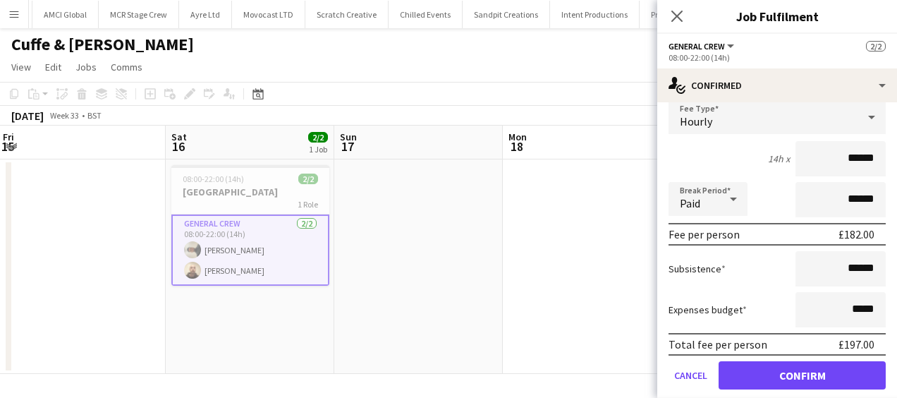
scroll to position [141, 0]
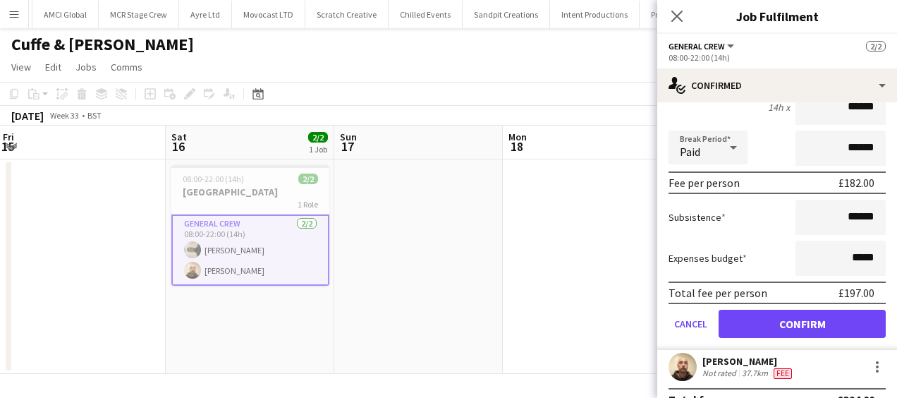
click at [531, 269] on app-date-cell at bounding box center [587, 266] width 169 height 214
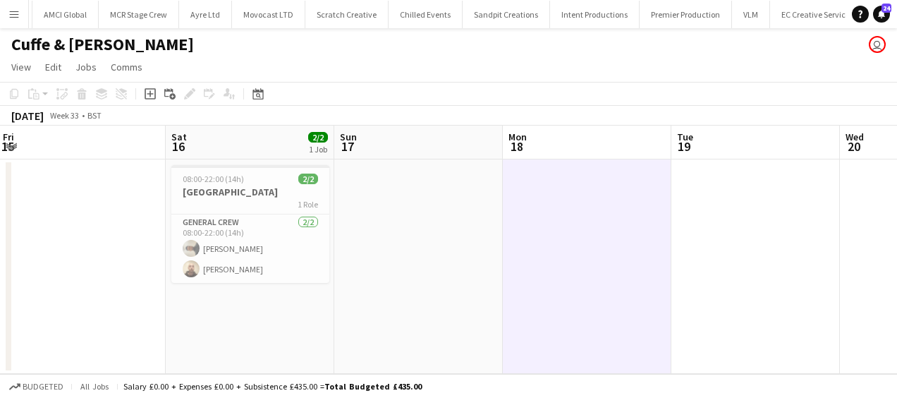
click at [17, 8] on app-icon "Menu" at bounding box center [13, 13] width 11 height 11
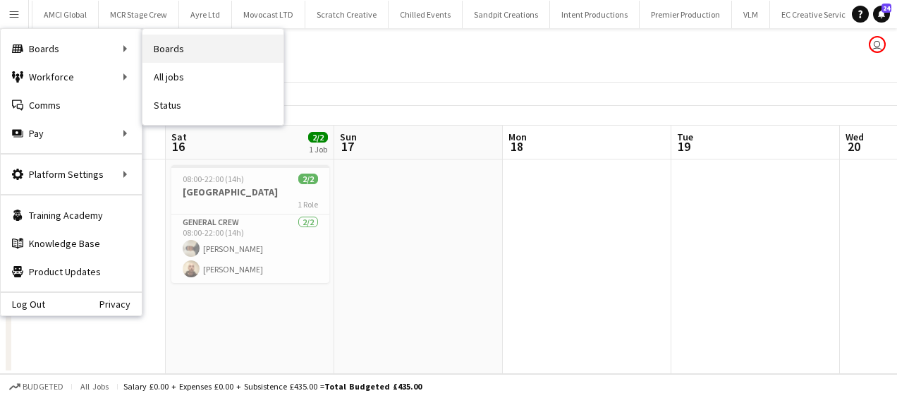
click at [155, 44] on link "Boards" at bounding box center [213, 49] width 141 height 28
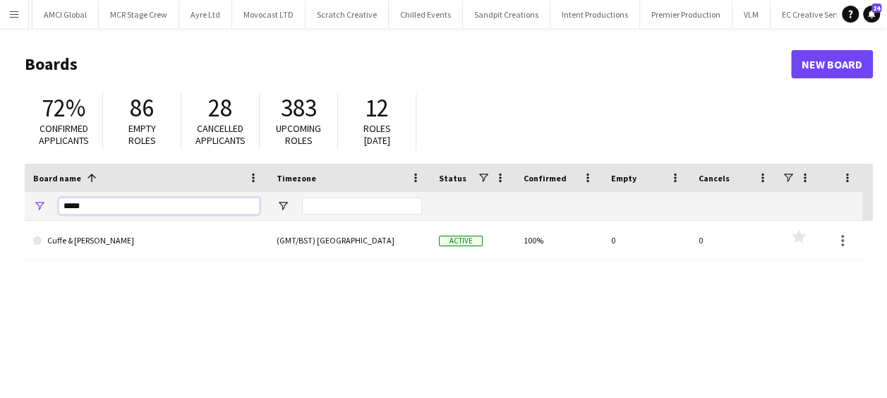
drag, startPoint x: 54, startPoint y: 204, endPoint x: 40, endPoint y: 209, distance: 14.9
click at [44, 207] on div "*****" at bounding box center [146, 206] width 243 height 28
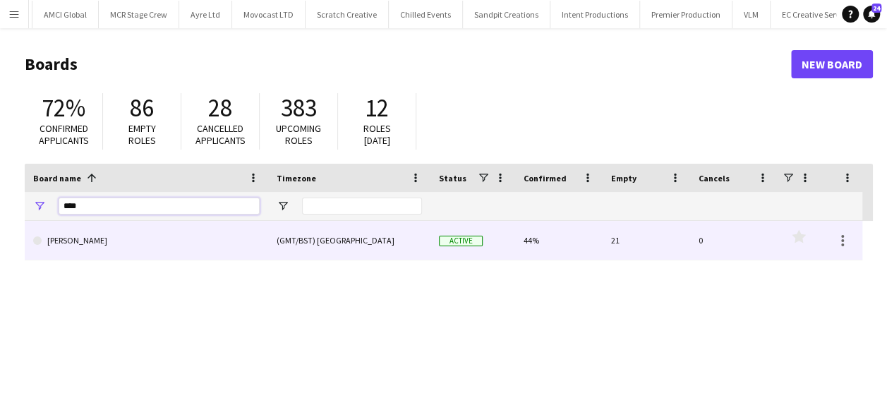
type input "****"
click at [99, 245] on link "[PERSON_NAME]" at bounding box center [146, 241] width 226 height 40
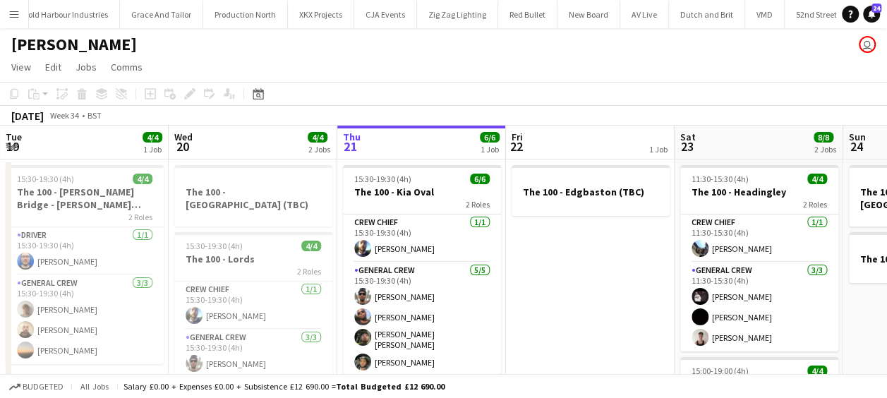
scroll to position [0, 3184]
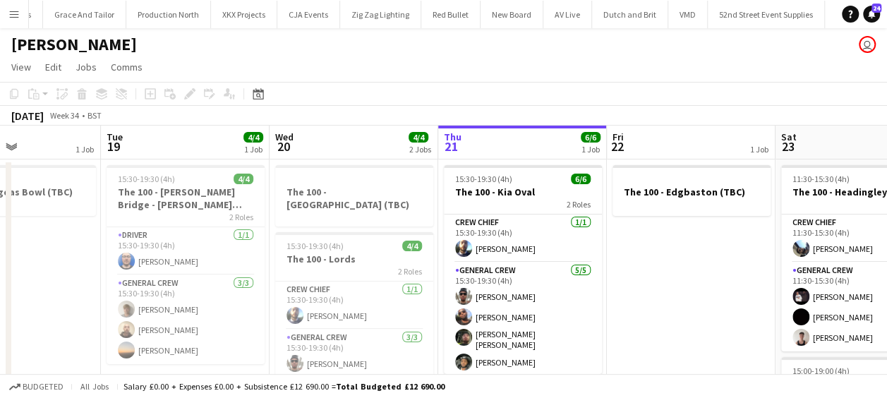
drag, startPoint x: 149, startPoint y: 240, endPoint x: 341, endPoint y: 272, distance: 195.3
click at [586, 253] on app-calendar-viewport "Sun 17 Mon 18 1 Job Tue 19 4/4 1 Job Wed 20 4/4 2 Jobs Thu 21 6/6 1 Job Fri 22 …" at bounding box center [443, 350] width 887 height 448
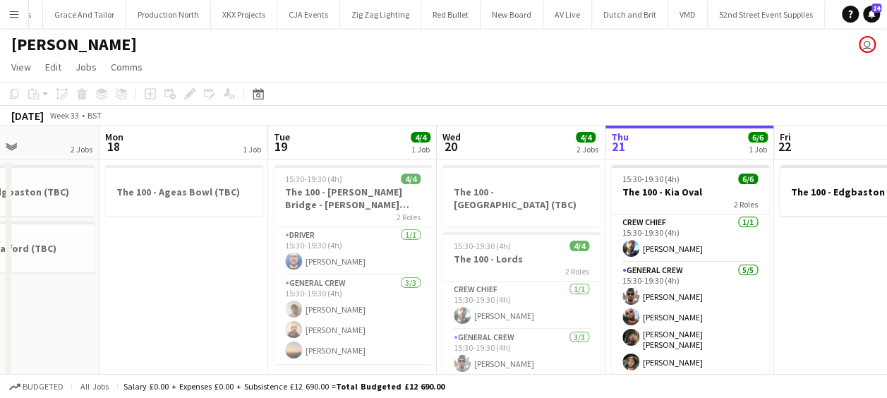
drag, startPoint x: 341, startPoint y: 272, endPoint x: 327, endPoint y: 274, distance: 14.2
click at [669, 261] on app-calendar-viewport "Fri 15 4/4 1 Job Sat 16 10/10 2 Jobs Sun 17 2 Jobs Mon 18 1 Job Tue 19 4/4 1 Jo…" at bounding box center [443, 367] width 887 height 483
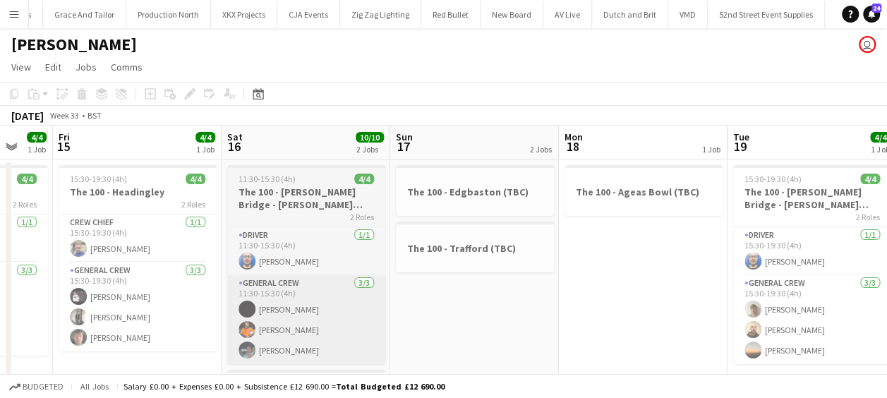
drag, startPoint x: 346, startPoint y: 274, endPoint x: 521, endPoint y: 284, distance: 175.9
click at [554, 275] on app-calendar-viewport "Tue 12 1 Job Wed 13 2/2 3 Jobs Thu 14 4/4 1 Job Fri 15 4/4 1 Job Sat 16 10/10 2…" at bounding box center [443, 367] width 887 height 483
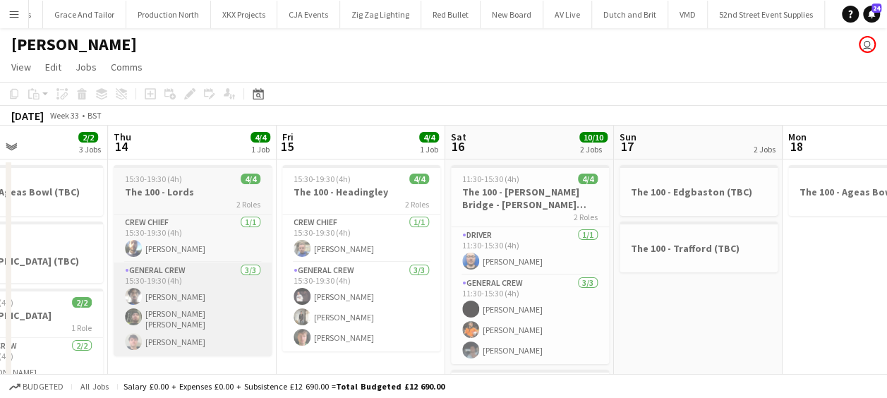
drag, startPoint x: 401, startPoint y: 295, endPoint x: 260, endPoint y: 293, distance: 141.1
click at [528, 287] on app-calendar-viewport "Mon 11 1 Job Tue 12 1 Job Wed 13 2/2 3 Jobs Thu 14 4/4 1 Job Fri 15 4/4 1 Job S…" at bounding box center [443, 367] width 887 height 483
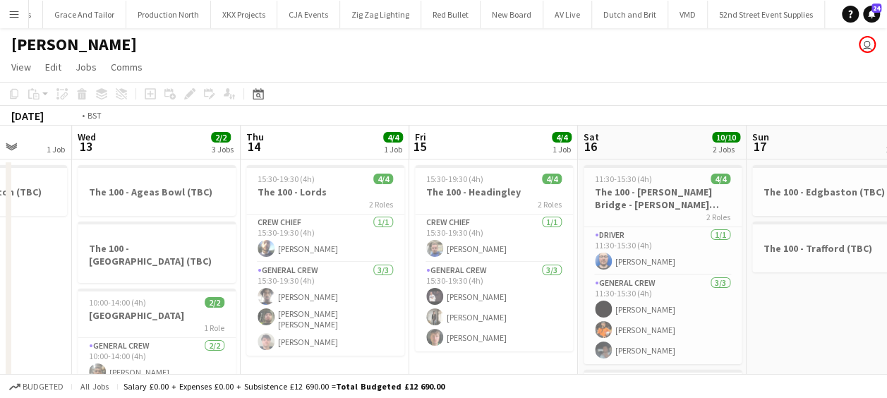
click at [625, 291] on app-calendar-viewport "Sun 10 4/4 2 Jobs Mon 11 1 Job Tue 12 1 Job Wed 13 2/2 3 Jobs Thu 14 4/4 1 Job …" at bounding box center [443, 367] width 887 height 483
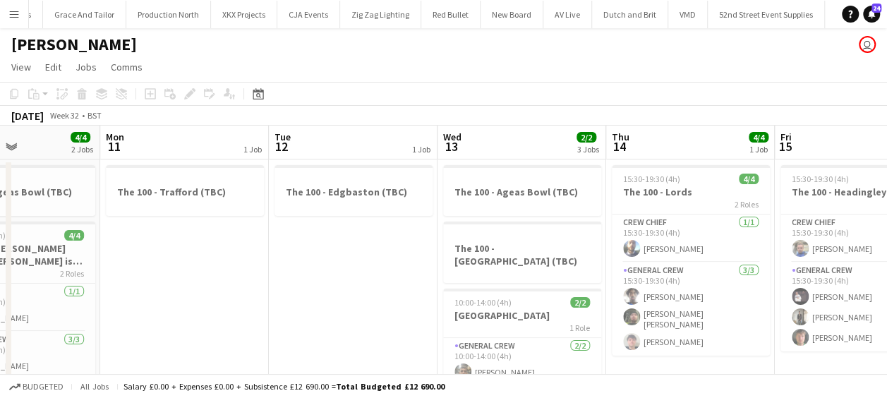
drag, startPoint x: 247, startPoint y: 310, endPoint x: 319, endPoint y: 313, distance: 72.0
click at [648, 302] on app-calendar-viewport "Fri 8 1 Job Sat 9 6/6 2 Jobs Sun 10 4/4 2 Jobs Mon 11 1 Job Tue 12 1 Job Wed 13…" at bounding box center [443, 367] width 887 height 483
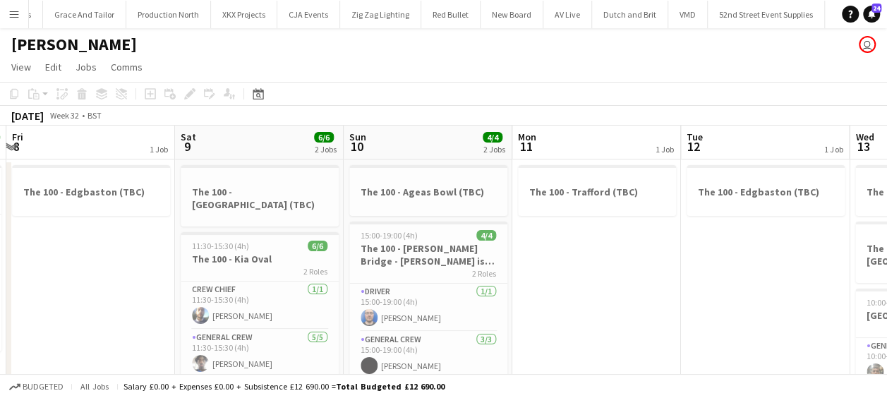
click at [673, 297] on app-calendar-viewport "Tue 5 4/4 1 Job Wed 6 1 Job Thu 7 4/4 1 Job Fri 8 1 Job Sat 9 6/6 2 Jobs Sun 10…" at bounding box center [443, 367] width 887 height 483
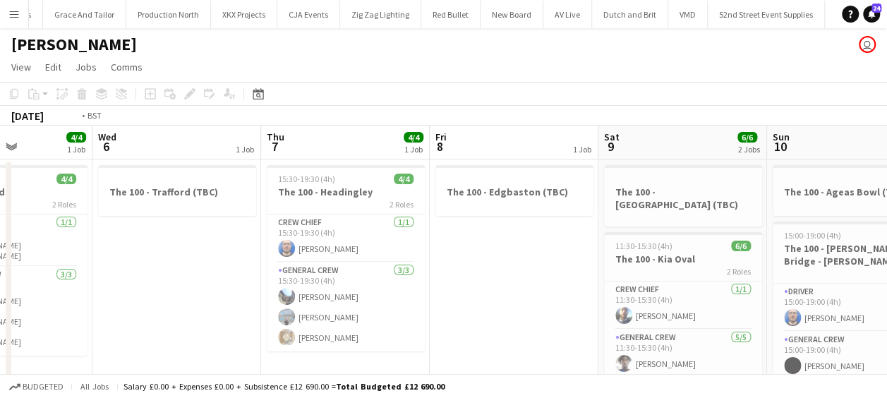
drag, startPoint x: 548, startPoint y: 289, endPoint x: 209, endPoint y: 310, distance: 340.0
click at [617, 285] on app-calendar-viewport "Sun 3 Mon 4 Tue 5 4/4 1 Job Wed 6 1 Job Thu 7 4/4 1 Job Fri 8 1 Job Sat 9 6/6 2…" at bounding box center [443, 367] width 887 height 483
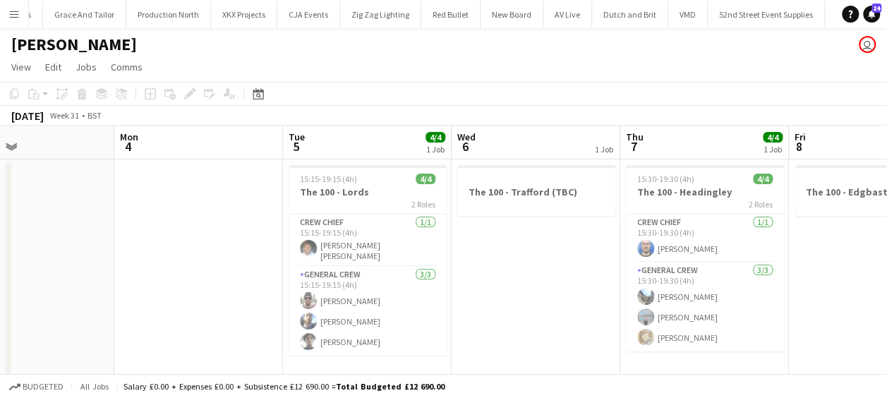
drag, startPoint x: 212, startPoint y: 310, endPoint x: 574, endPoint y: 293, distance: 363.0
click at [612, 287] on app-calendar-viewport "Fri 1 Sat 2 Sun 3 Mon 4 Tue 5 4/4 1 Job Wed 6 1 Job Thu 7 4/4 1 Job Fri 8 1 Job…" at bounding box center [443, 367] width 887 height 483
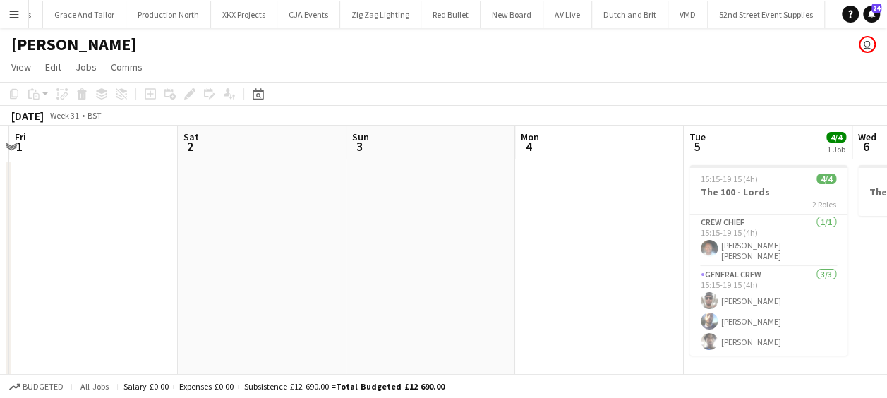
drag, startPoint x: 562, startPoint y: 286, endPoint x: 116, endPoint y: 295, distance: 445.3
click at [622, 284] on app-calendar-viewport "Wed 30 Thu 31 Fri 1 Sat 2 Sun 3 Mon 4 Tue 5 4/4 1 Job Wed 6 1 Job Thu 7 4/4 1 J…" at bounding box center [443, 367] width 887 height 483
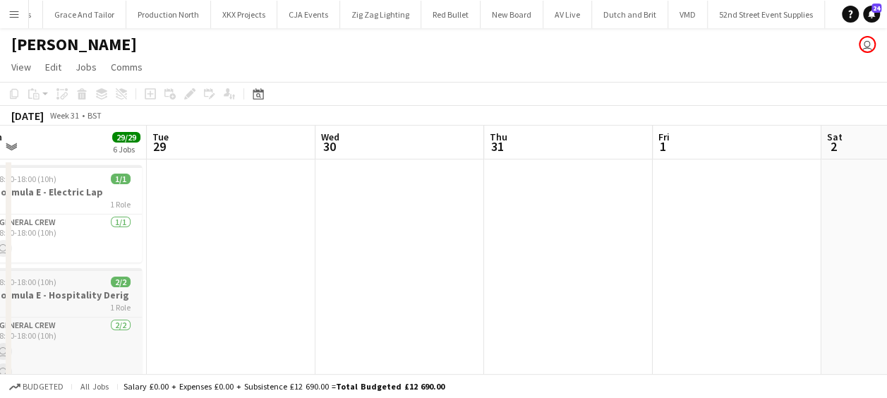
drag, startPoint x: 116, startPoint y: 295, endPoint x: 178, endPoint y: 291, distance: 62.2
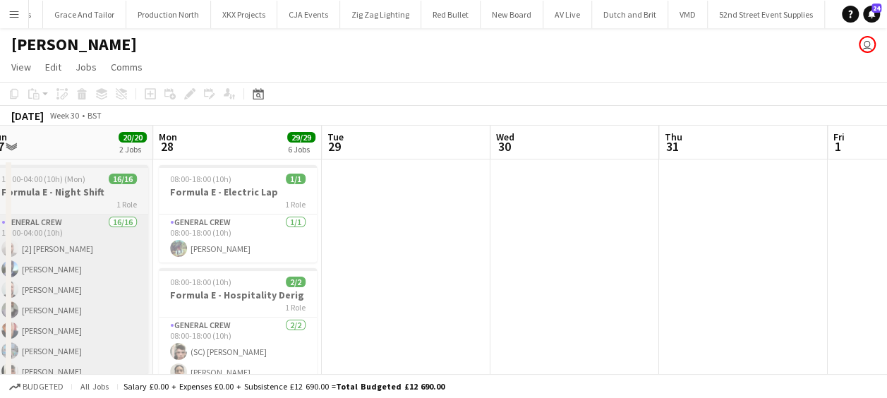
drag, startPoint x: 518, startPoint y: 260, endPoint x: 495, endPoint y: 263, distance: 22.8
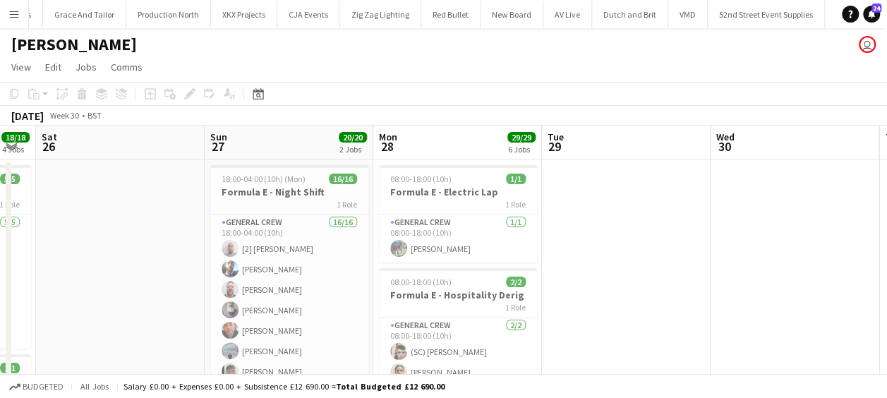
drag, startPoint x: 284, startPoint y: 246, endPoint x: 210, endPoint y: 246, distance: 73.4
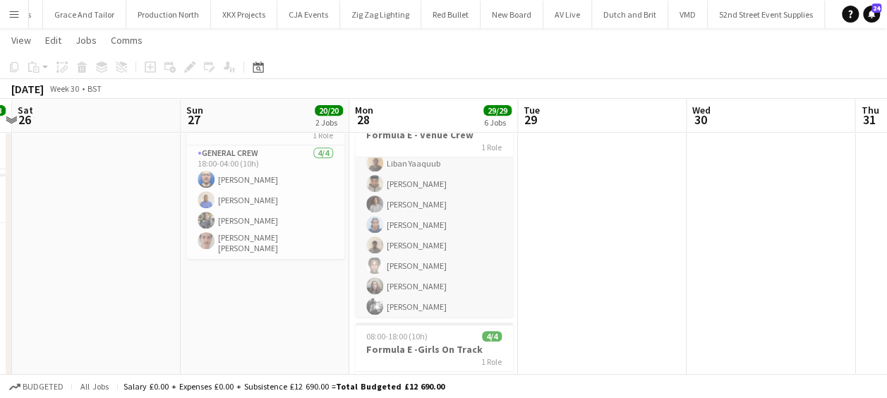
scroll to position [236, 0]
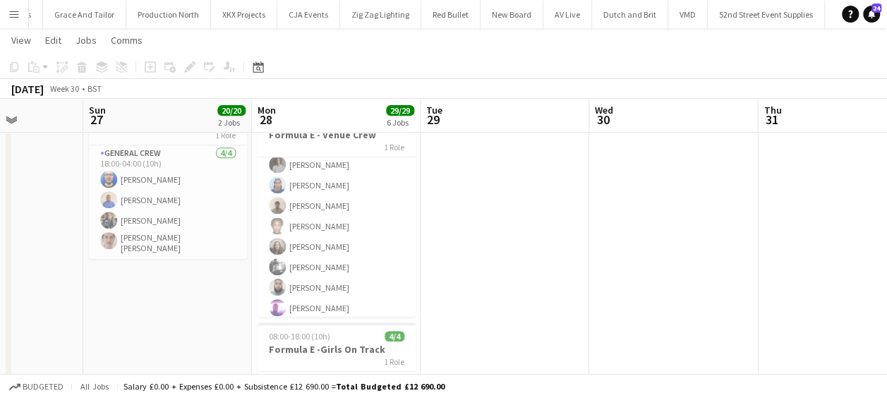
drag, startPoint x: 684, startPoint y: 274, endPoint x: 586, endPoint y: 279, distance: 98.2
click at [587, 279] on app-calendar-viewport "Wed 23 27/27 5 Jobs Thu 24 24/24 6 Jobs Fri 25 18/18 4 Jobs Sat 26 Sun 27 20/20…" at bounding box center [443, 344] width 887 height 1142
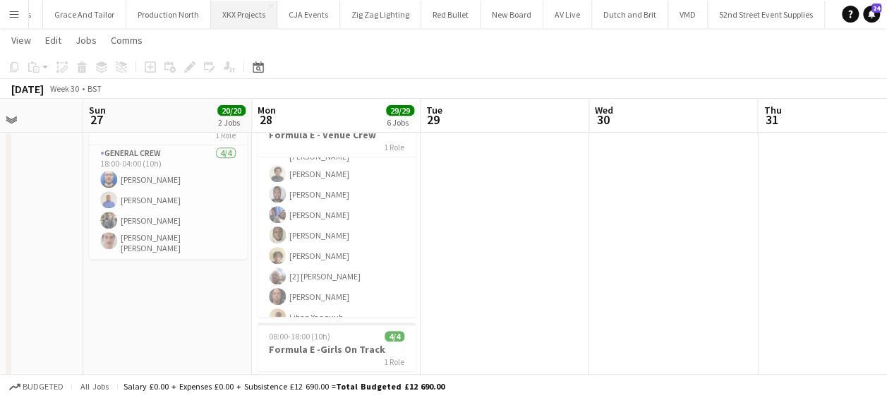
scroll to position [0, 0]
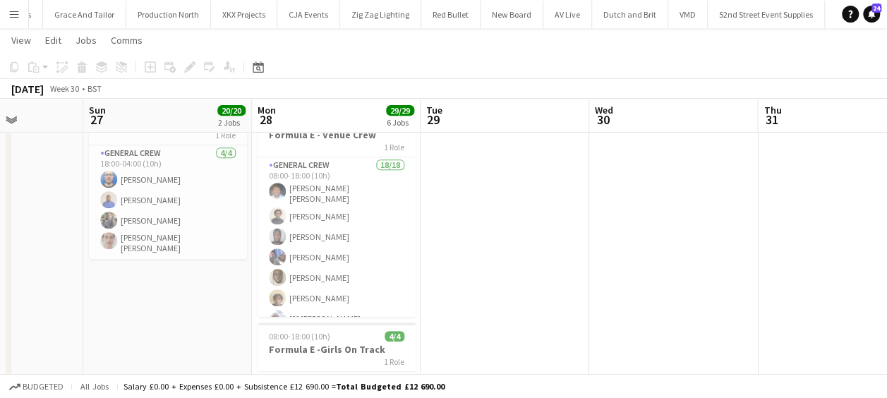
click at [7, 13] on button "Menu" at bounding box center [14, 14] width 28 height 28
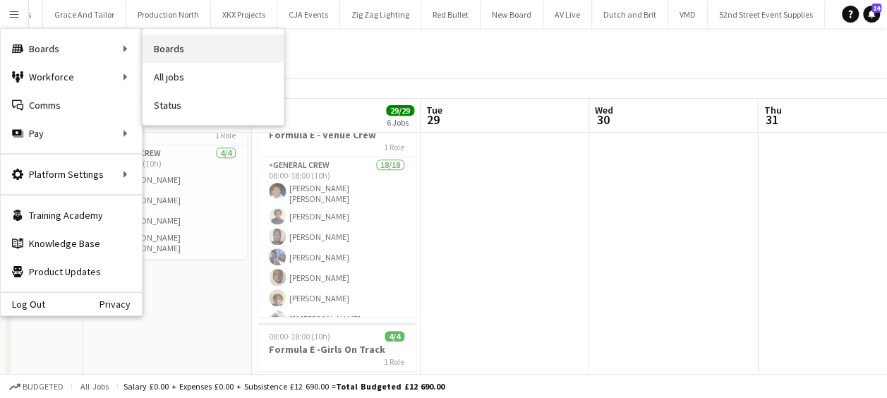
click at [182, 50] on link "Boards" at bounding box center [213, 49] width 141 height 28
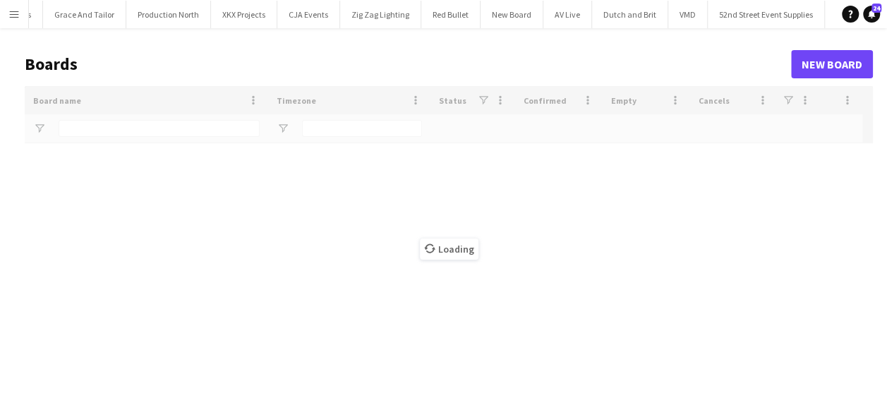
type input "****"
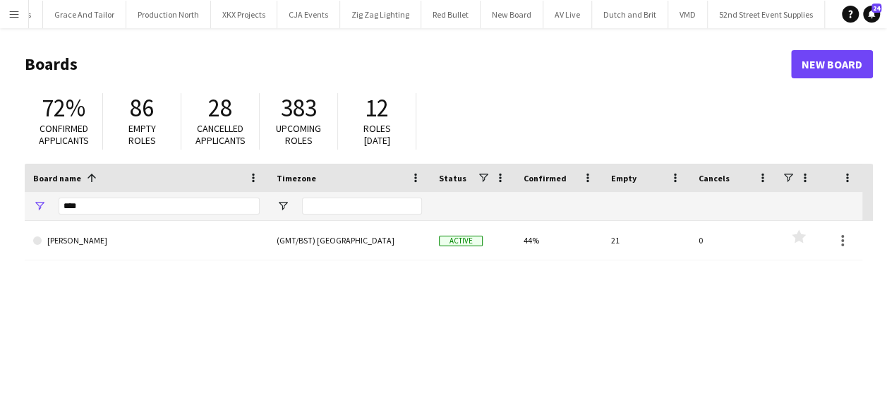
click at [23, 24] on button "Menu" at bounding box center [14, 14] width 28 height 28
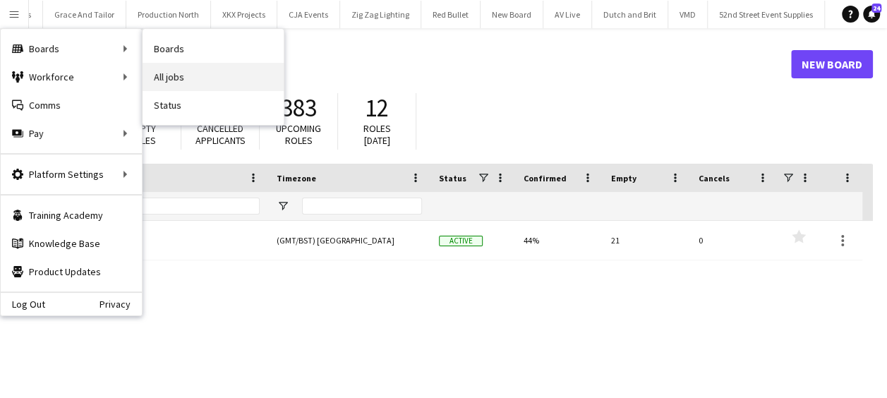
click at [175, 68] on link "All jobs" at bounding box center [213, 77] width 141 height 28
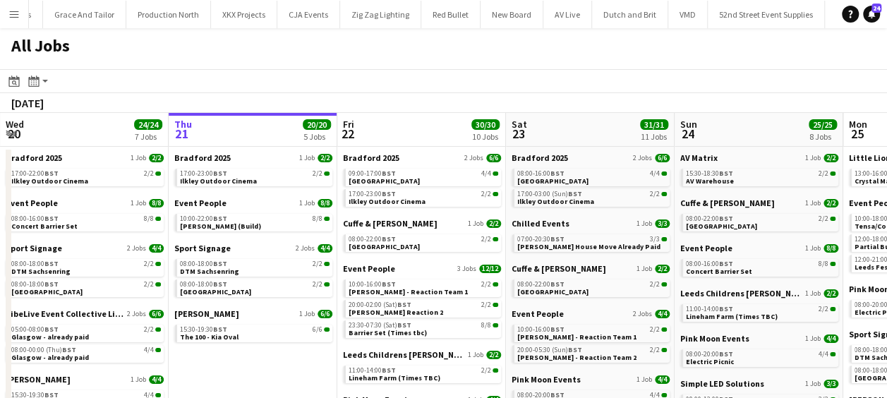
drag, startPoint x: 401, startPoint y: 214, endPoint x: 568, endPoint y: 229, distance: 167.2
click at [569, 229] on app-calendar-viewport "Mon 18 22/22 8 Jobs Tue 19 17/17 6 Jobs Wed 20 24/24 7 Jobs Thu 21 20/20 5 Jobs…" at bounding box center [443, 341] width 887 height 457
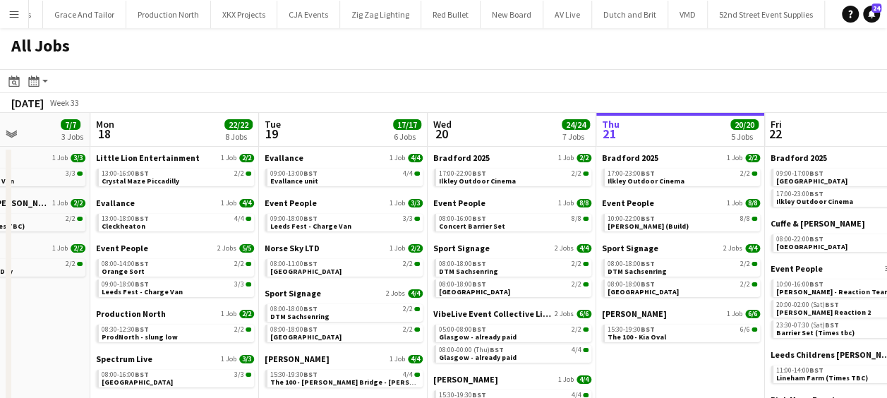
click at [508, 225] on app-all-jobs "All Jobs Date picker AUG 2025 AUG 2025 Monday M Tuesday T Wednesday W Thursday …" at bounding box center [443, 299] width 887 height 542
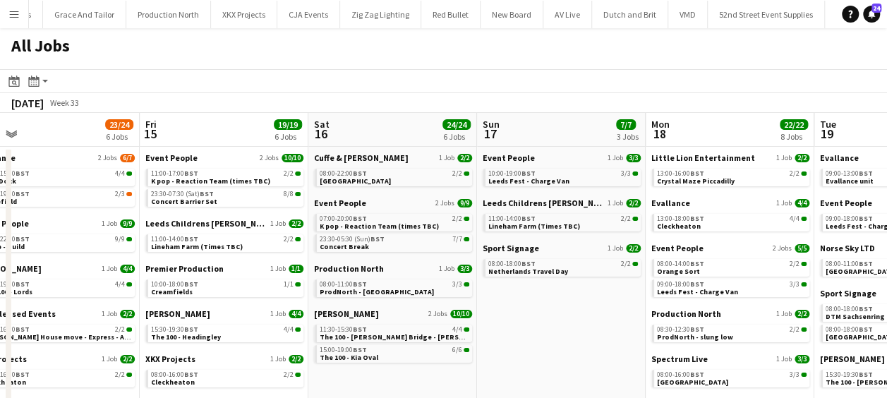
drag, startPoint x: 500, startPoint y: 219, endPoint x: 539, endPoint y: 219, distance: 38.8
click at [539, 219] on app-calendar-viewport "Tue 12 18/18 7 Jobs Wed 13 18/18 6 Jobs Thu 14 23/24 6 Jobs Fri 15 19/19 6 Jobs…" at bounding box center [443, 341] width 887 height 457
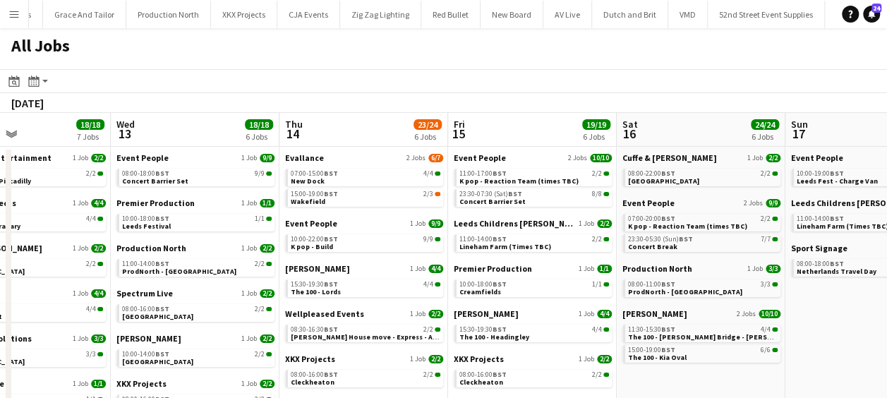
click at [666, 215] on app-all-jobs "All Jobs Date picker AUG 2025 AUG 2025 Monday M Tuesday T Wednesday W Thursday …" at bounding box center [443, 299] width 887 height 542
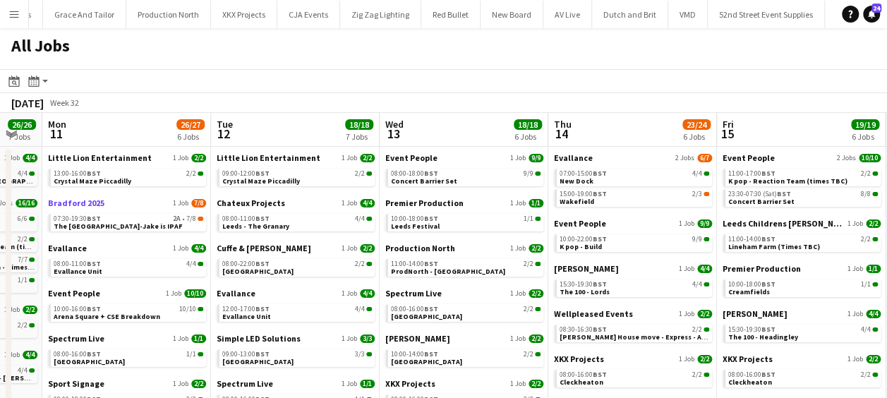
click at [658, 205] on app-calendar-viewport "Fri 8 25/25 8 Jobs Sat 9 32/33 10 Jobs Sun 10 26/26 7 Jobs Mon 11 26/27 6 Jobs …" at bounding box center [443, 341] width 887 height 457
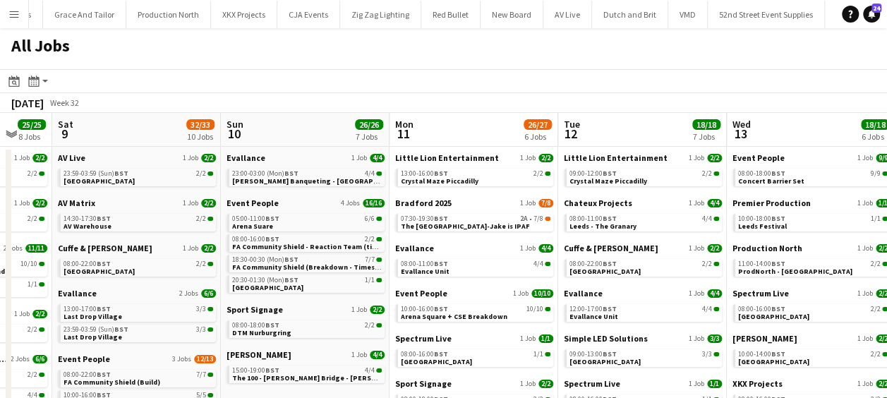
drag, startPoint x: 351, startPoint y: 207, endPoint x: 727, endPoint y: 202, distance: 375.3
click at [727, 202] on app-calendar-viewport "Wed 6 15/15 6 Jobs Thu 7 15/15 8 Jobs Fri 8 25/25 8 Jobs Sat 9 32/33 10 Jobs Su…" at bounding box center [443, 341] width 887 height 457
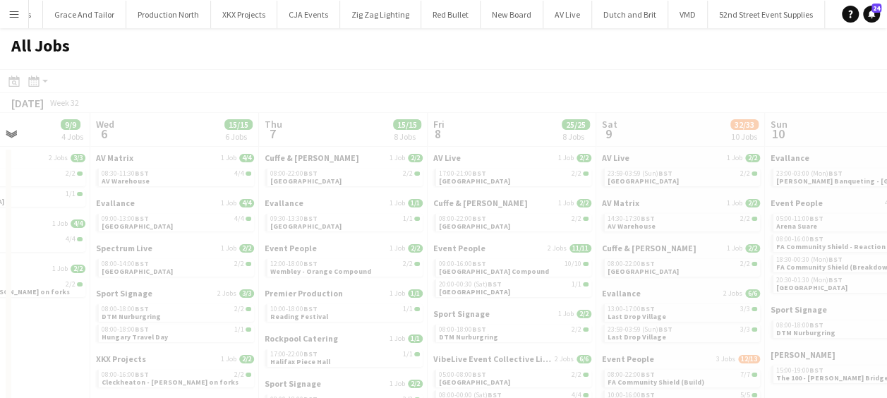
scroll to position [0, 416]
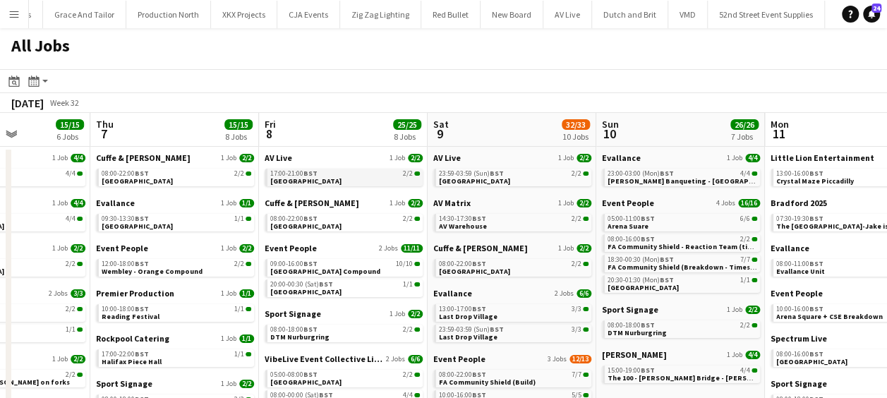
click at [335, 179] on span "Toughsheet Community Stadium" at bounding box center [305, 180] width 71 height 9
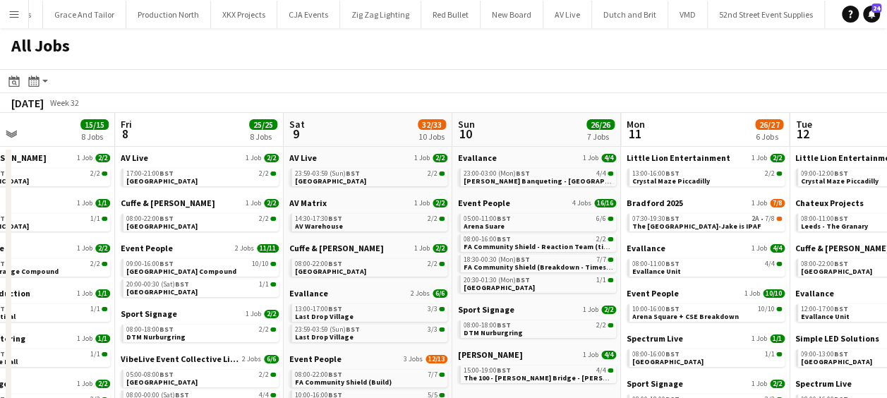
drag, startPoint x: 505, startPoint y: 229, endPoint x: 231, endPoint y: 234, distance: 273.8
click at [234, 233] on app-calendar-viewport "Mon 4 11/11 6 Jobs Tue 5 9/9 4 Jobs Wed 6 15/15 6 Jobs Thu 7 15/15 8 Jobs Fri 8…" at bounding box center [443, 341] width 887 height 457
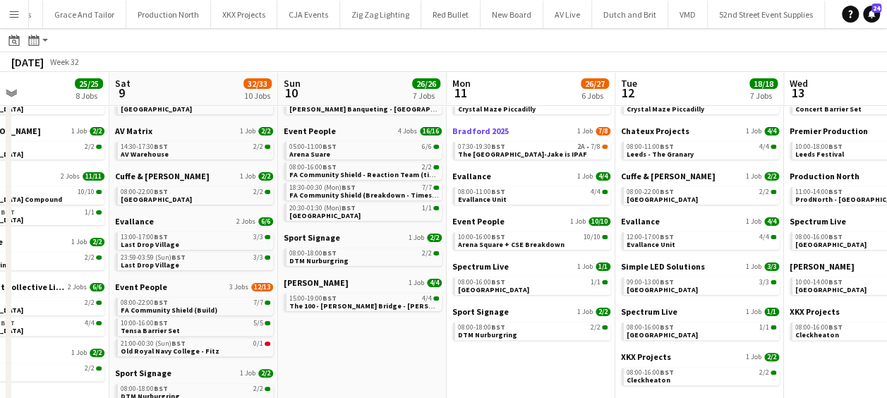
scroll to position [0, 0]
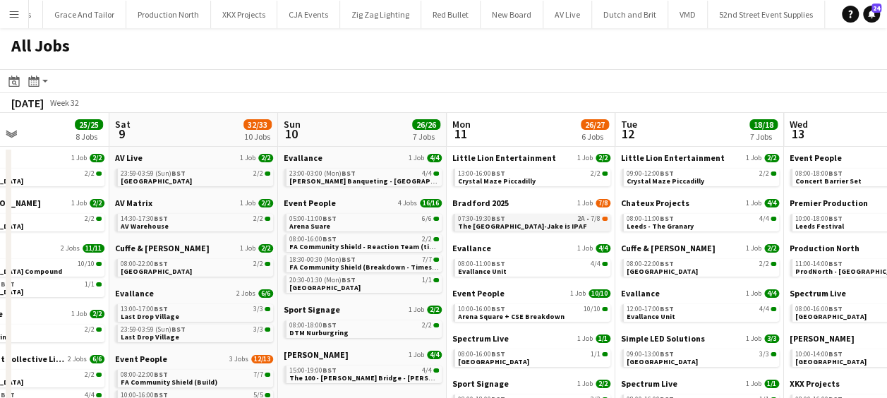
click at [499, 226] on span "The Beacon Cliffe Castle Park-Jake is IPAF" at bounding box center [522, 226] width 129 height 9
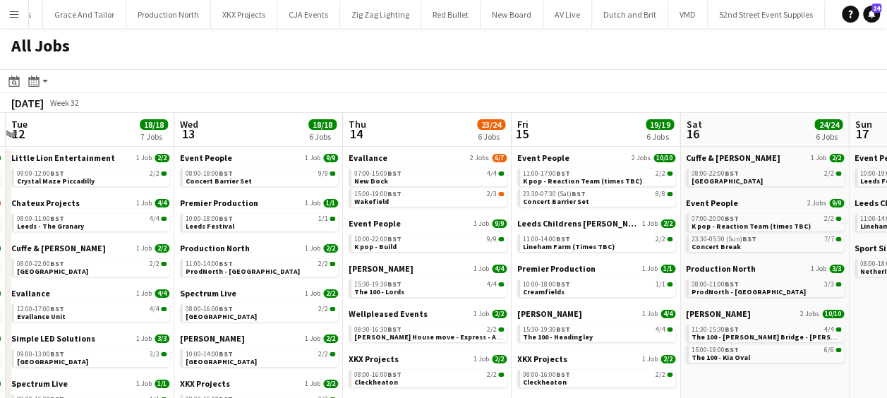
drag, startPoint x: 222, startPoint y: 222, endPoint x: 116, endPoint y: 226, distance: 105.9
click at [116, 226] on app-calendar-viewport "Fri 8 25/25 8 Jobs Sat 9 32/33 10 Jobs Sun 10 26/26 7 Jobs Mon 11 26/27 6 Jobs …" at bounding box center [443, 341] width 887 height 457
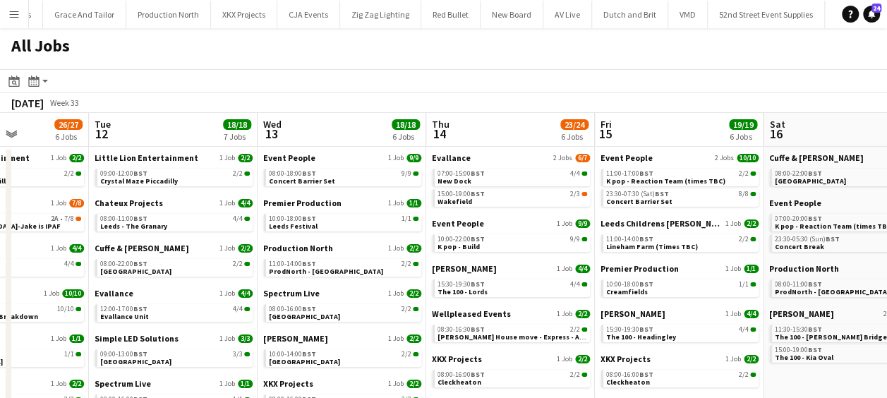
drag, startPoint x: 519, startPoint y: 210, endPoint x: 247, endPoint y: 217, distance: 272.4
click at [248, 217] on app-calendar-viewport "Fri 8 25/25 8 Jobs Sat 9 32/33 10 Jobs Sun 10 26/26 7 Jobs Mon 11 26/27 6 Jobs …" at bounding box center [443, 341] width 887 height 457
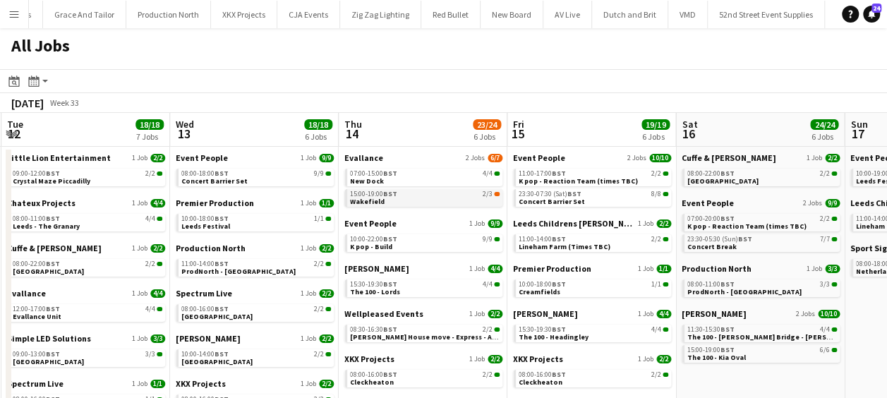
click at [382, 200] on link "15:00-19:00 BST 2/3 Wakefield" at bounding box center [425, 197] width 150 height 16
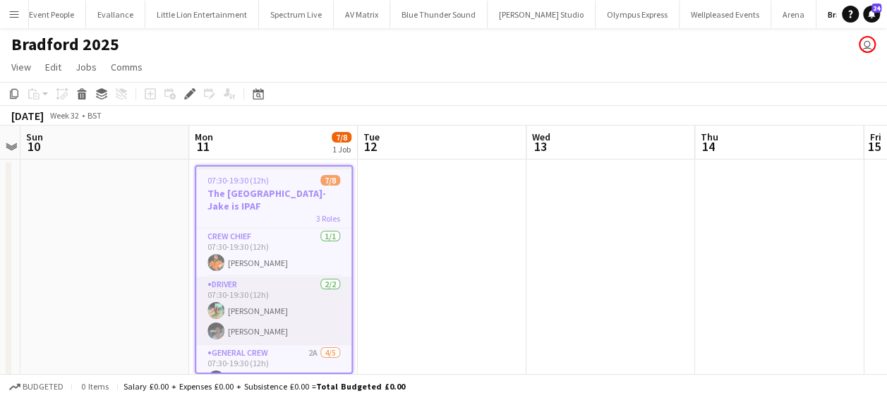
click at [261, 305] on app-card-role "Driver [DATE] 07:30-19:30 (12h) [PERSON_NAME] [PERSON_NAME]" at bounding box center [273, 311] width 155 height 68
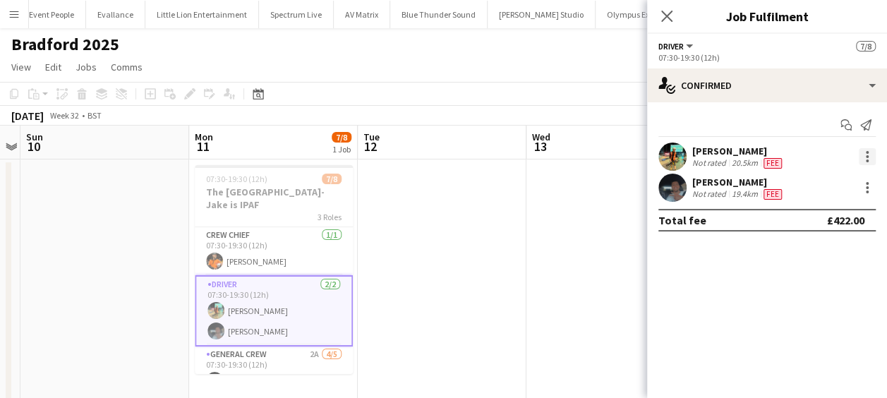
click at [868, 157] on div at bounding box center [867, 156] width 3 height 3
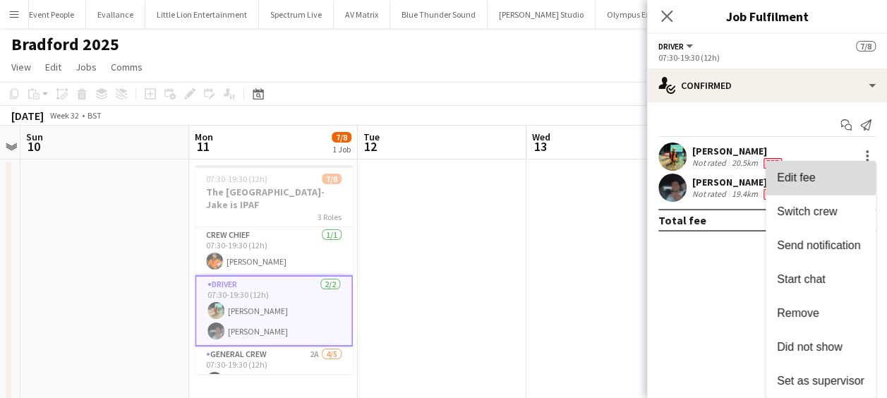
click at [782, 176] on span "Edit fee" at bounding box center [796, 177] width 38 height 12
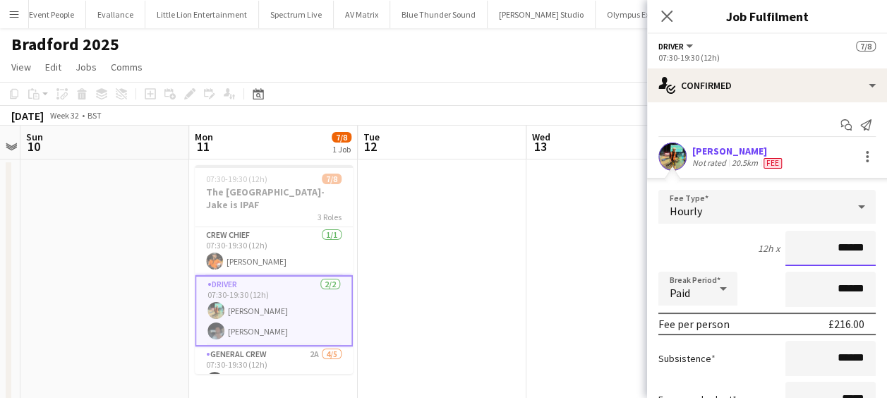
scroll to position [71, 0]
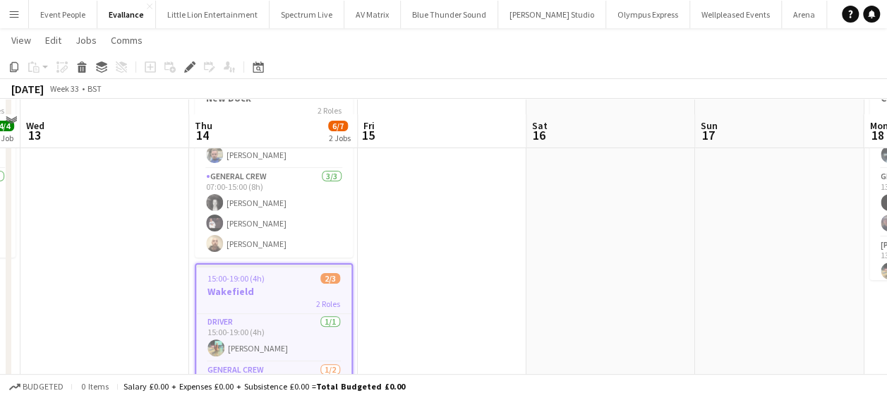
scroll to position [141, 0]
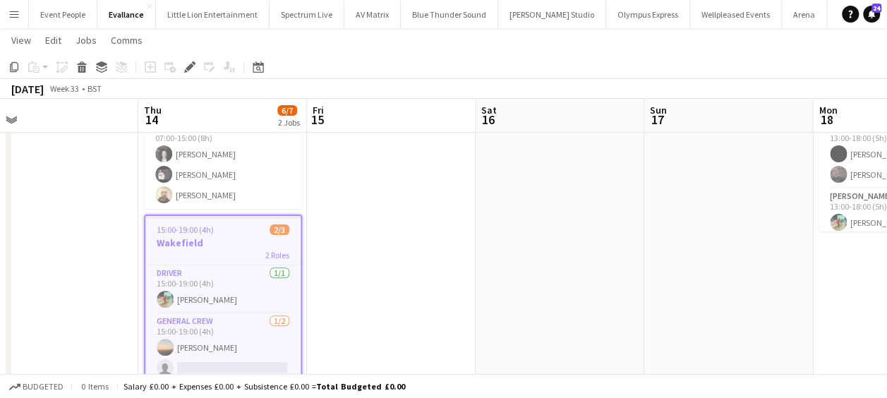
drag, startPoint x: 504, startPoint y: 240, endPoint x: 79, endPoint y: 224, distance: 425.7
click at [78, 224] on app-calendar-viewport "Sun 10 4/4 1 Job Mon 11 4/4 1 Job Tue 12 4/4 1 Job Wed 13 Thu 14 6/7 2 Jobs Fri…" at bounding box center [443, 162] width 887 height 497
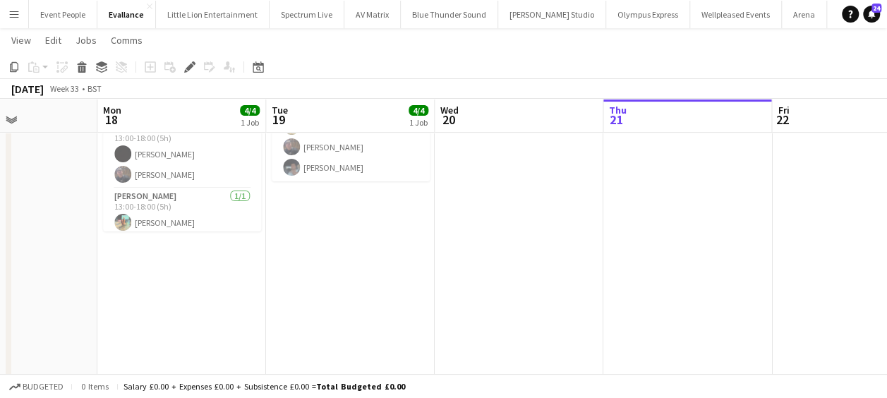
drag, startPoint x: 256, startPoint y: 249, endPoint x: 104, endPoint y: 243, distance: 151.8
click at [104, 243] on app-calendar-viewport "Thu 14 6/7 2 Jobs Fri 15 Sat 16 Sun 17 Mon 18 4/4 1 Job Tue 19 4/4 1 Job Wed 20…" at bounding box center [443, 162] width 887 height 497
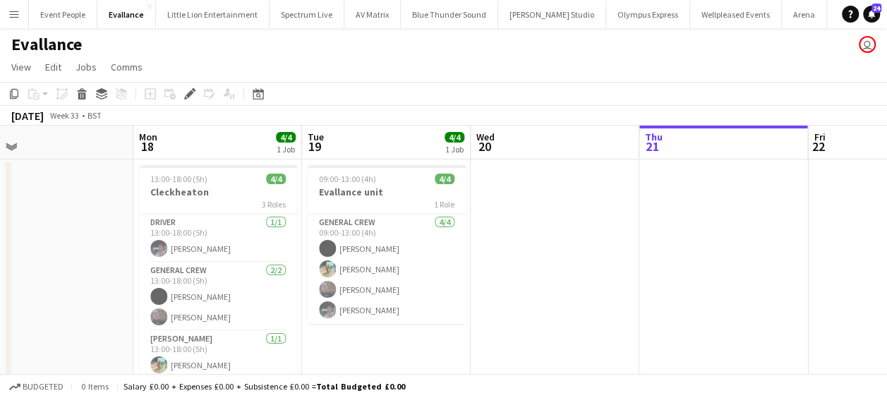
scroll to position [0, 491]
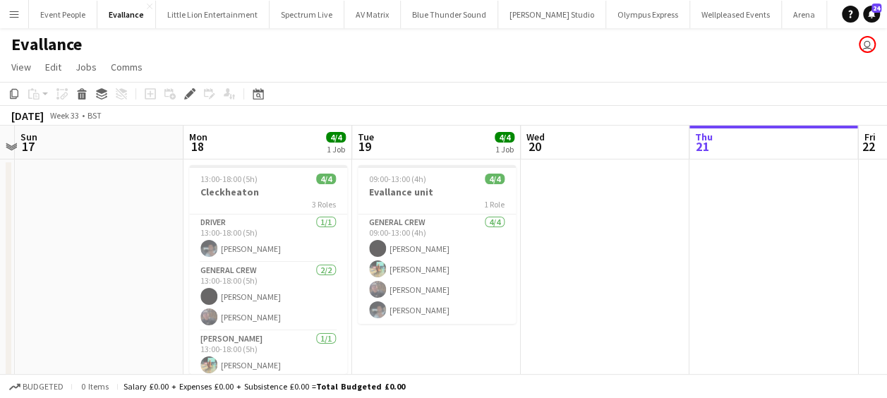
drag, startPoint x: 589, startPoint y: 277, endPoint x: 558, endPoint y: 270, distance: 31.8
click at [558, 270] on app-calendar-viewport "Thu 14 6/7 2 Jobs Fri 15 Sat 16 Sun 17 Mon 18 4/4 1 Job Tue 19 4/4 1 Job Wed 20…" at bounding box center [443, 340] width 887 height 428
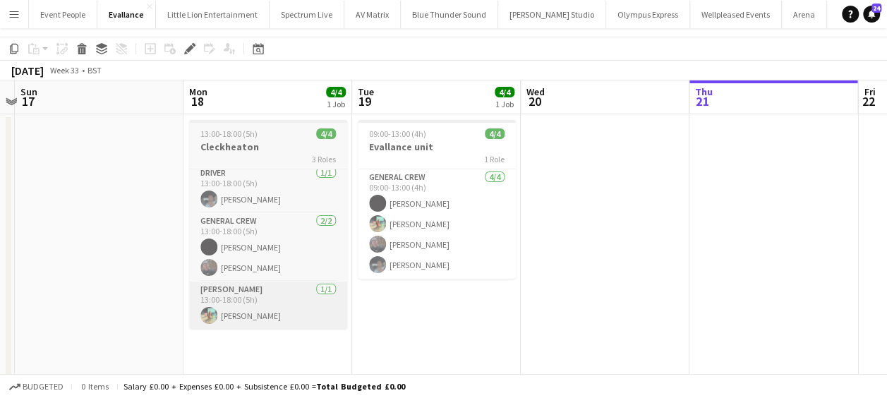
scroll to position [71, 0]
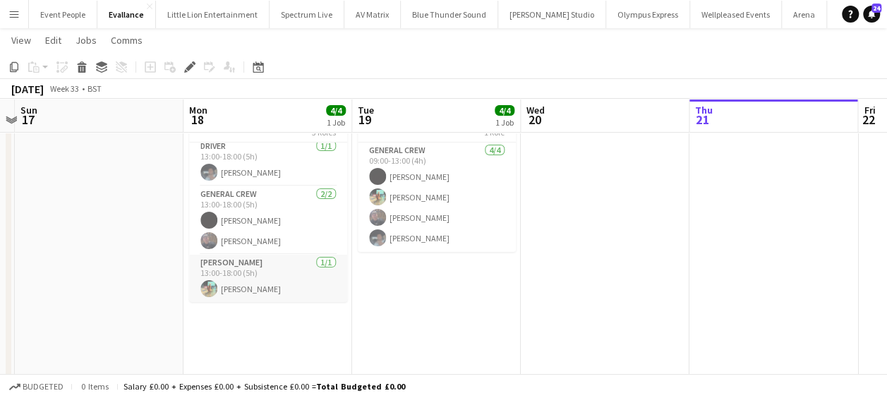
click at [241, 288] on app-card-role "Van Driver [DATE] 13:00-18:00 (5h) [PERSON_NAME]" at bounding box center [268, 279] width 158 height 48
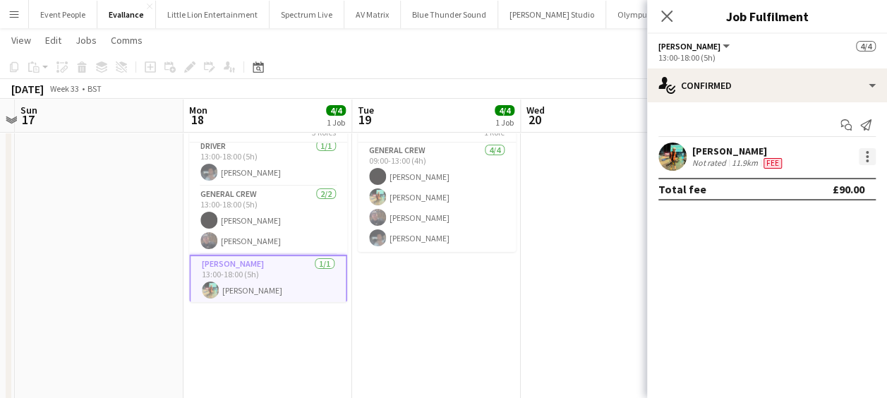
click at [868, 156] on div at bounding box center [867, 156] width 3 height 3
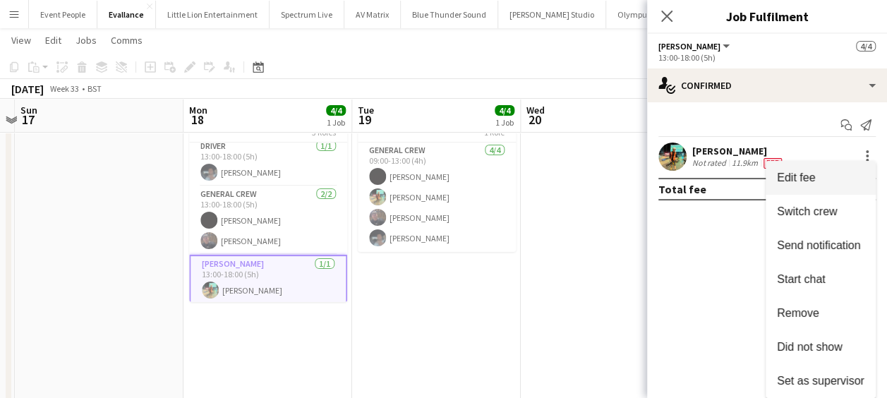
click at [785, 176] on span "Edit fee" at bounding box center [796, 177] width 38 height 12
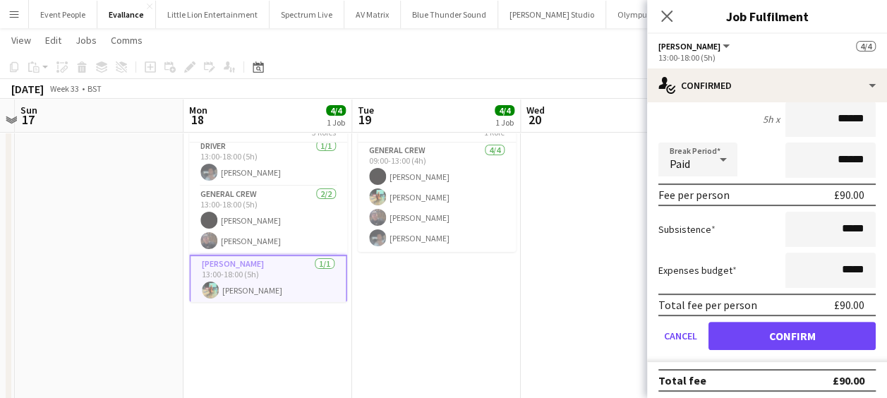
scroll to position [133, 0]
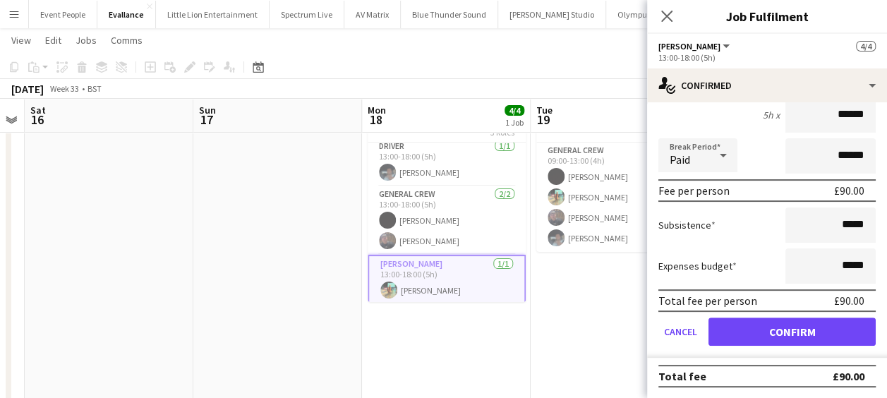
drag, startPoint x: 109, startPoint y: 242, endPoint x: 470, endPoint y: 244, distance: 361.2
click at [470, 244] on app-calendar-viewport "Thu 14 6/7 2 Jobs Fri 15 Sat 16 Sun 17 Mon 18 4/4 1 Job Tue 19 4/4 1 Job Wed 20…" at bounding box center [443, 232] width 887 height 497
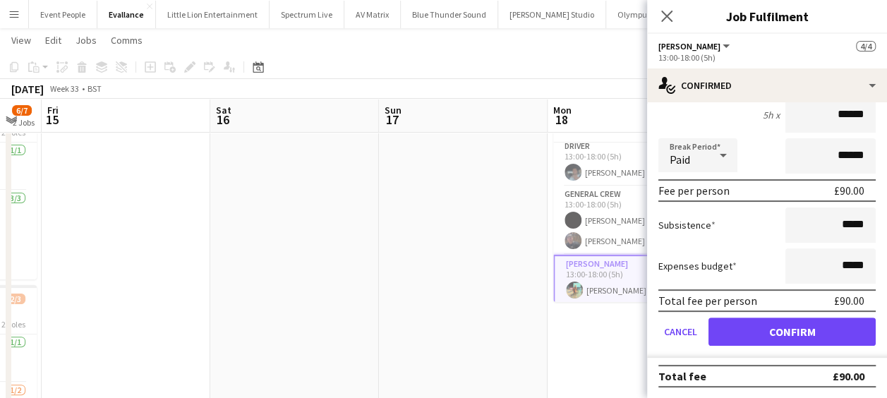
drag, startPoint x: 263, startPoint y: 238, endPoint x: 485, endPoint y: 240, distance: 222.2
click at [485, 240] on app-calendar-viewport "Wed 13 Thu 14 6/7 2 Jobs Fri 15 Sat 16 Sun 17 Mon 18 4/4 1 Job Tue 19 4/4 1 Job…" at bounding box center [443, 232] width 887 height 497
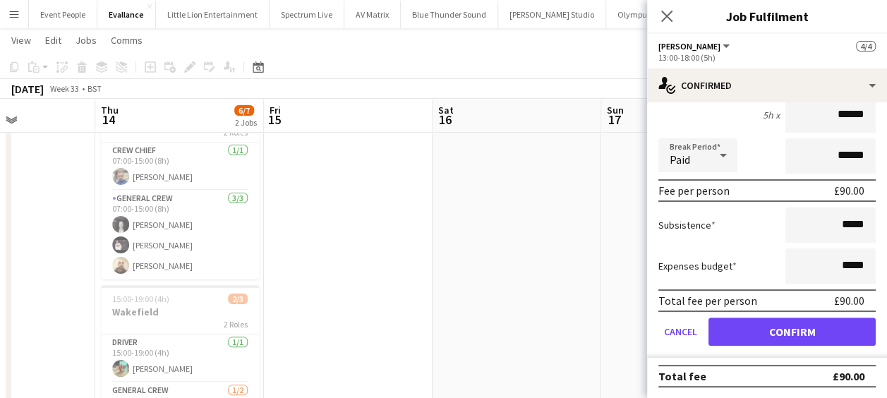
click at [491, 240] on app-calendar-viewport "Mon 11 4/4 1 Job Tue 12 4/4 1 Job Wed 13 Thu 14 6/7 2 Jobs Fri 15 Sat 16 Sun 17…" at bounding box center [443, 232] width 887 height 497
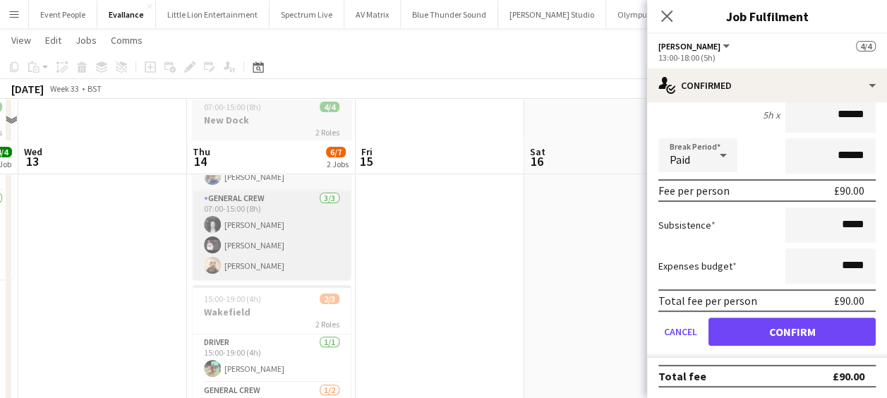
scroll to position [141, 0]
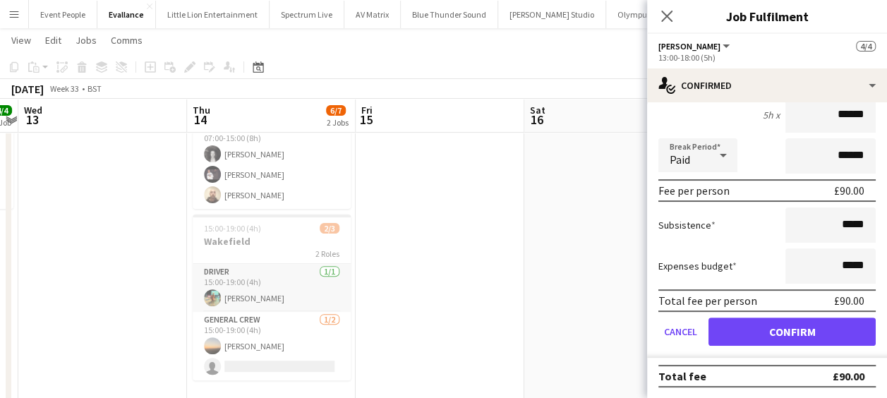
click at [246, 291] on app-card-role "Driver [DATE] 15:00-19:00 (4h) [PERSON_NAME]" at bounding box center [272, 288] width 158 height 48
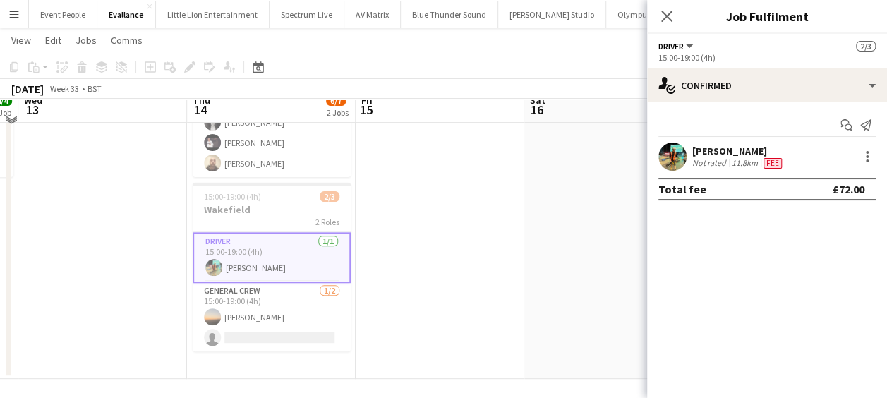
scroll to position [178, 0]
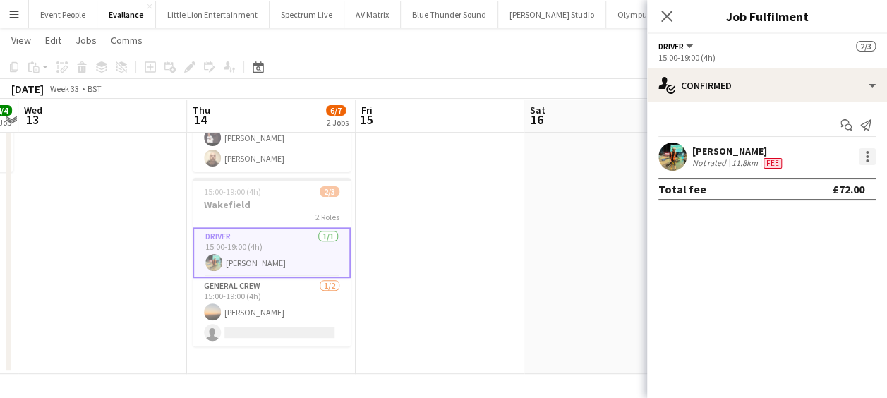
click at [872, 155] on div at bounding box center [867, 156] width 17 height 17
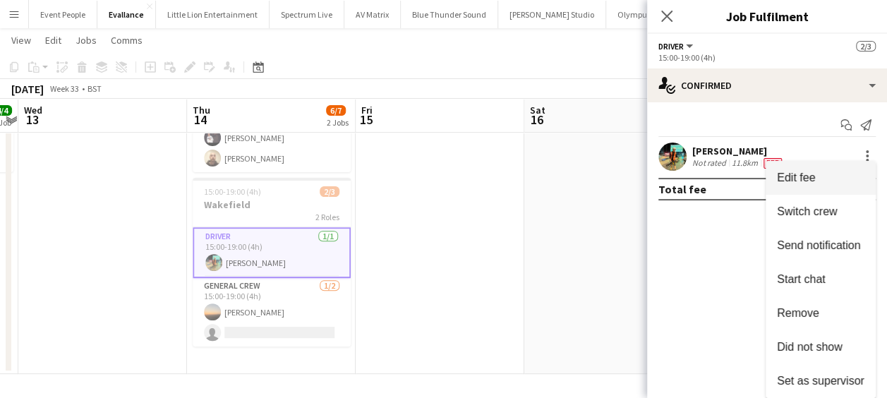
click at [824, 178] on span "Edit fee" at bounding box center [820, 177] width 87 height 13
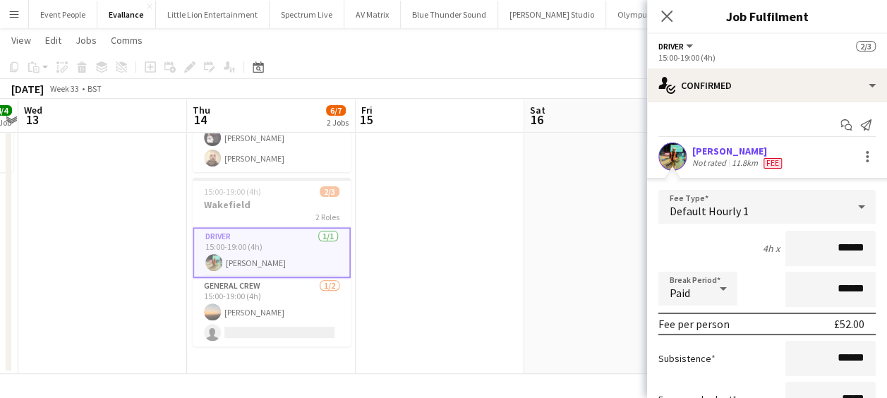
scroll to position [133, 0]
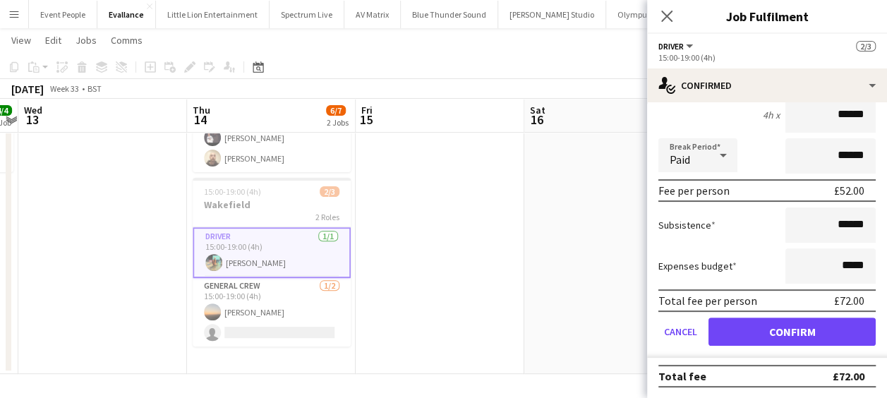
click at [486, 210] on app-date-cell at bounding box center [440, 177] width 169 height 394
